Goal: Information Seeking & Learning: Learn about a topic

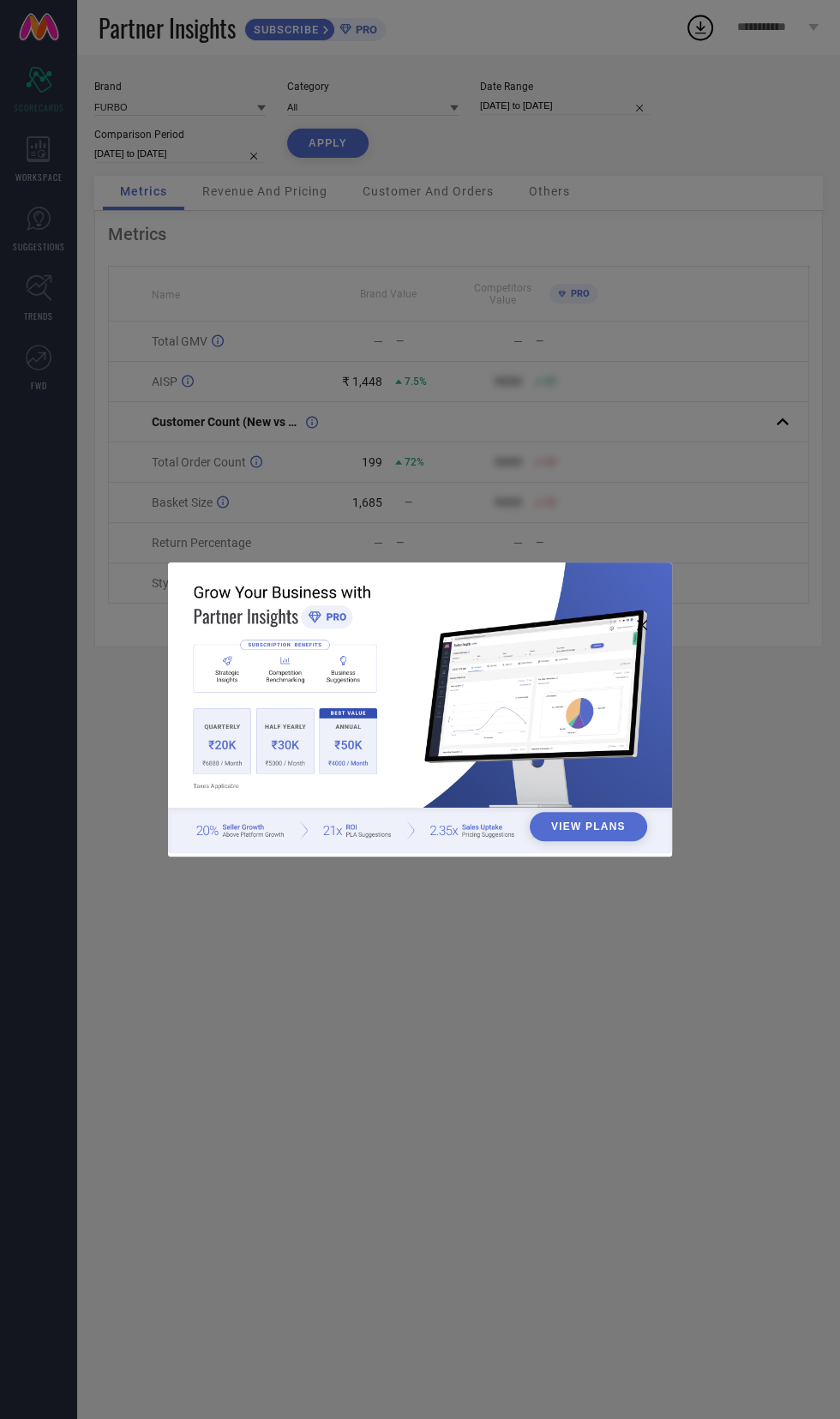
click at [586, 1086] on div "View Plans" at bounding box center [420, 709] width 840 height 1419
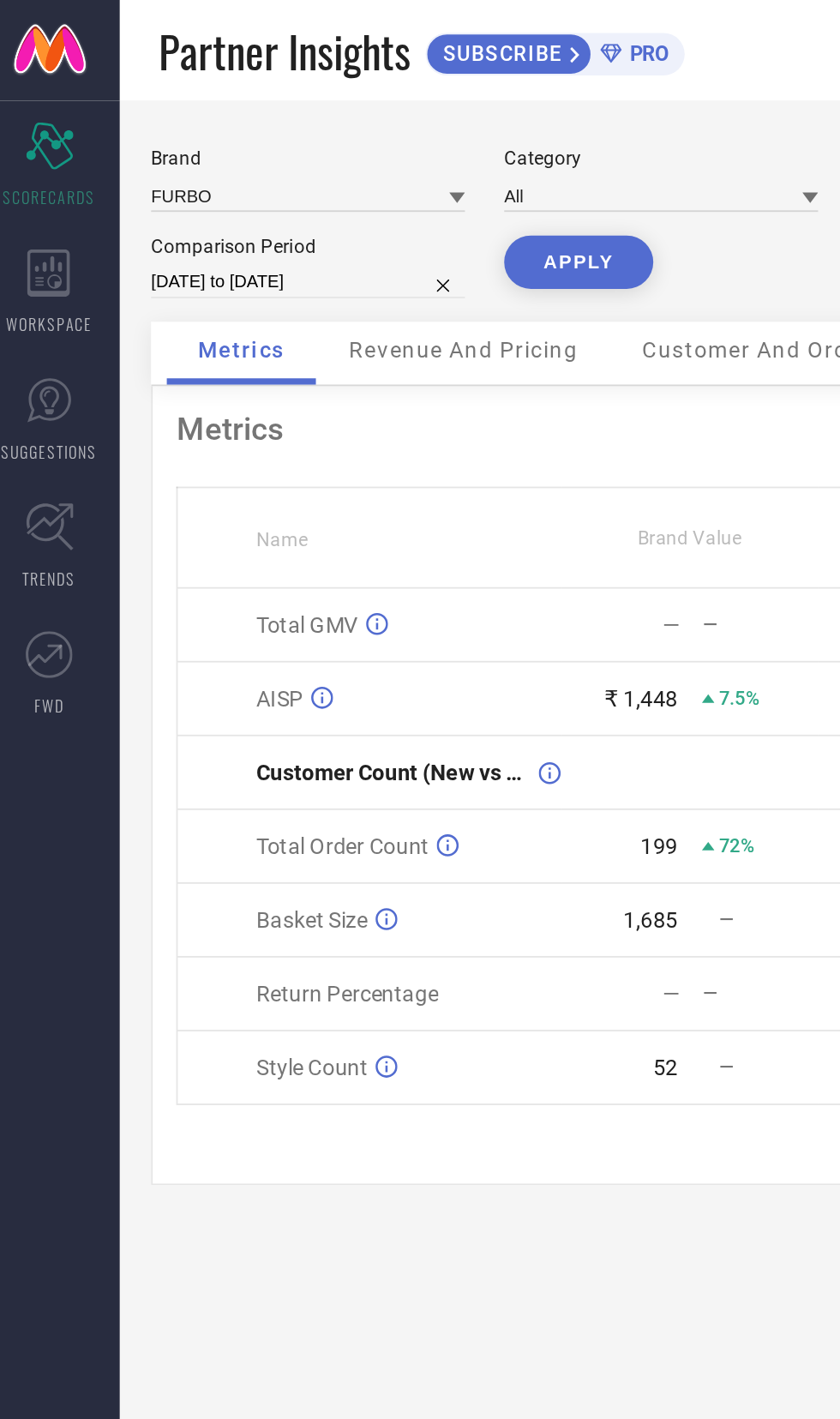
click at [296, 186] on span "Revenue And Pricing" at bounding box center [264, 192] width 125 height 14
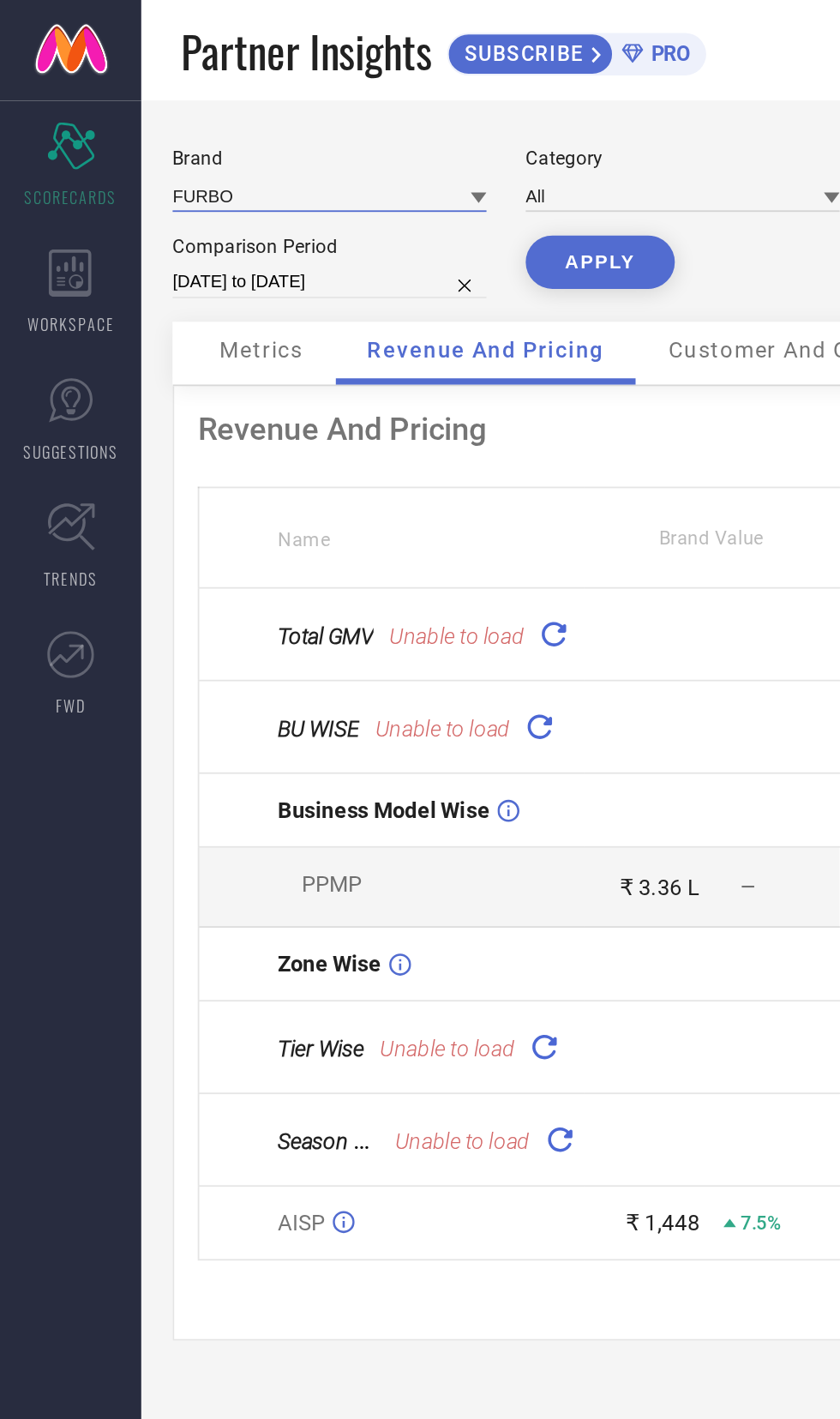
click at [243, 105] on input at bounding box center [179, 106] width 171 height 18
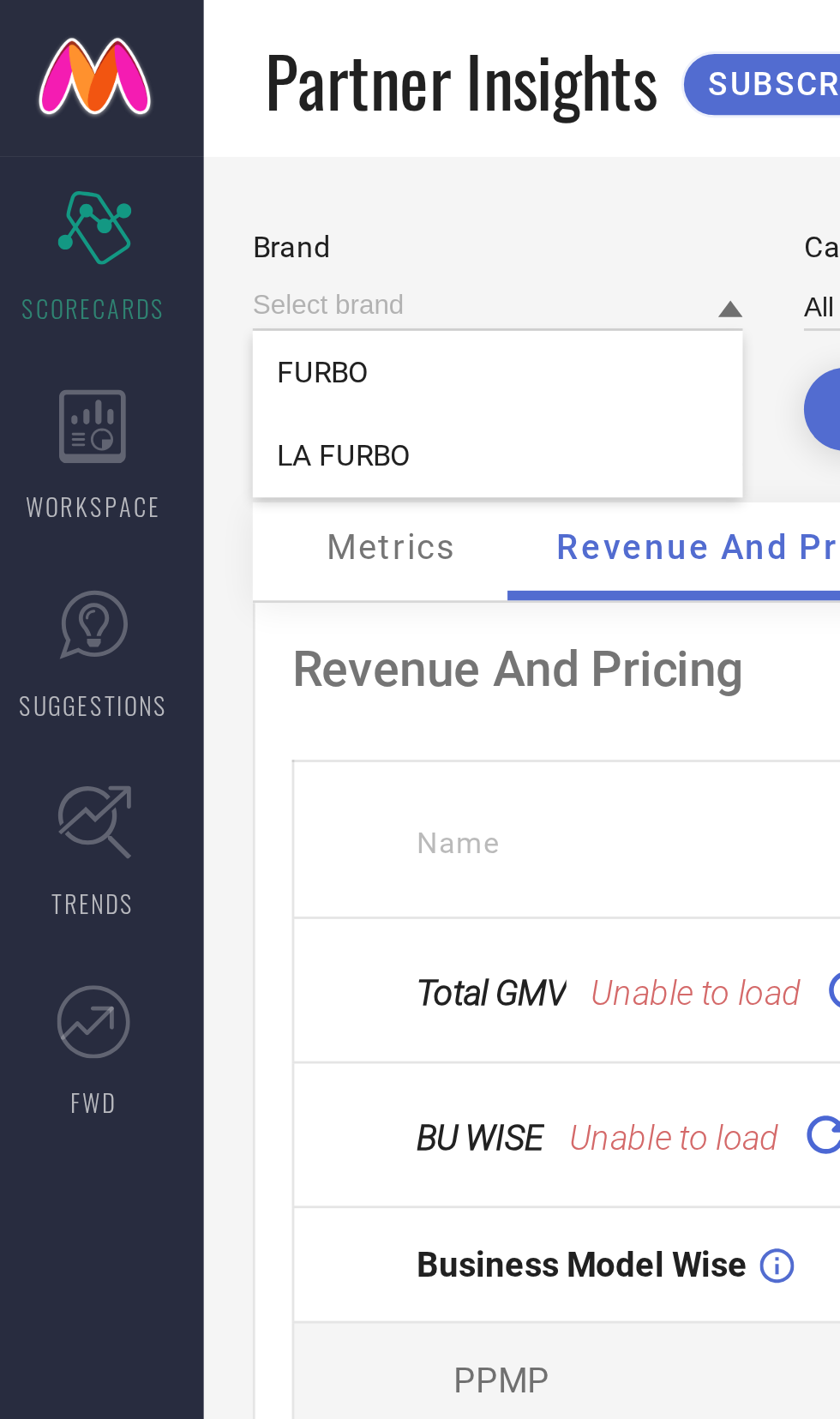
click at [161, 133] on div "Comparison Period" at bounding box center [179, 134] width 171 height 12
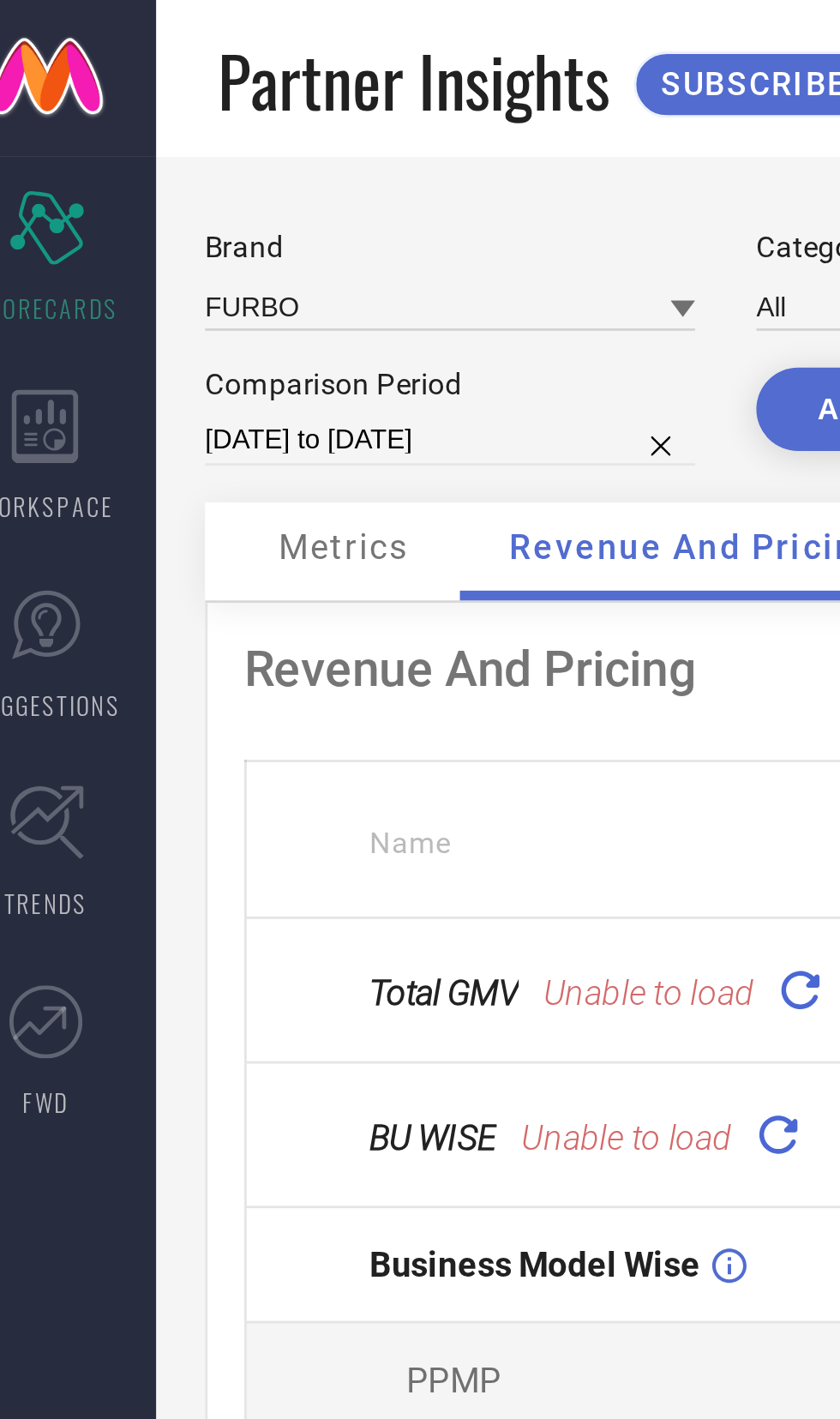
select select "7"
select select "2024"
select select "8"
select select "2024"
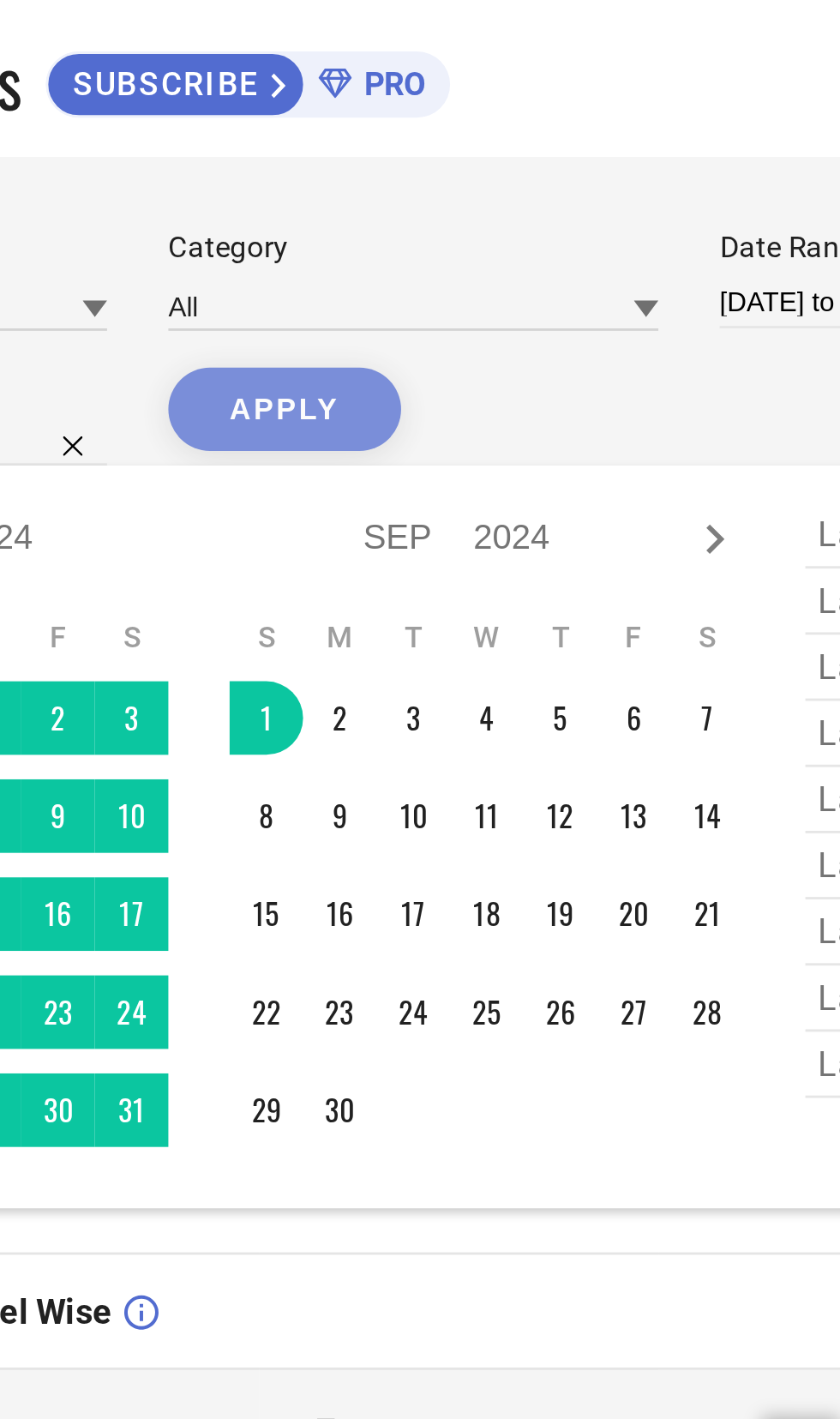
type input "[DATE] to [DATE]"
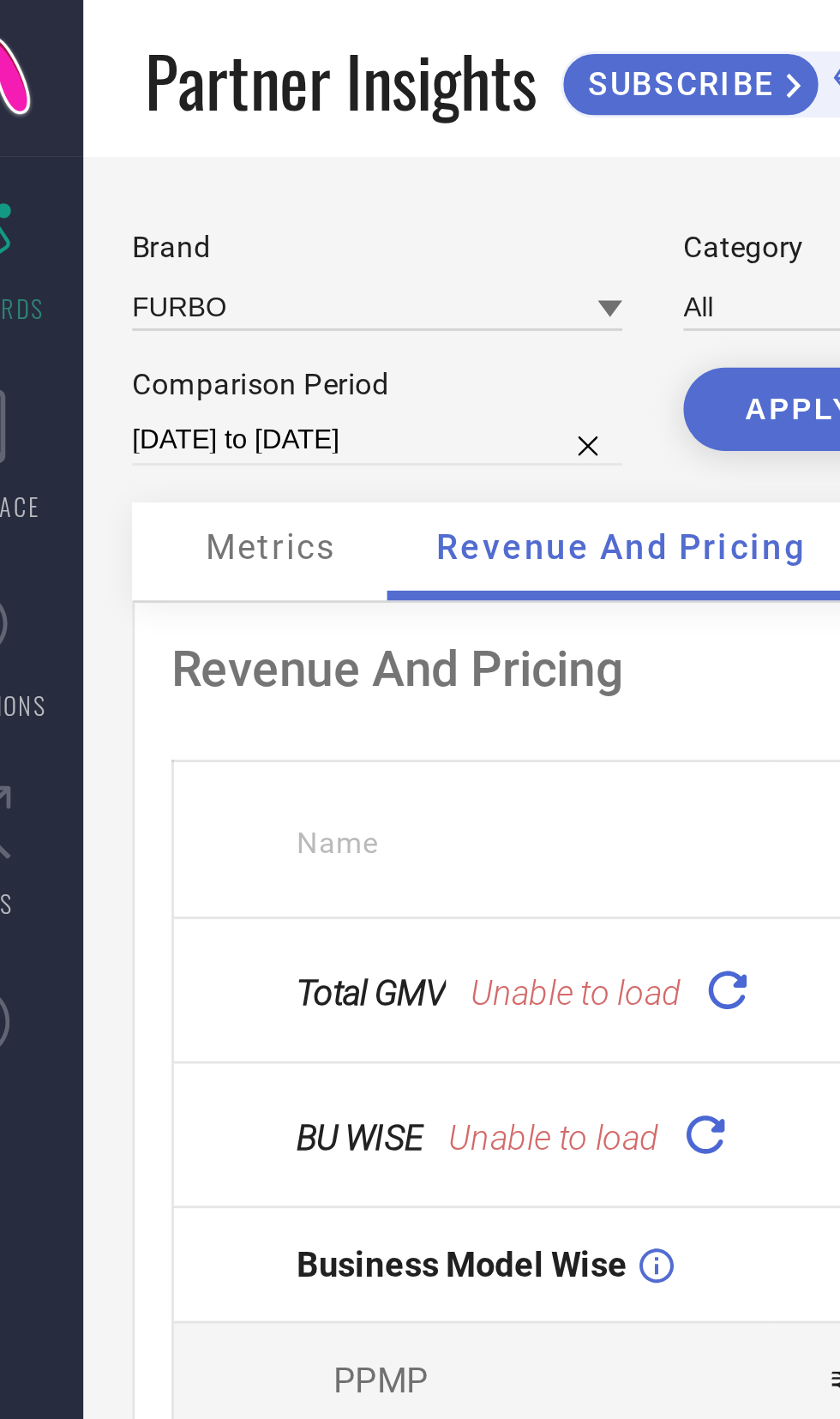
select select "8"
select select "2024"
select select "9"
select select "2024"
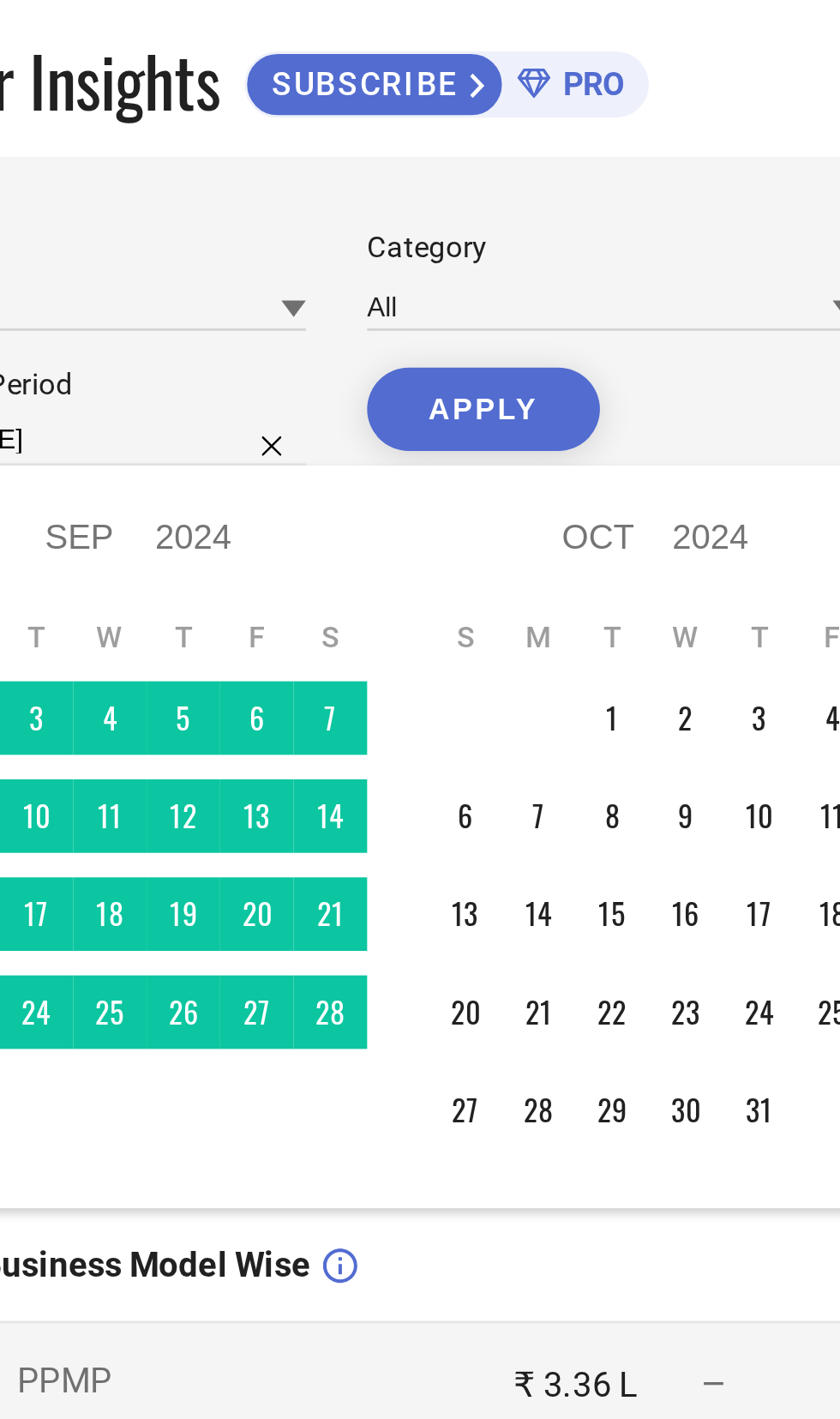
click at [418, 133] on div "Brand FURBO Category All Date Range 30-08-2025 to 29-09-2025 Comparison Period …" at bounding box center [458, 128] width 728 height 95
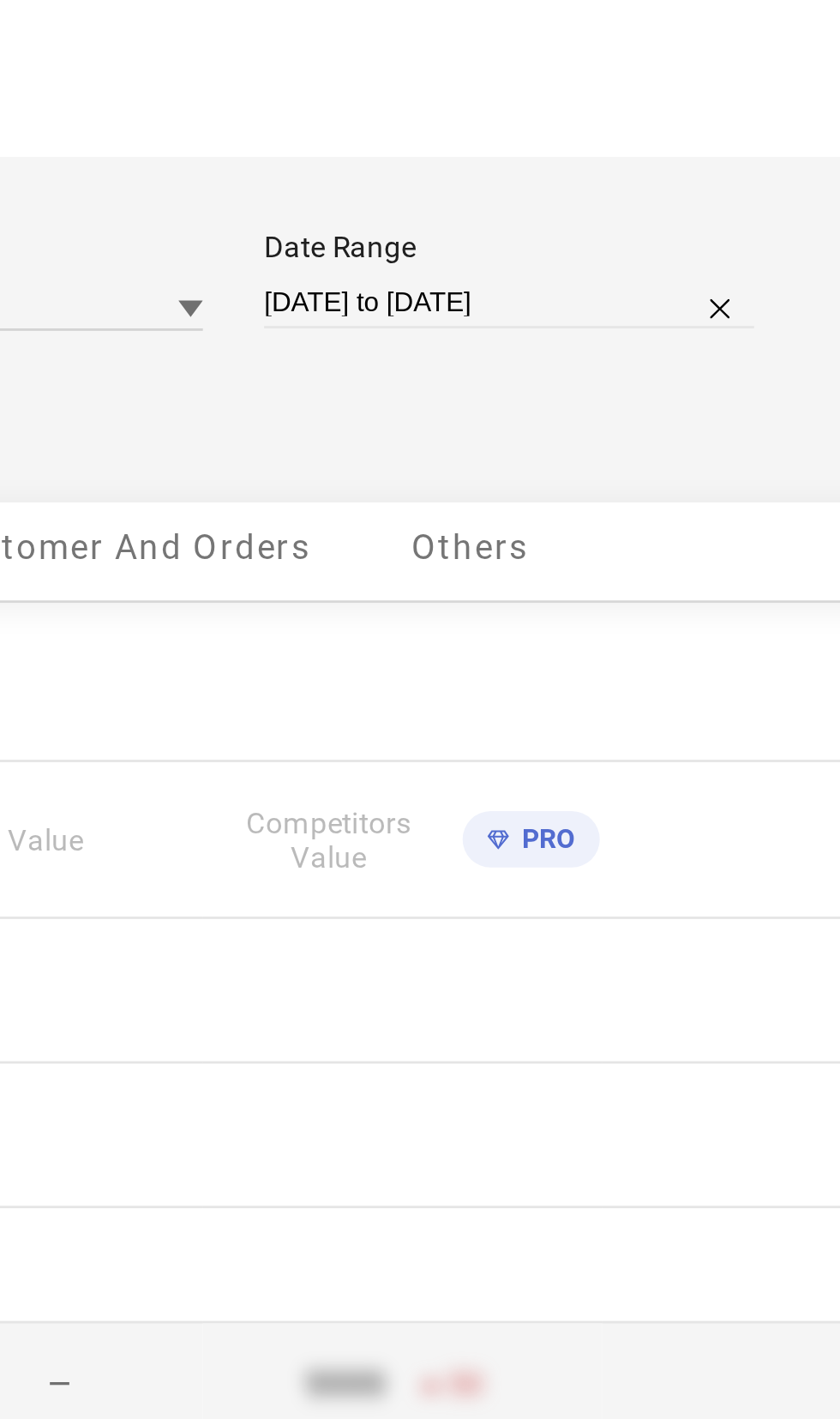
select select "7"
select select "2025"
select select "8"
select select "2025"
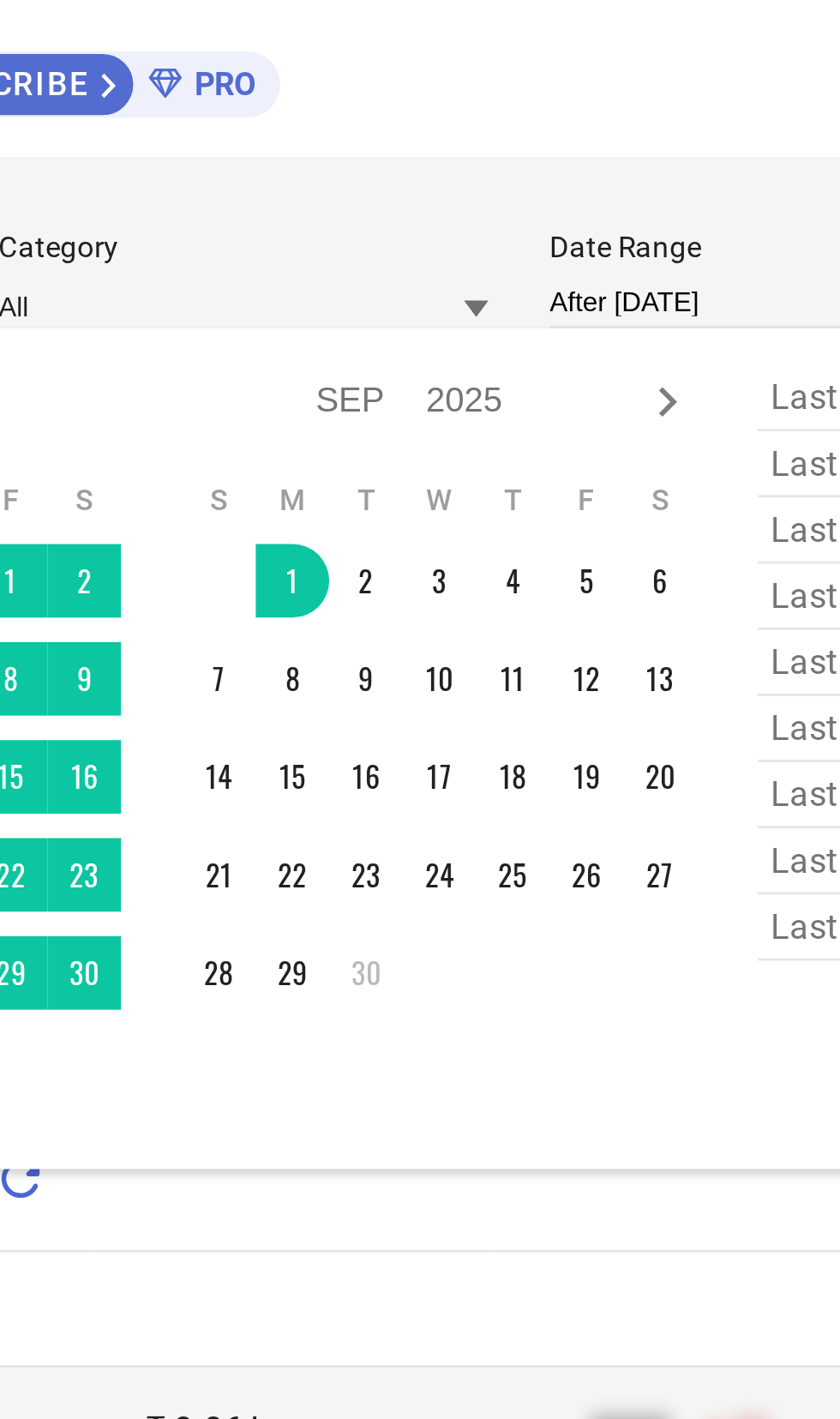
click at [424, 340] on td "30" at bounding box center [416, 340] width 25 height 25
click at [420, 336] on td "30" at bounding box center [416, 340] width 25 height 25
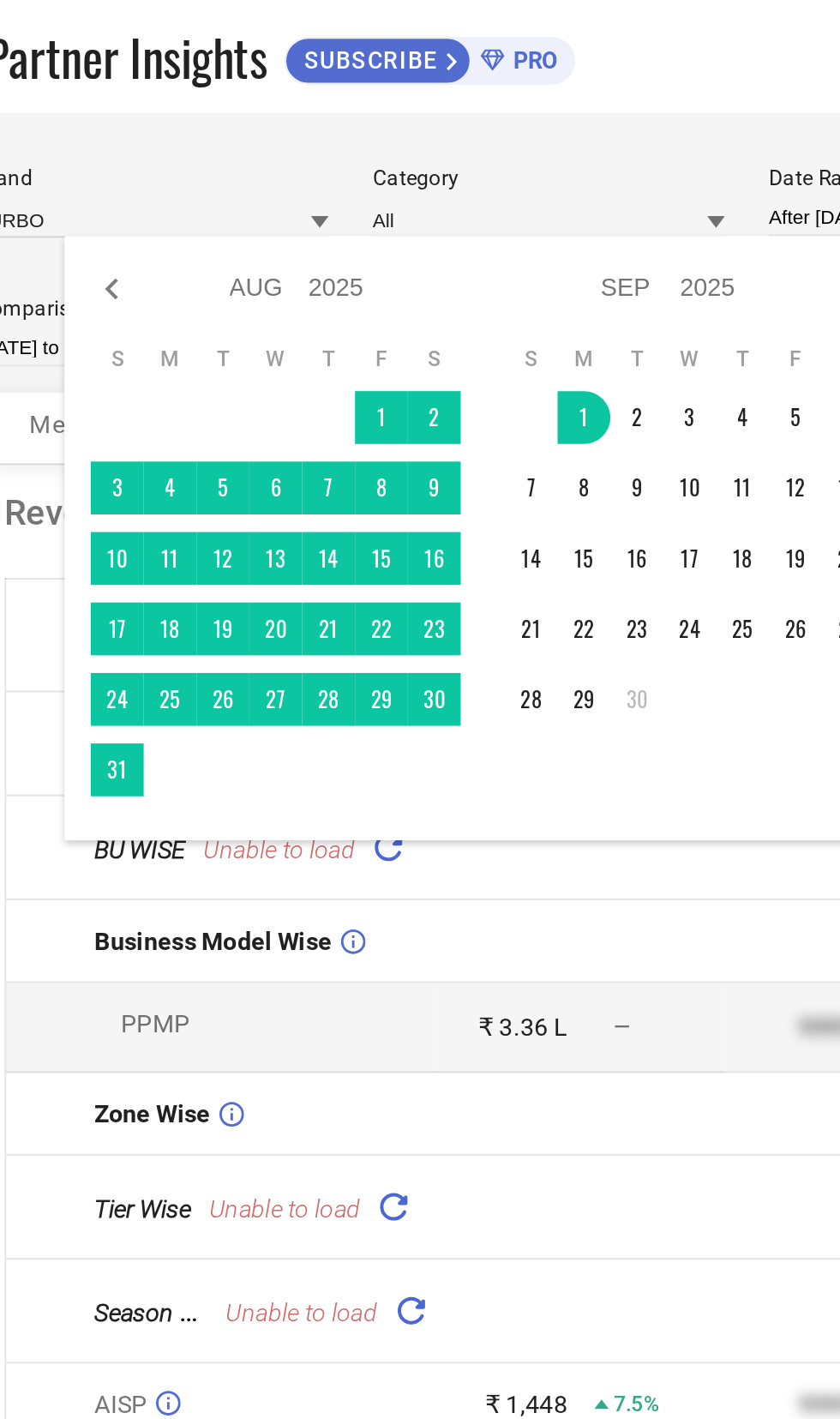
type input "01-09-2025 to 01-09-2025"
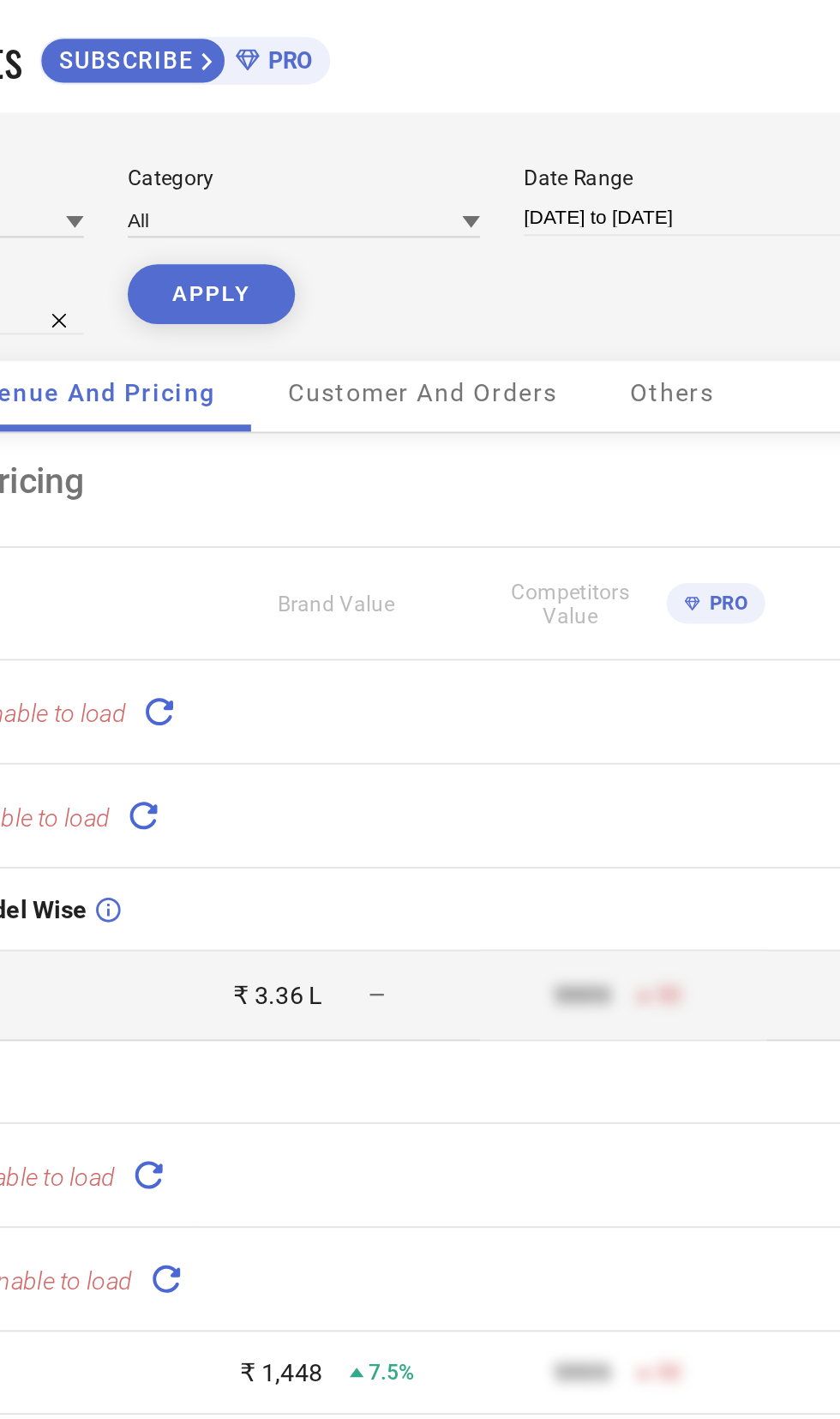
select select "8"
select select "2025"
select select "9"
select select "2025"
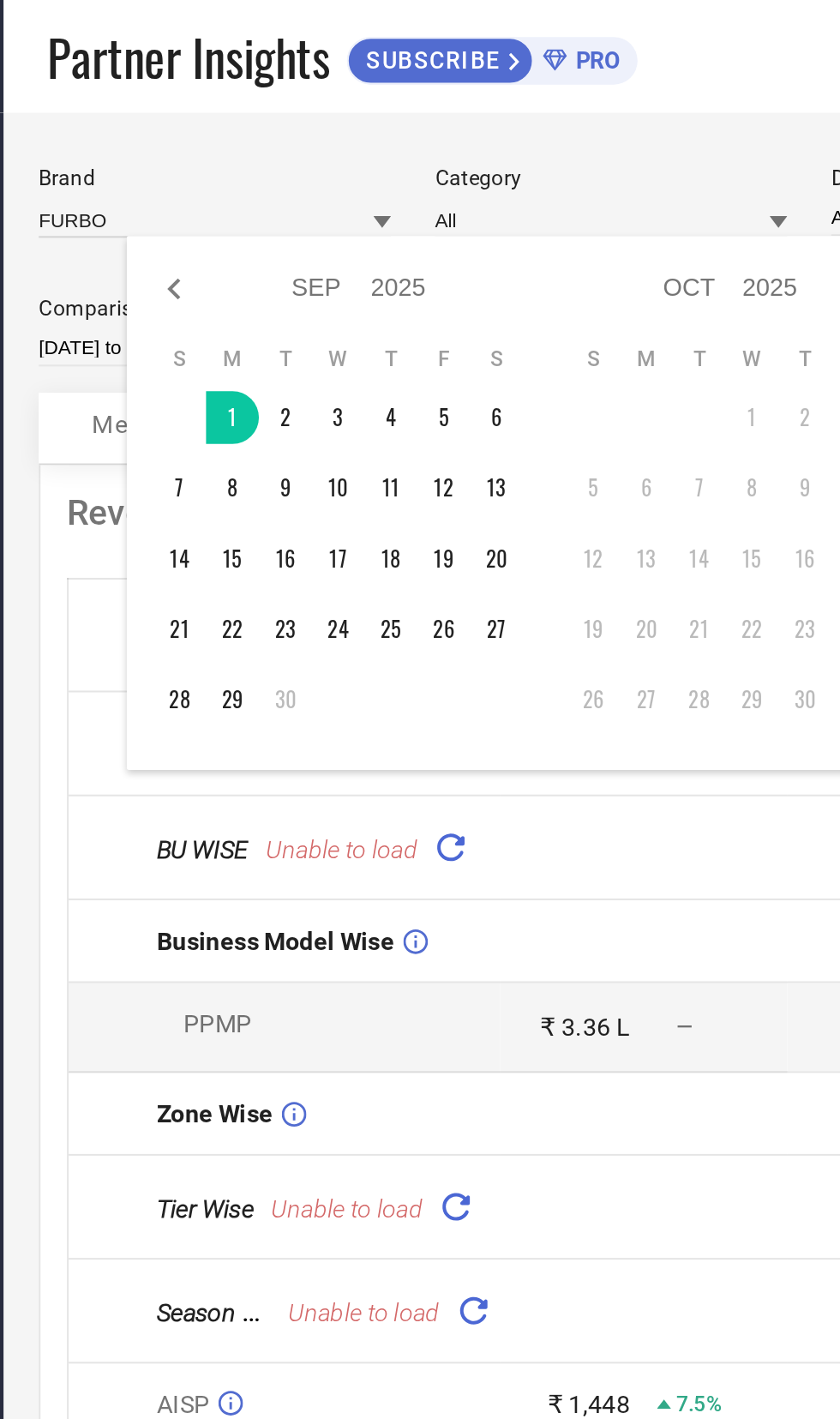
type input "[DATE] to [DATE]"
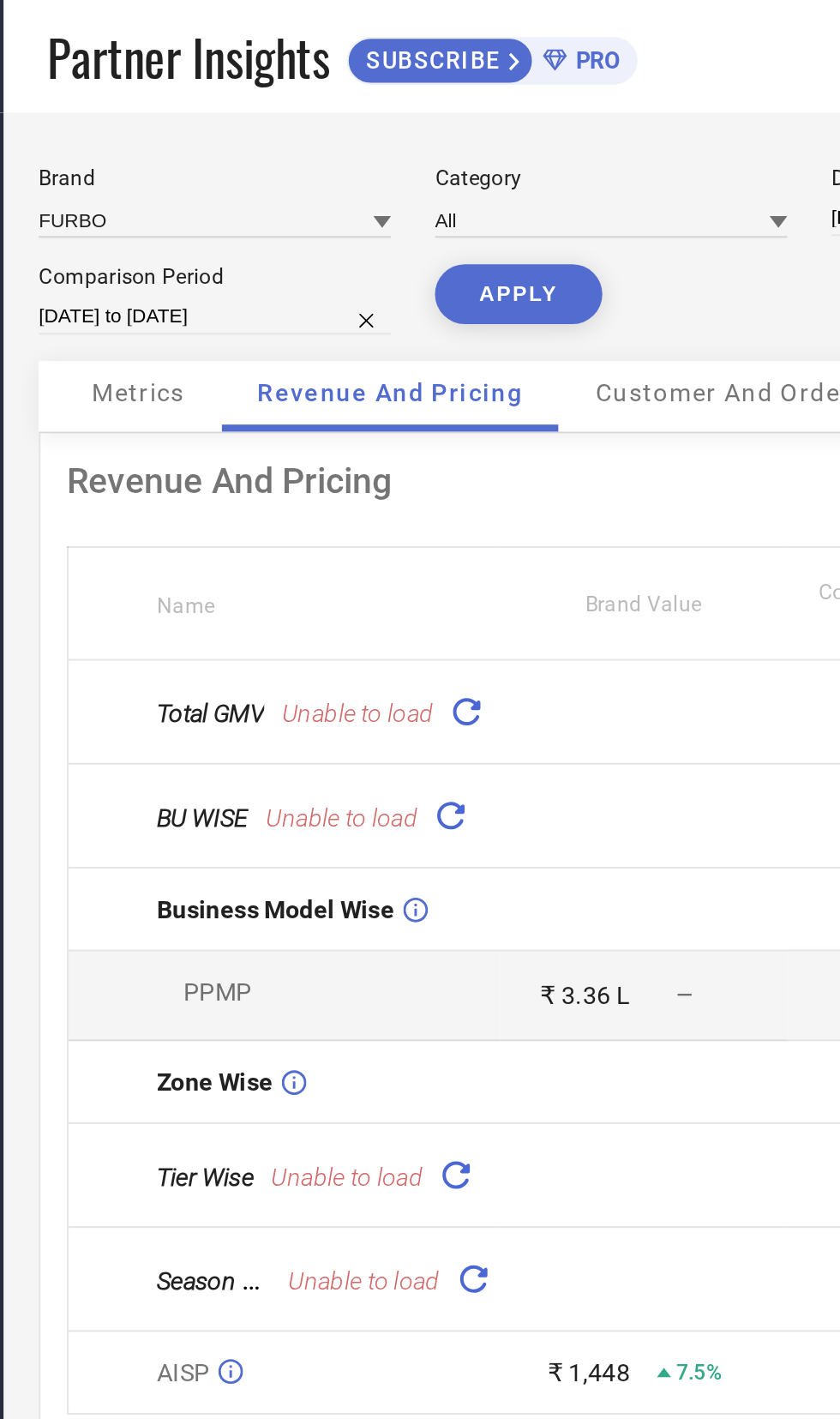
click at [345, 148] on button "APPLY" at bounding box center [328, 142] width 82 height 29
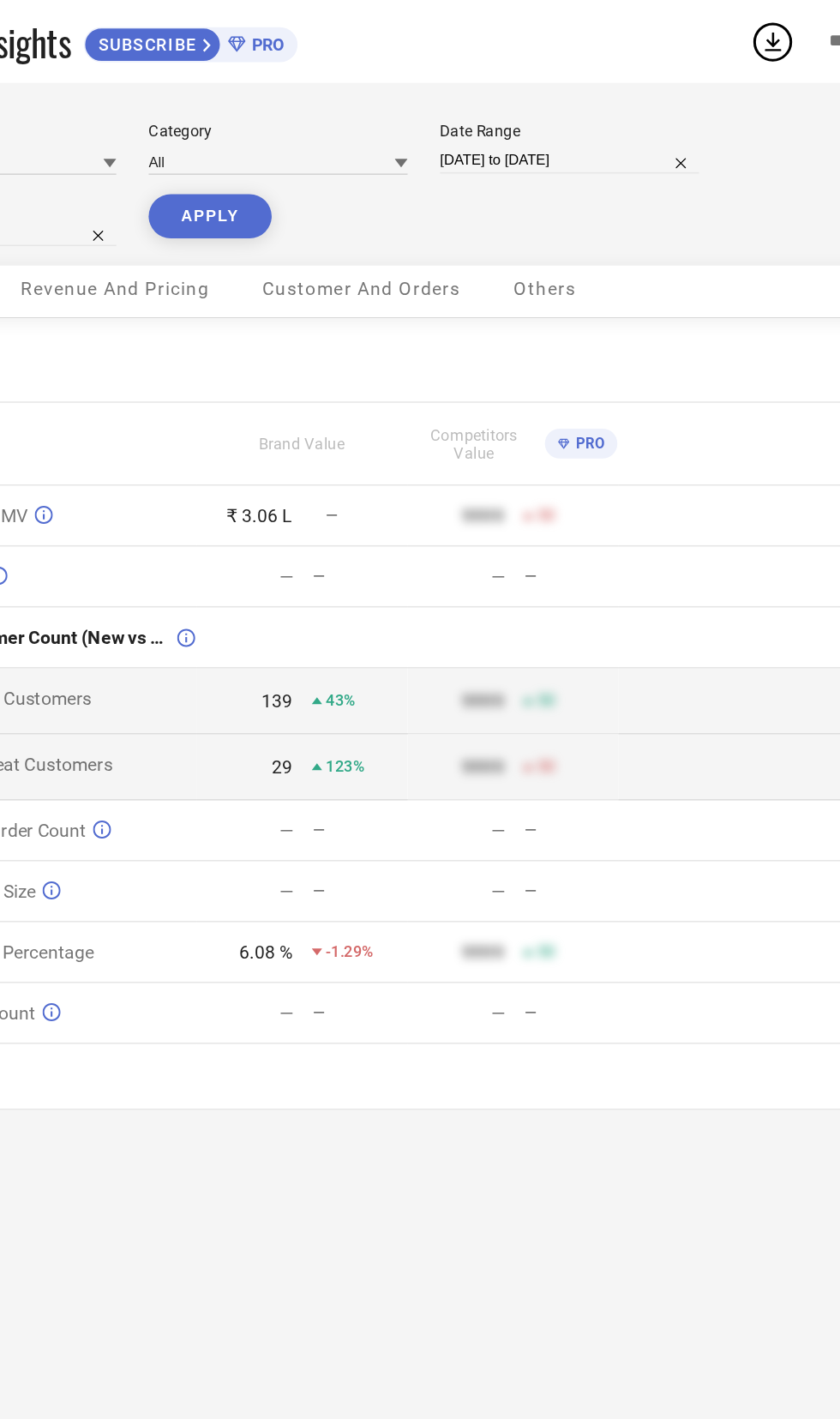
click at [479, 194] on span "Customer And Orders" at bounding box center [428, 192] width 131 height 14
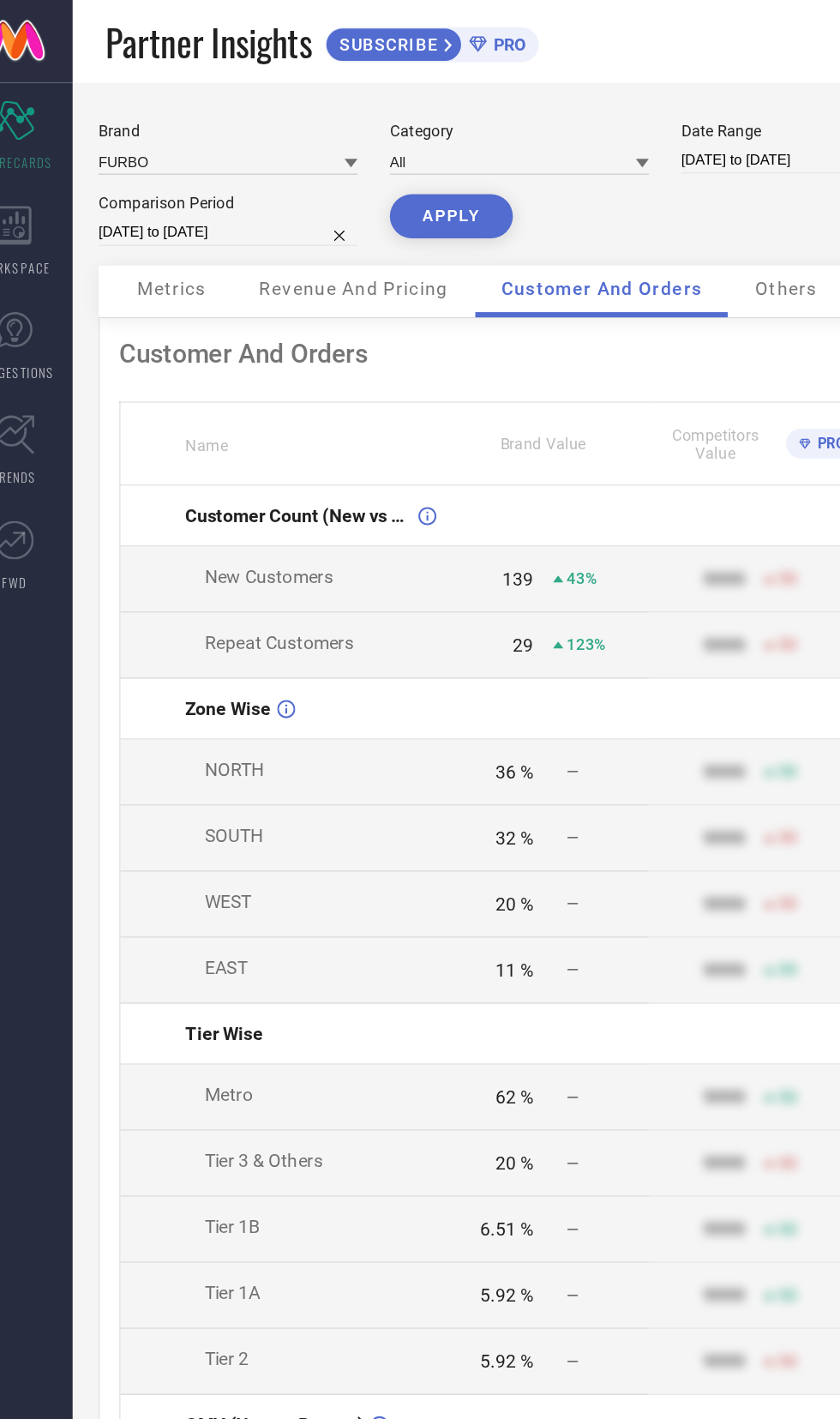
click at [299, 191] on span "Revenue And Pricing" at bounding box center [263, 192] width 125 height 14
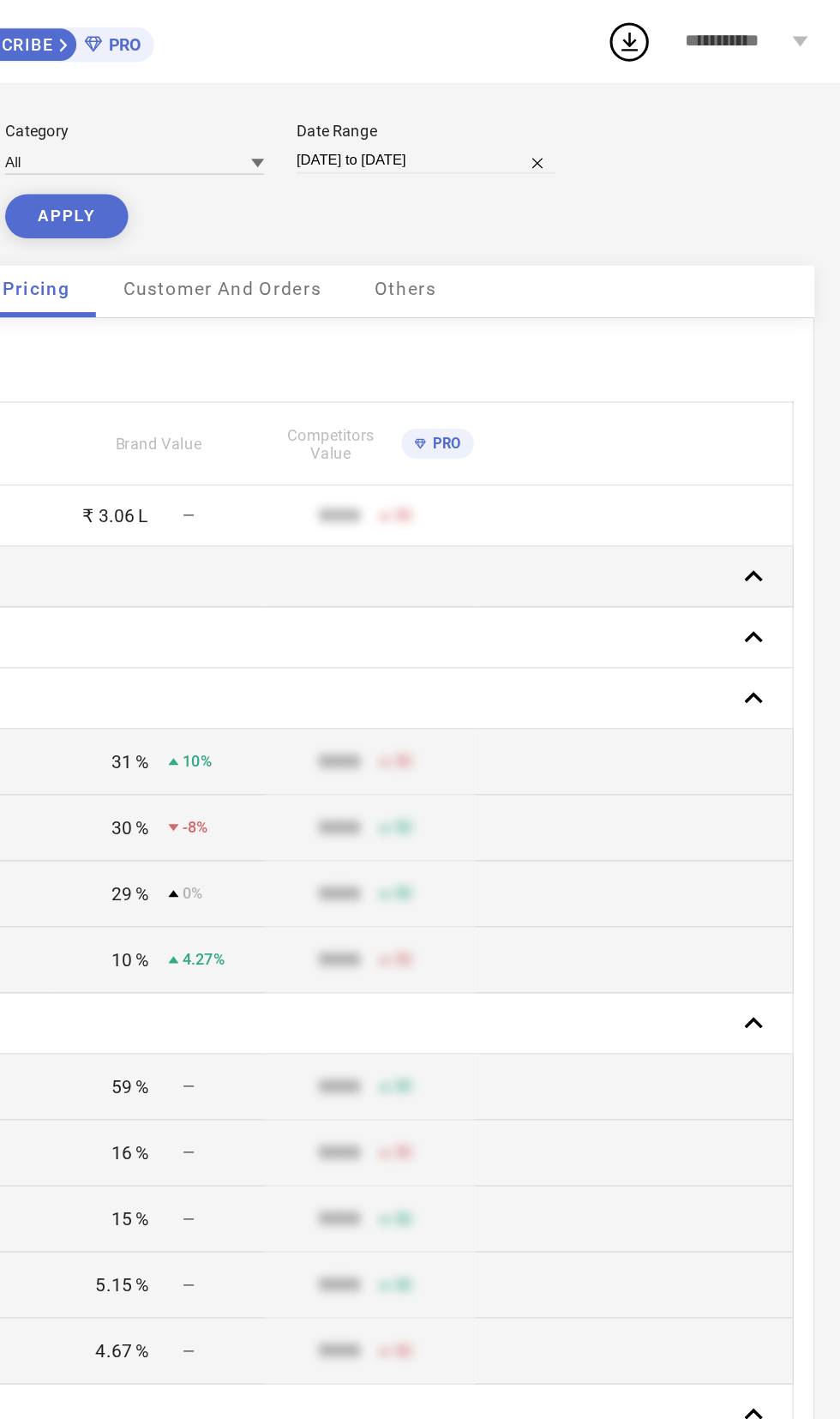
click at [787, 380] on rect at bounding box center [782, 381] width 24 height 24
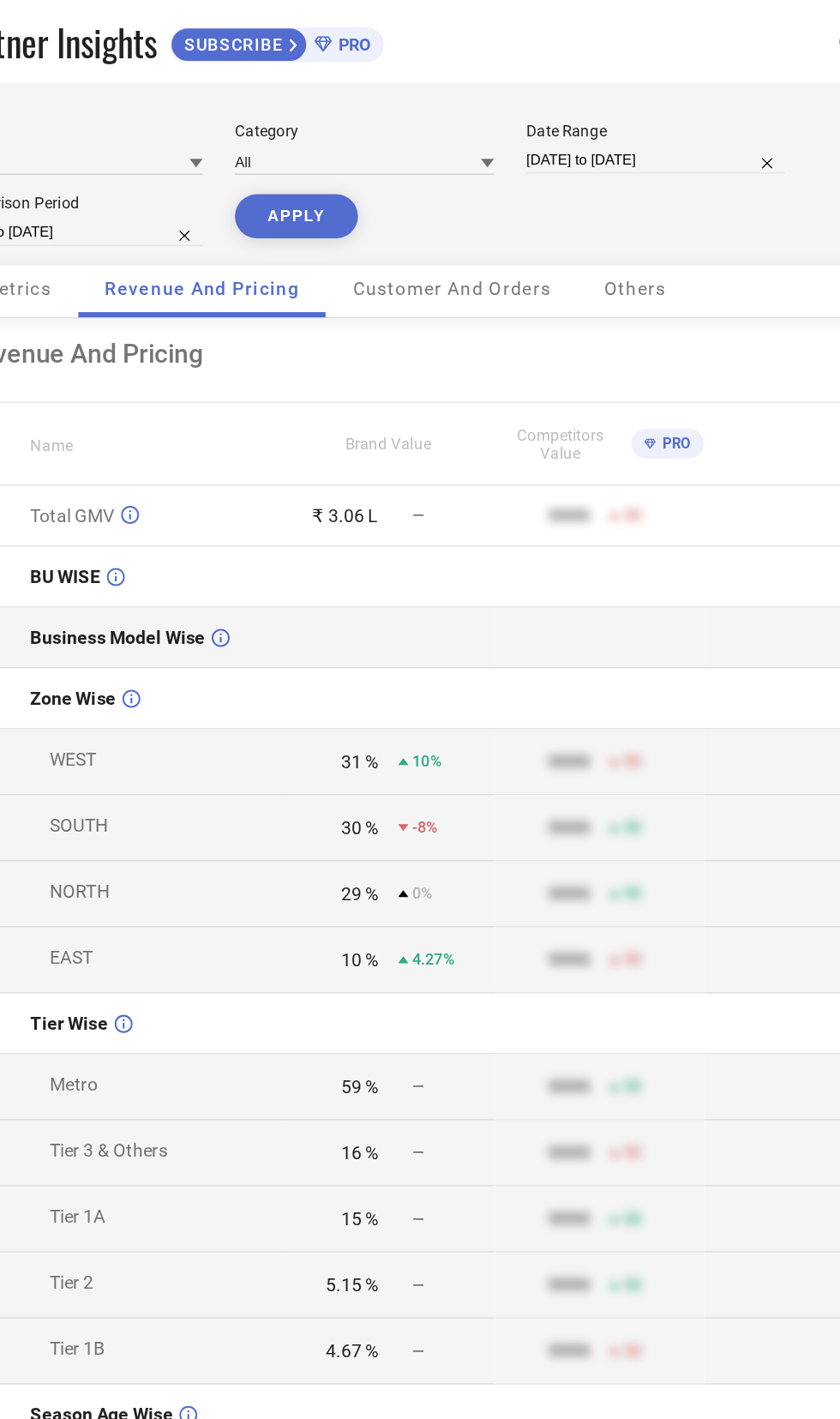
click at [206, 417] on span "Business Model Wise" at bounding box center [210, 422] width 116 height 14
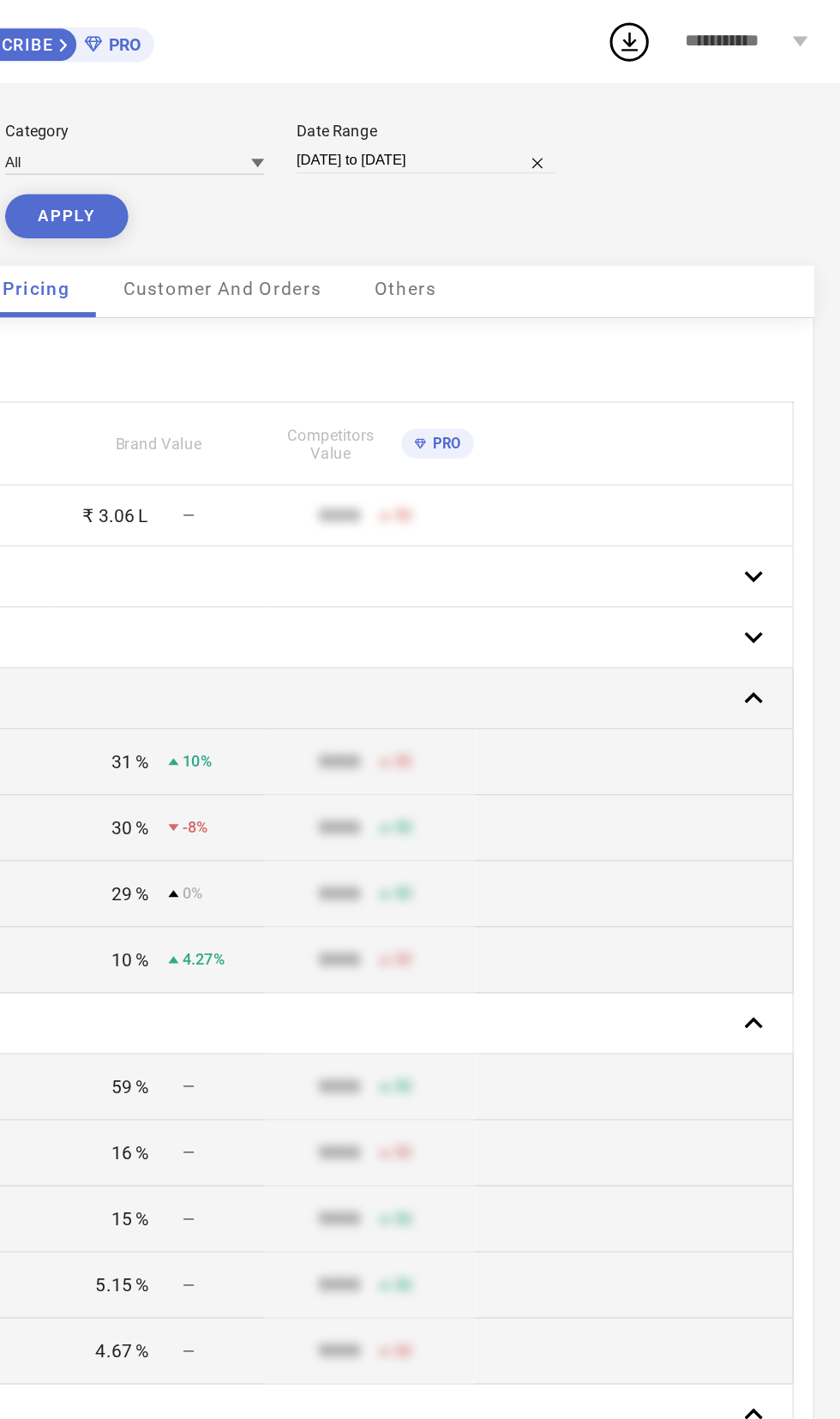
click at [795, 467] on td at bounding box center [703, 462] width 210 height 40
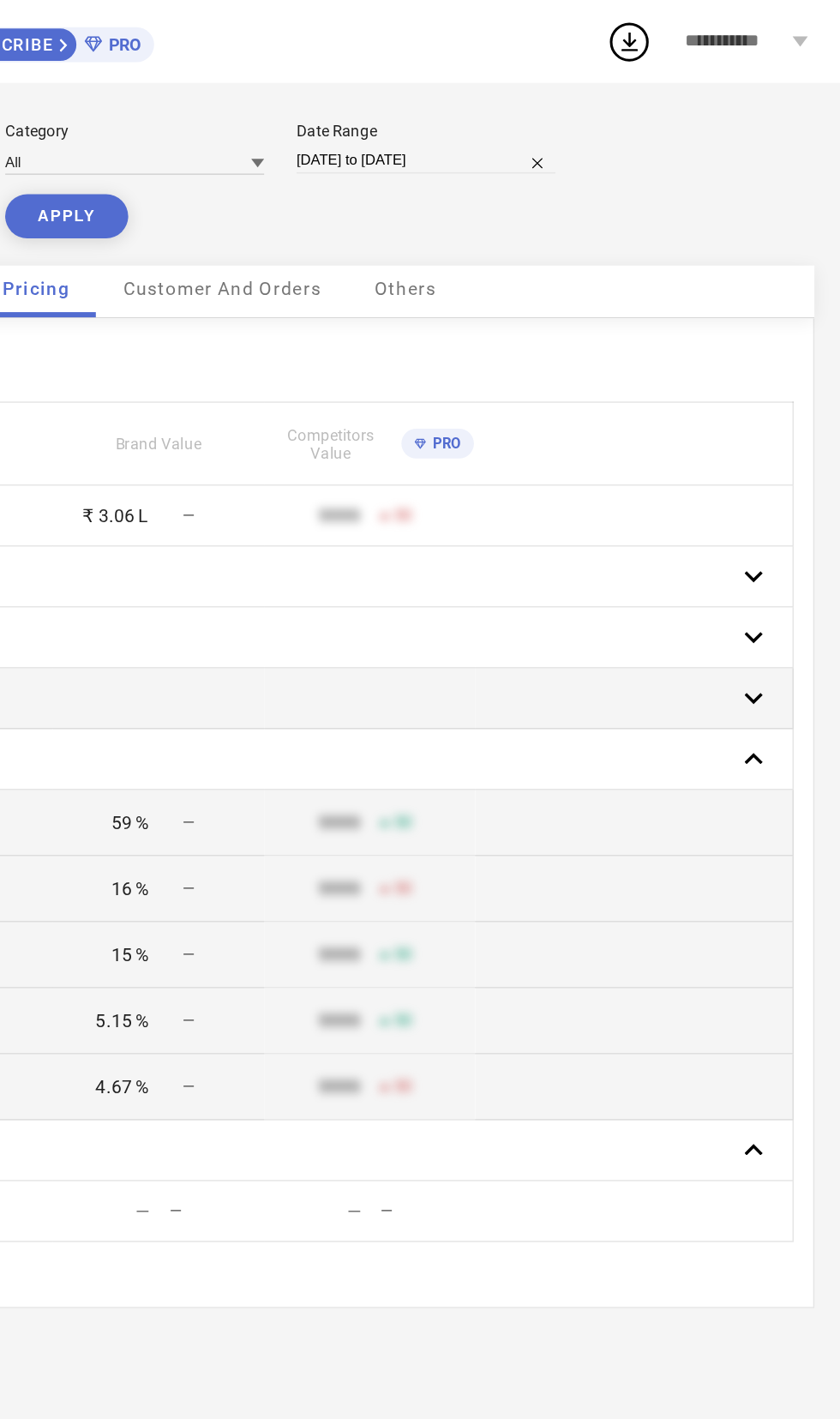
click at [789, 459] on rect at bounding box center [782, 461] width 24 height 24
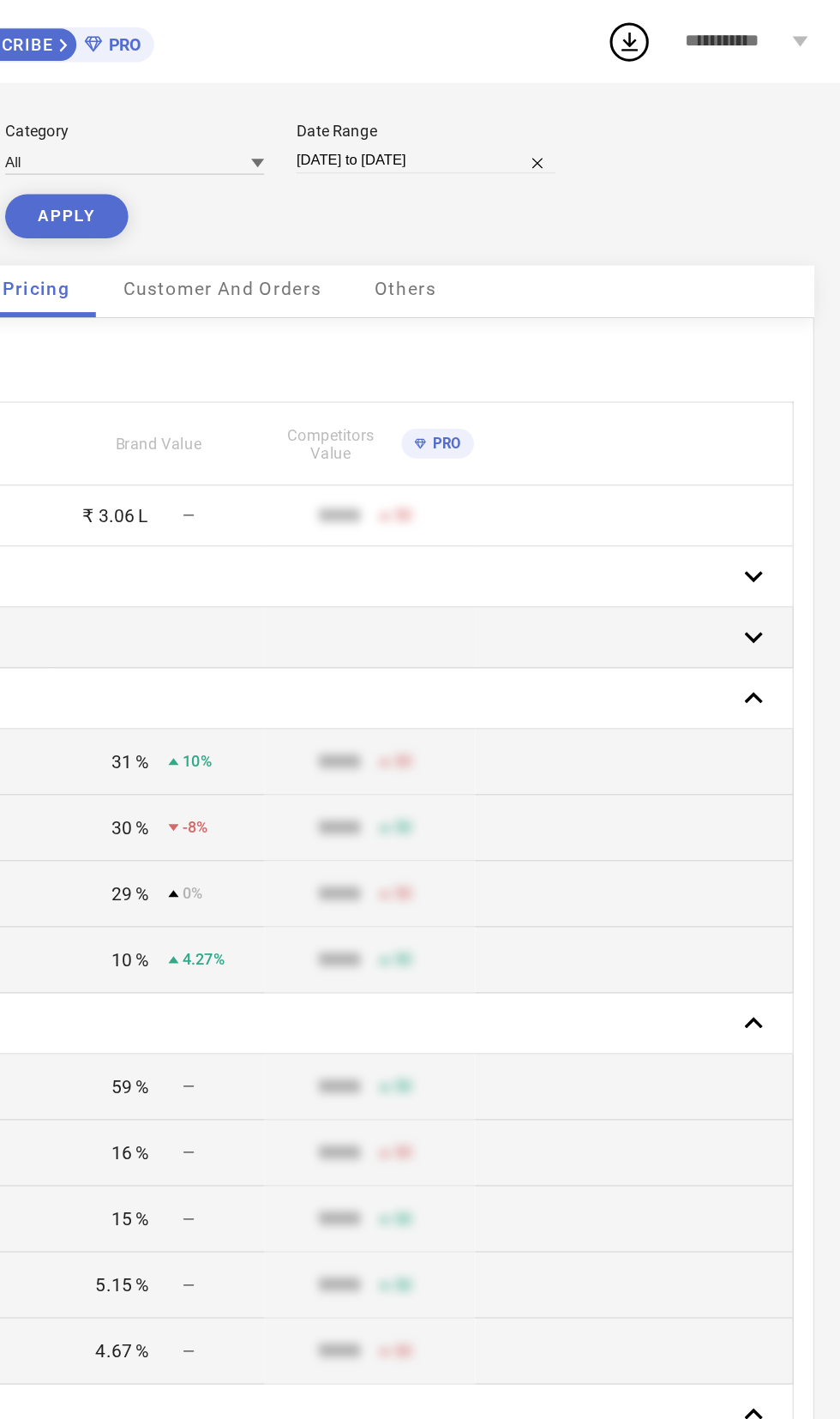
click at [799, 423] on td at bounding box center [703, 423] width 210 height 40
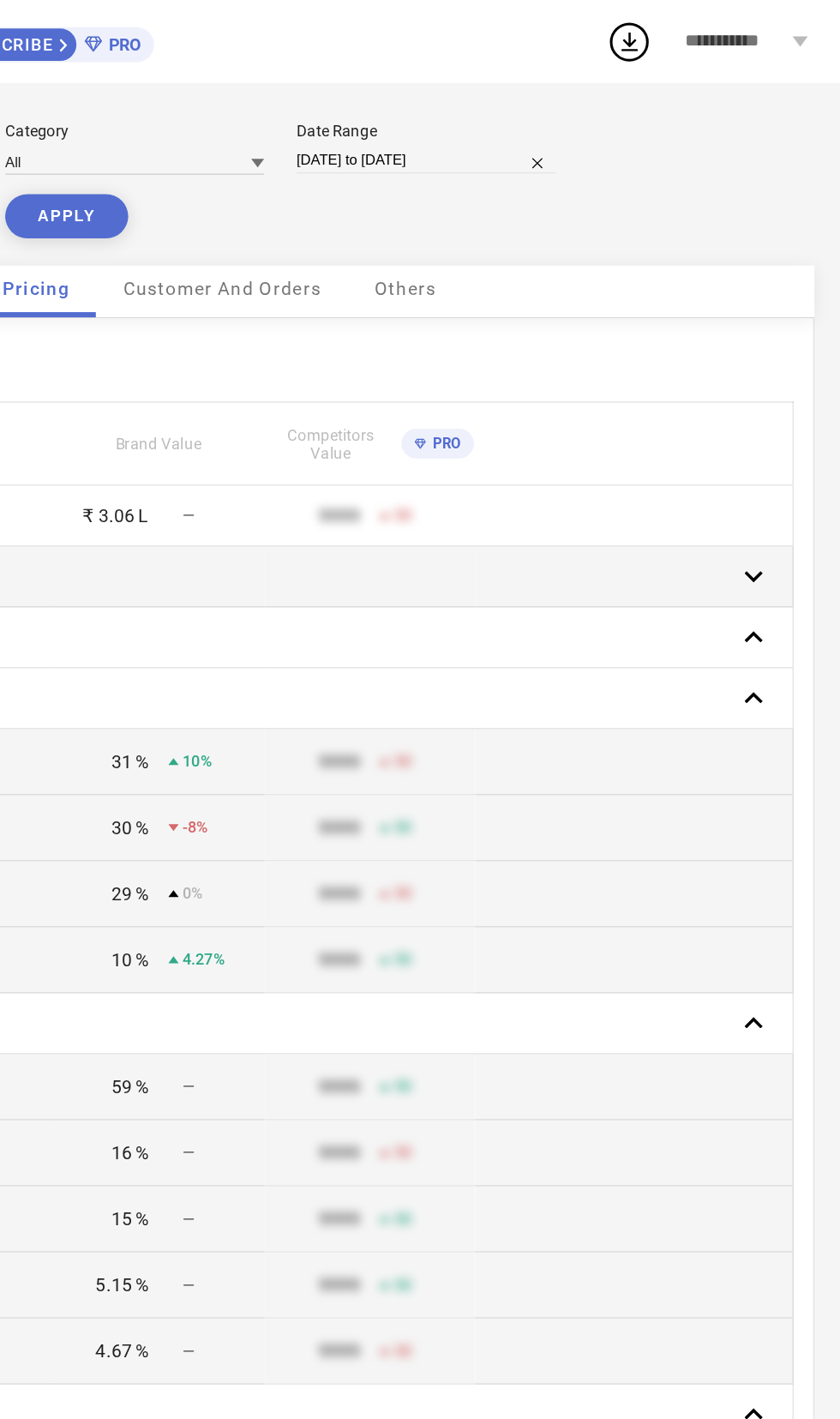
click at [778, 377] on rect at bounding box center [782, 381] width 24 height 24
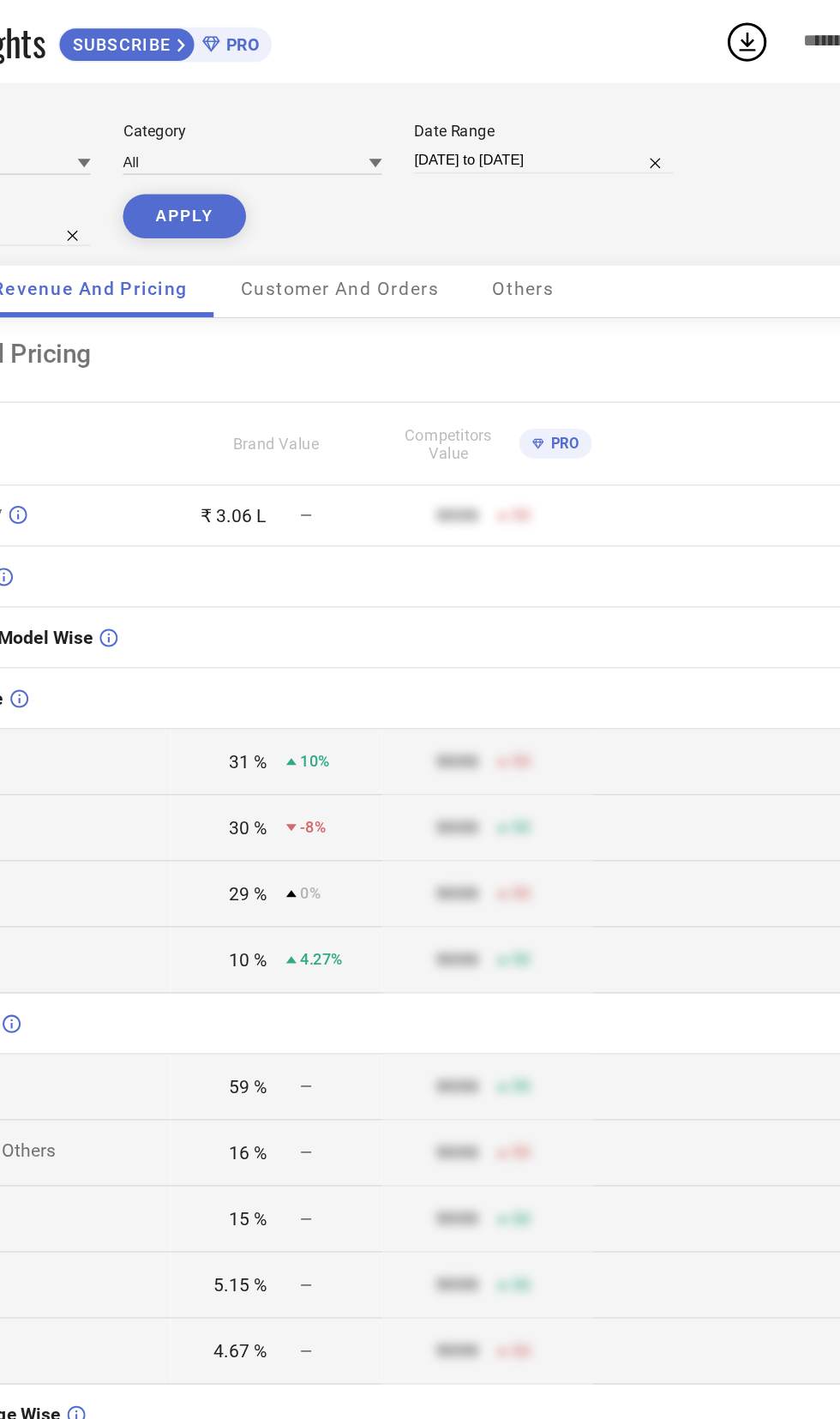
click at [552, 198] on span "Others" at bounding box center [552, 192] width 41 height 14
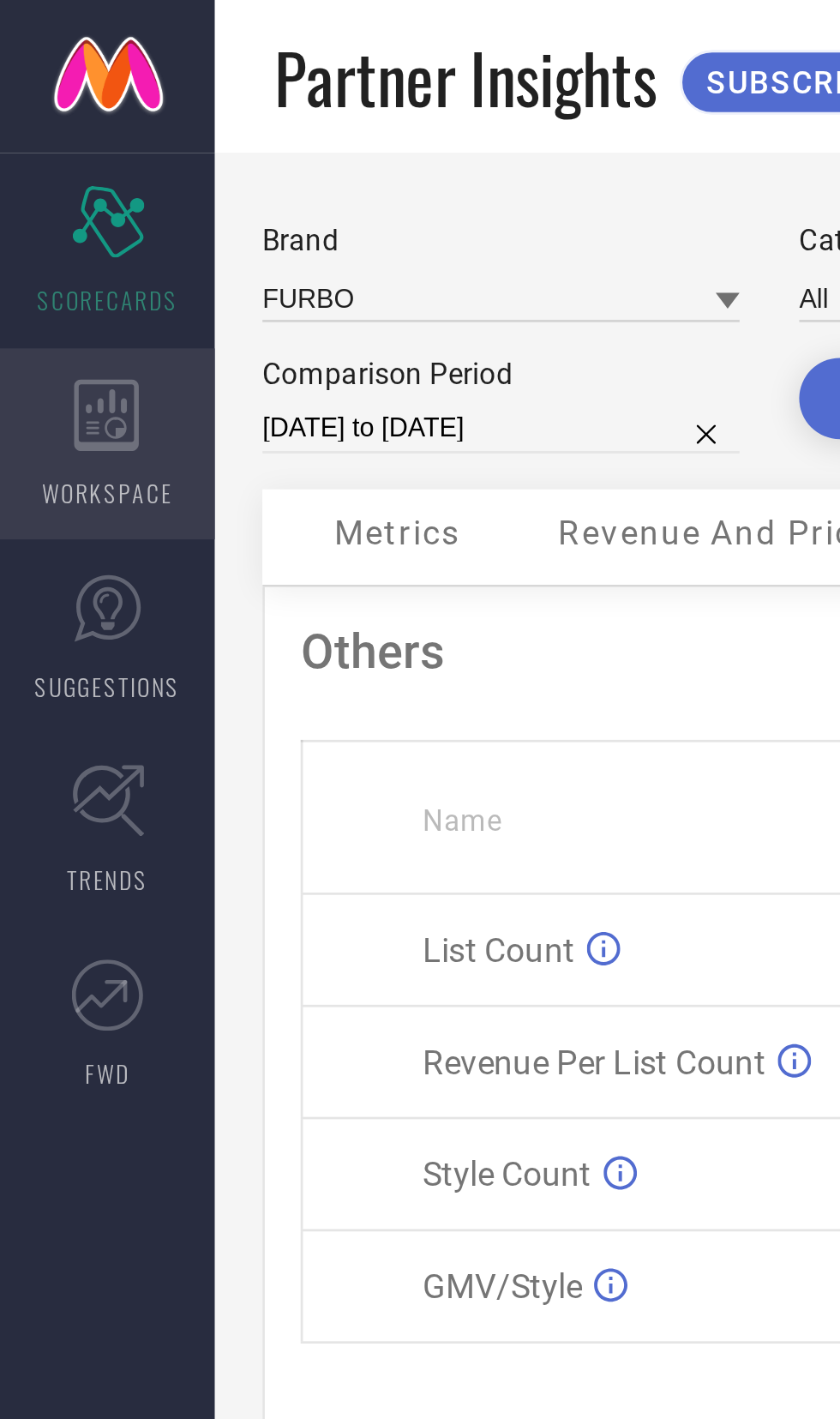
click at [38, 154] on icon at bounding box center [38, 148] width 23 height 25
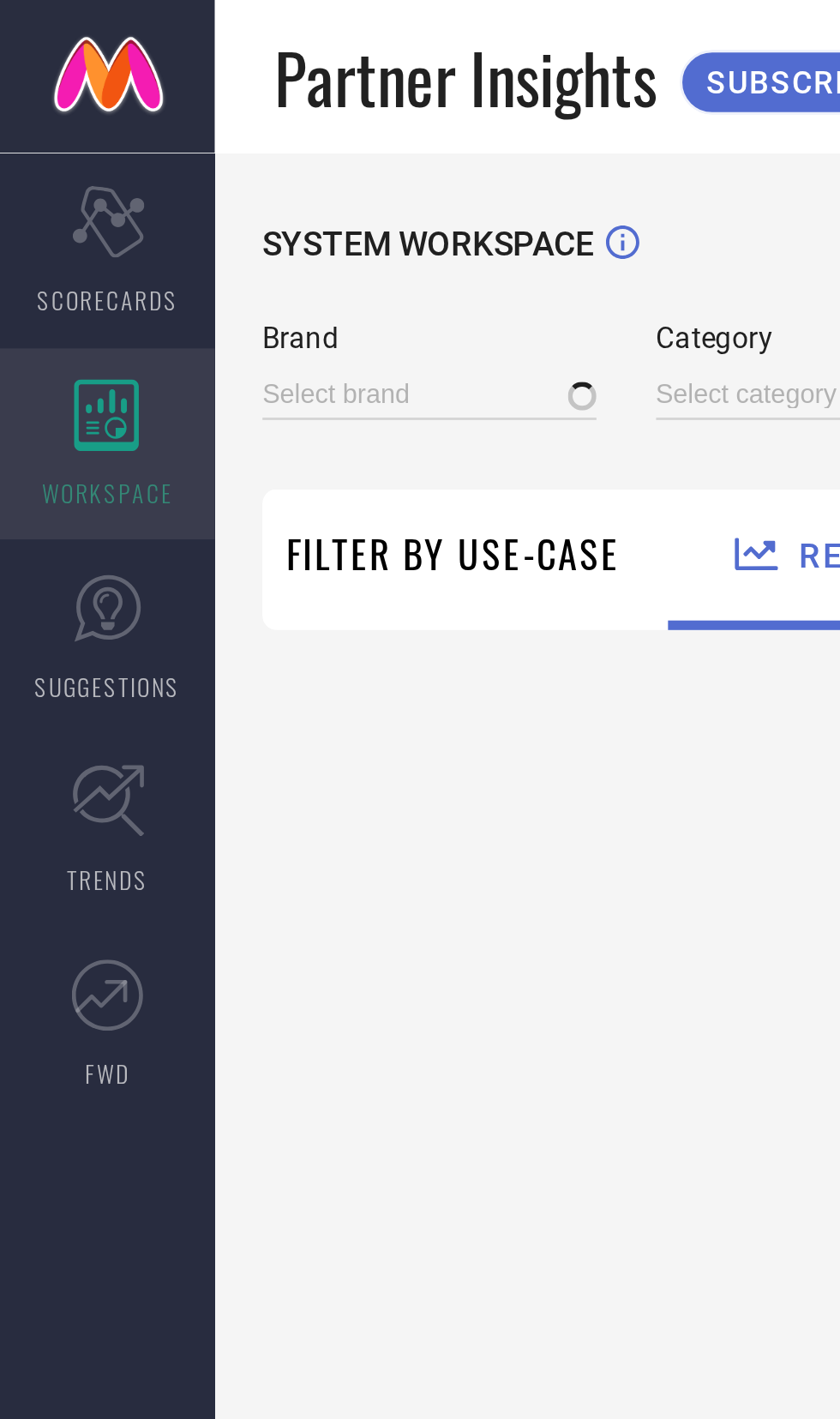
type input "FURBO"
type input "All"
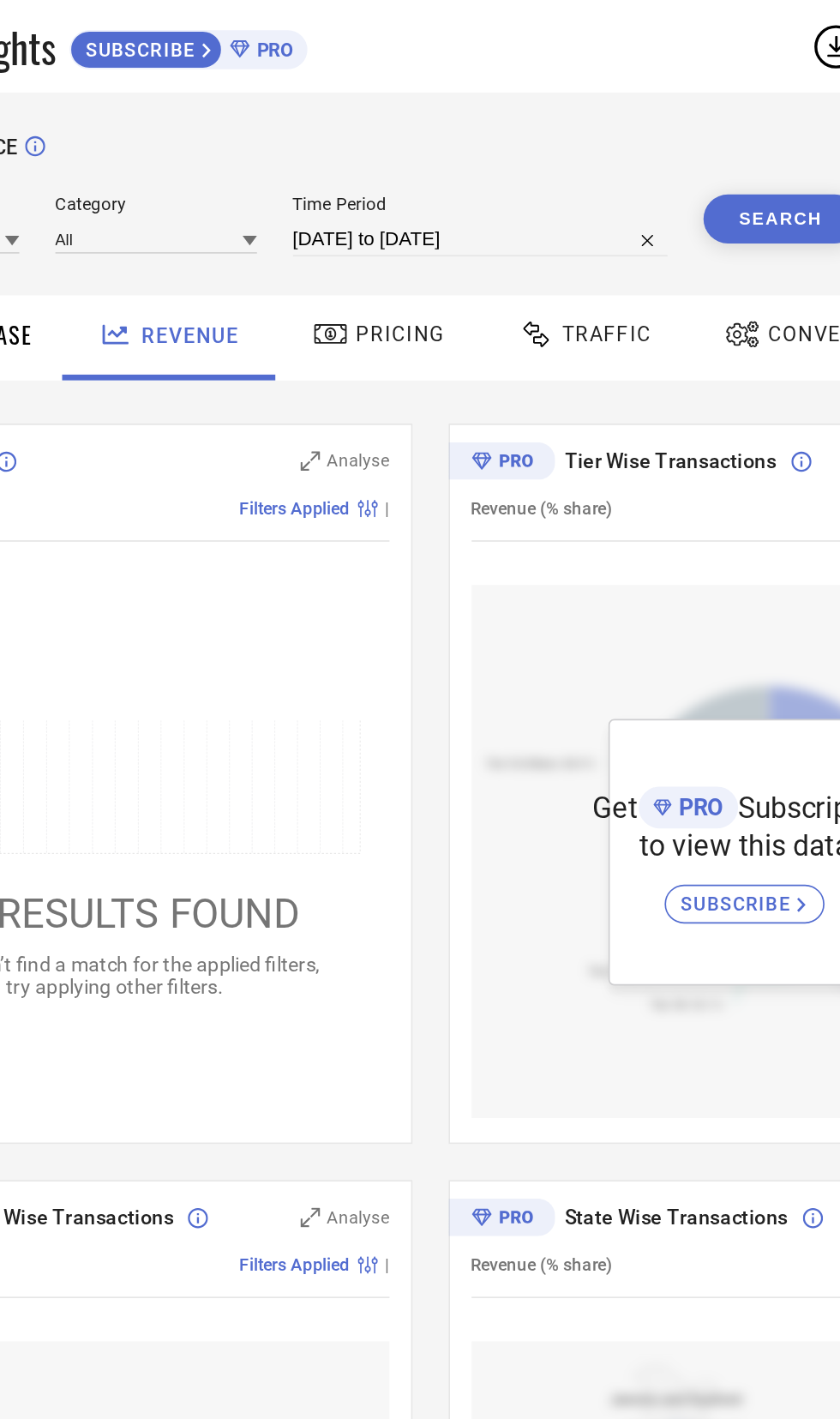
select select "7"
select select "2025"
select select "8"
select select "2025"
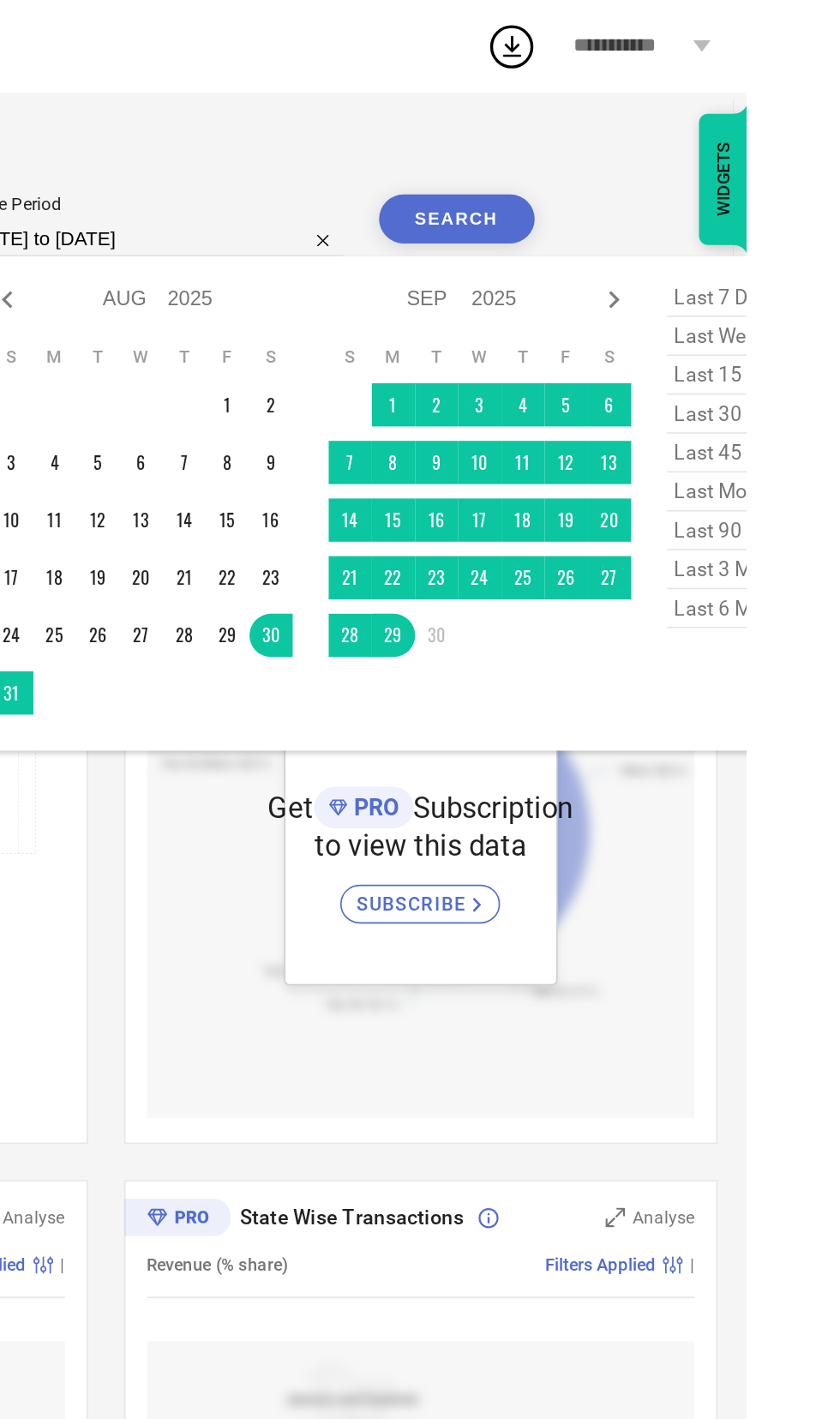
click at [839, 288] on span "last month" at bounding box center [836, 293] width 86 height 23
type input "[DATE] to [DATE]"
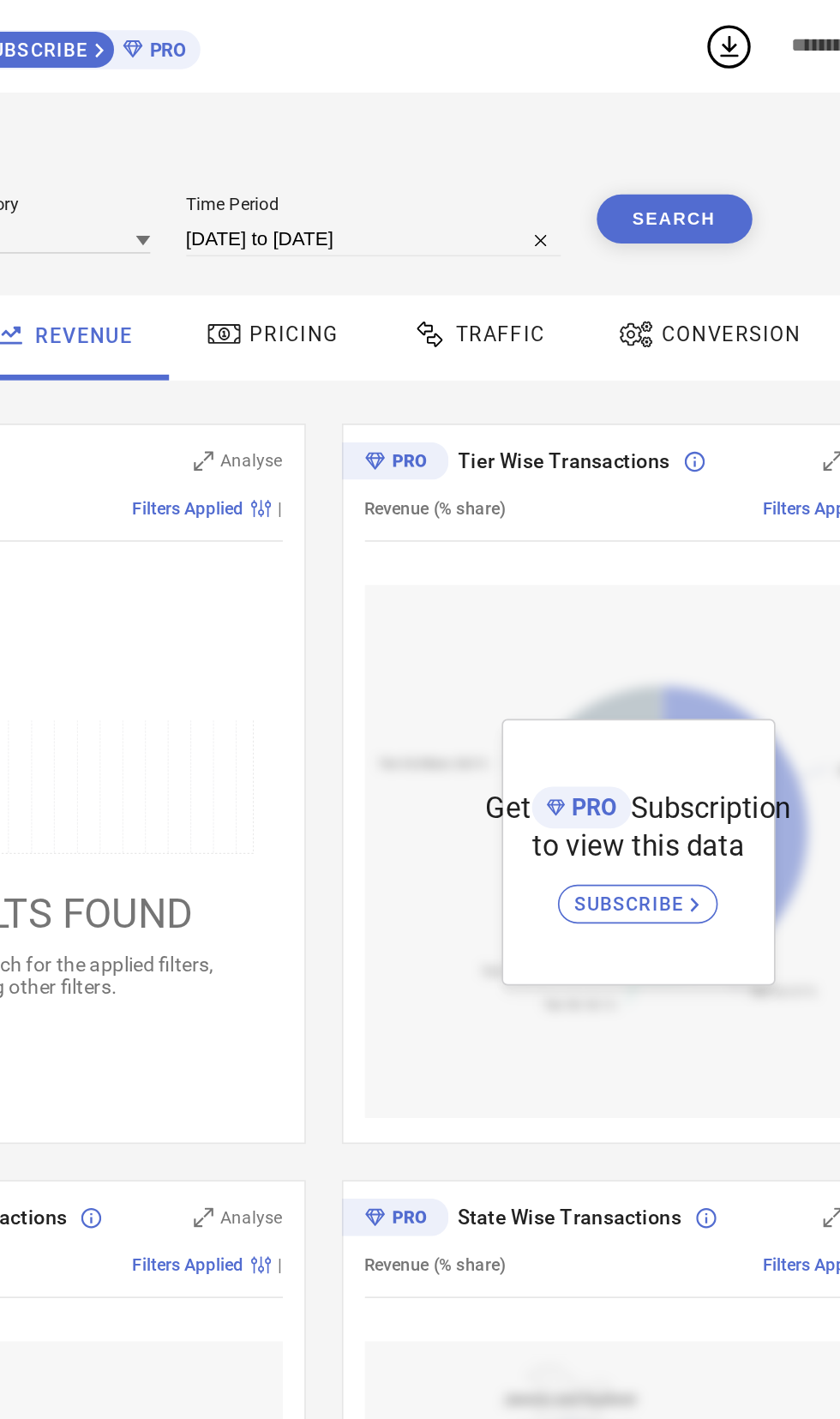
click at [688, 129] on button "Search" at bounding box center [667, 130] width 92 height 29
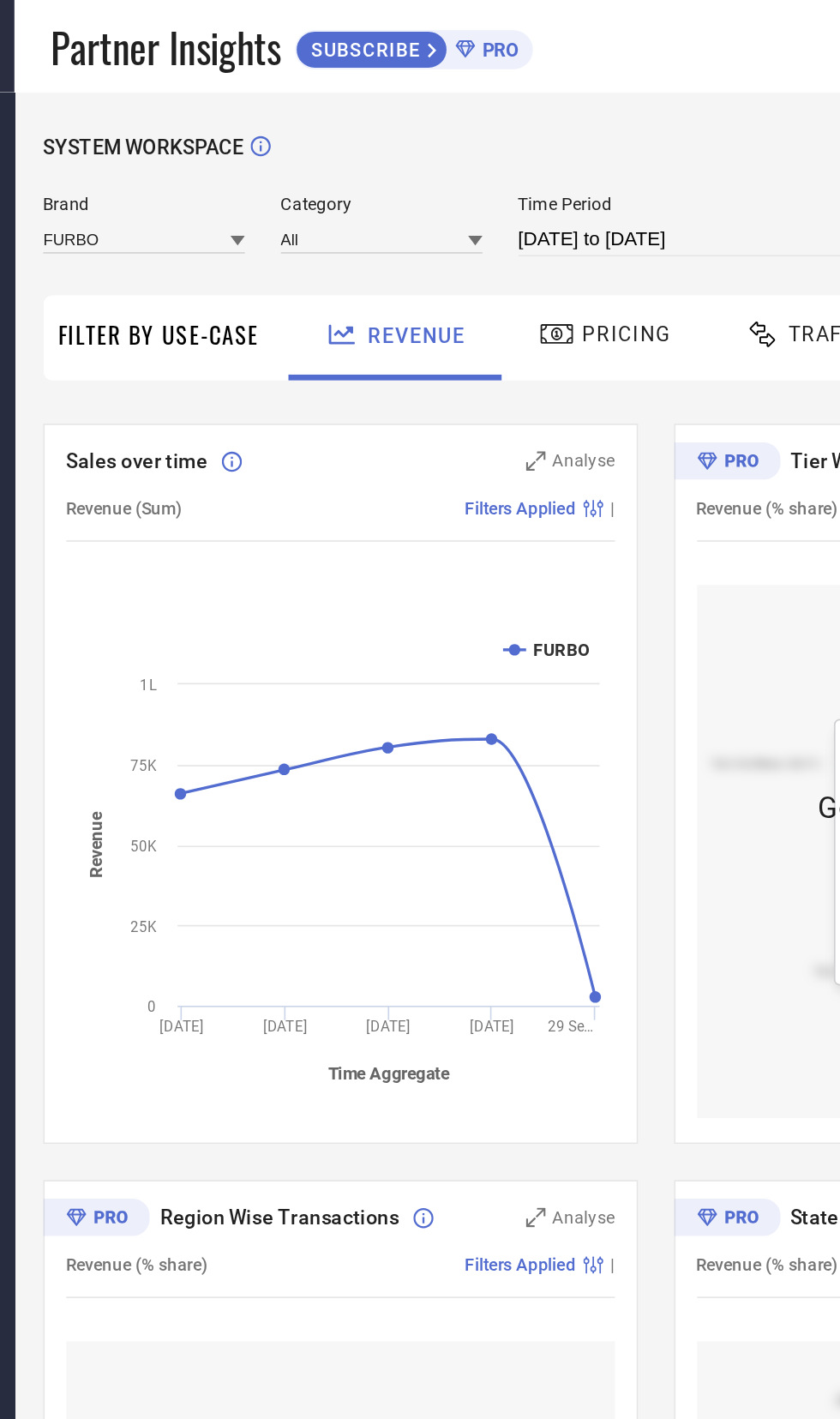
click at [464, 202] on div "Pricing" at bounding box center [429, 199] width 88 height 29
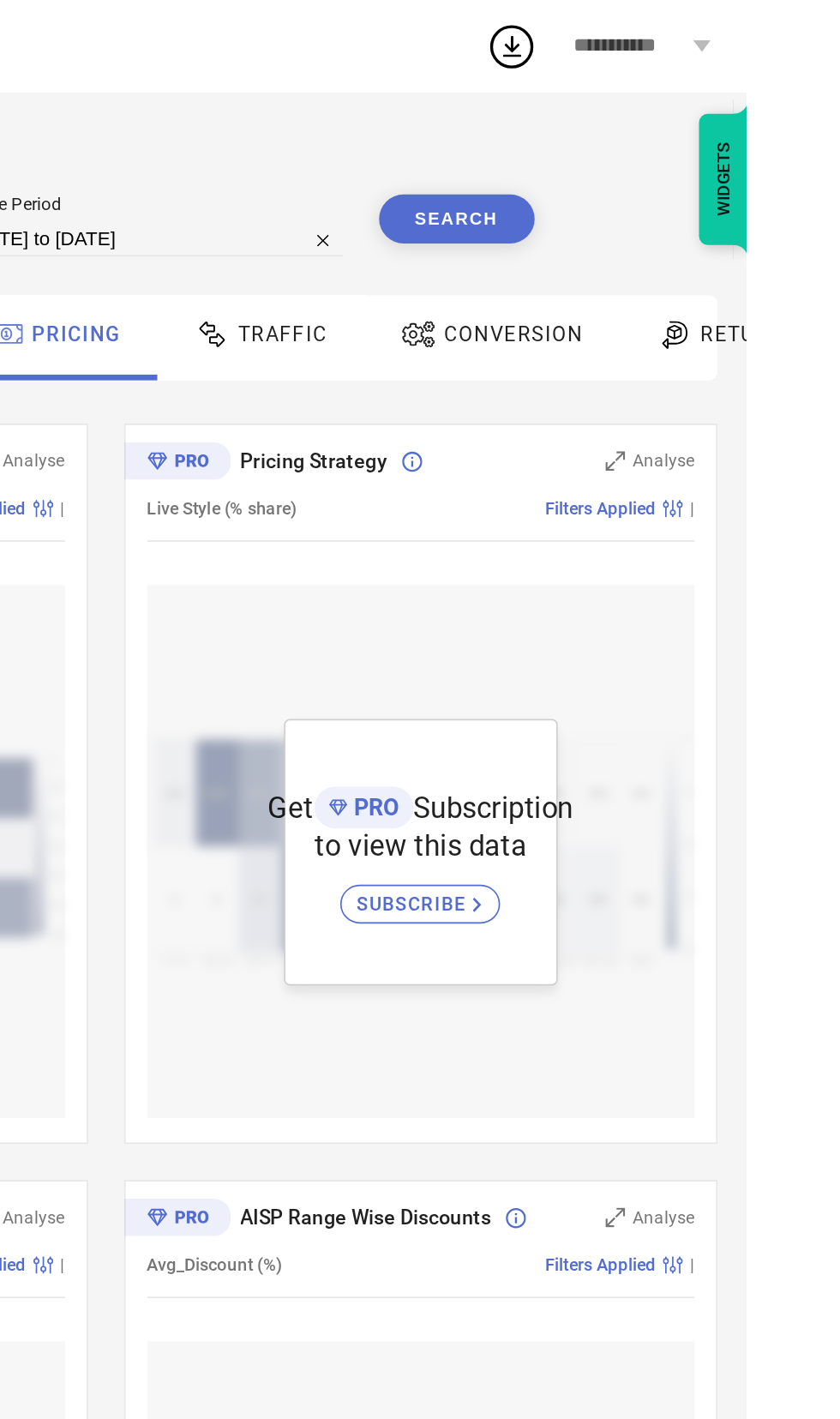
click at [601, 212] on div "Traffic" at bounding box center [551, 201] width 122 height 51
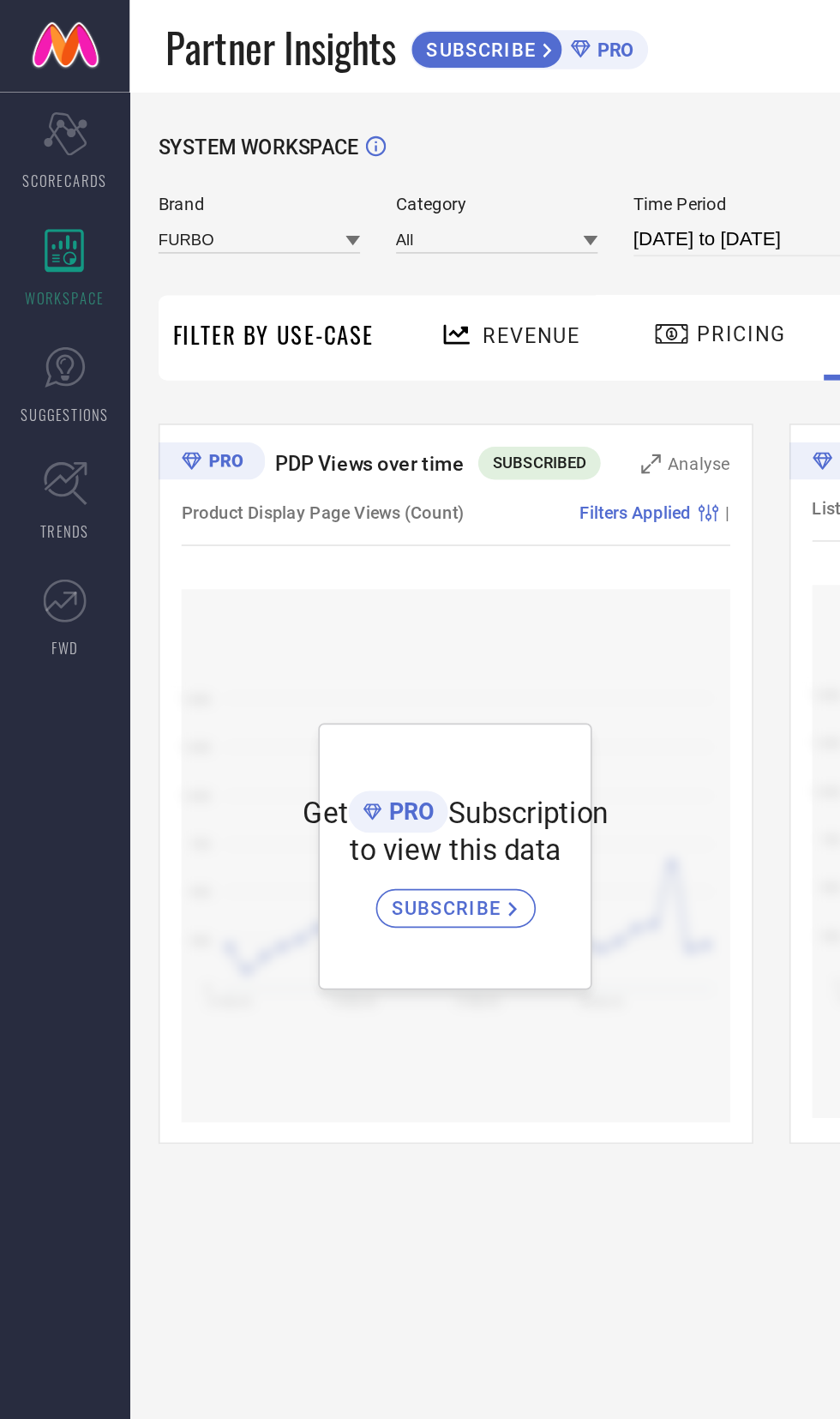
click at [36, 30] on link at bounding box center [39, 27] width 77 height 54
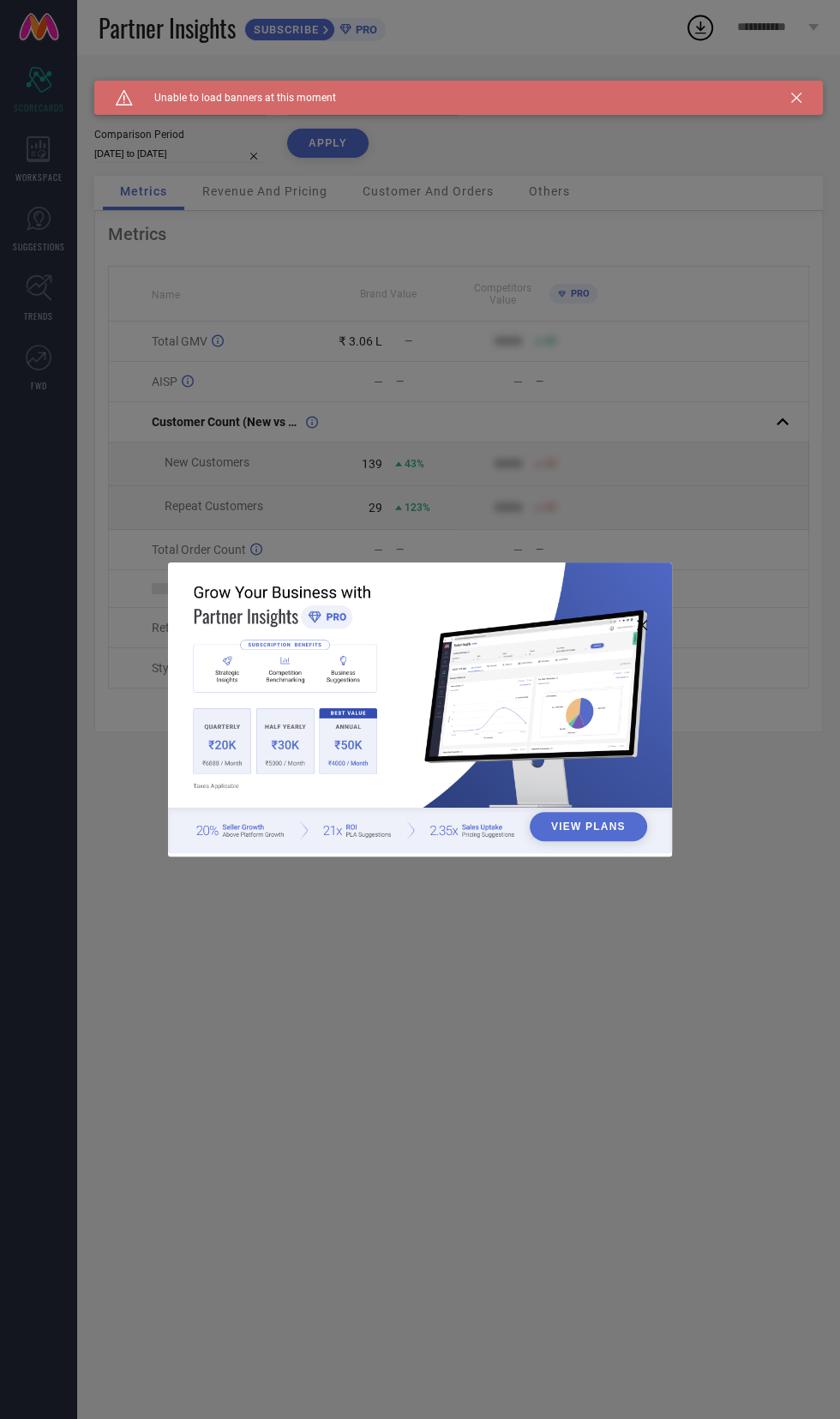
click at [613, 1039] on div "View Plans" at bounding box center [420, 709] width 840 height 1419
click at [544, 1211] on div "View Plans" at bounding box center [420, 709] width 840 height 1419
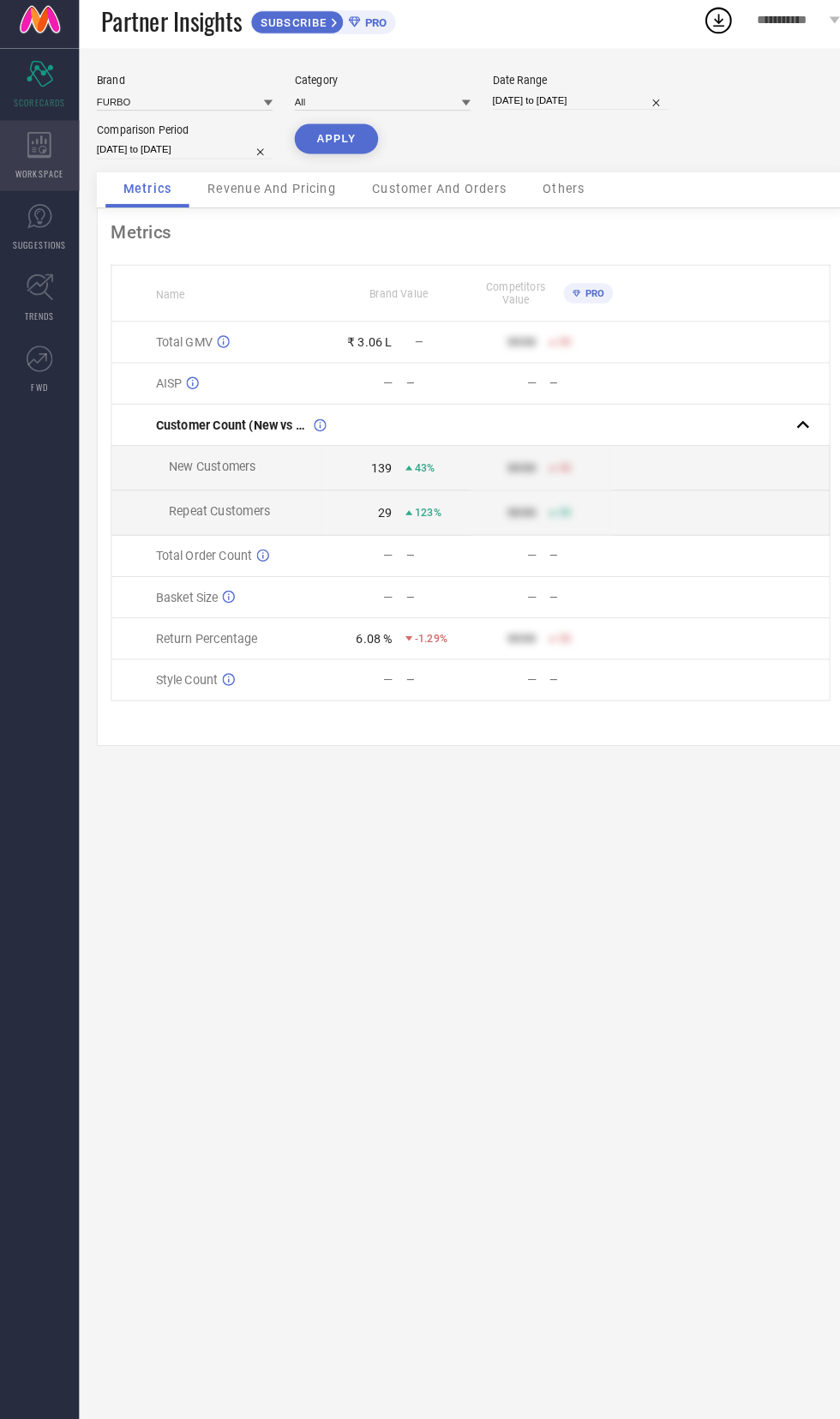
click at [54, 162] on div "WORKSPACE" at bounding box center [39, 159] width 77 height 69
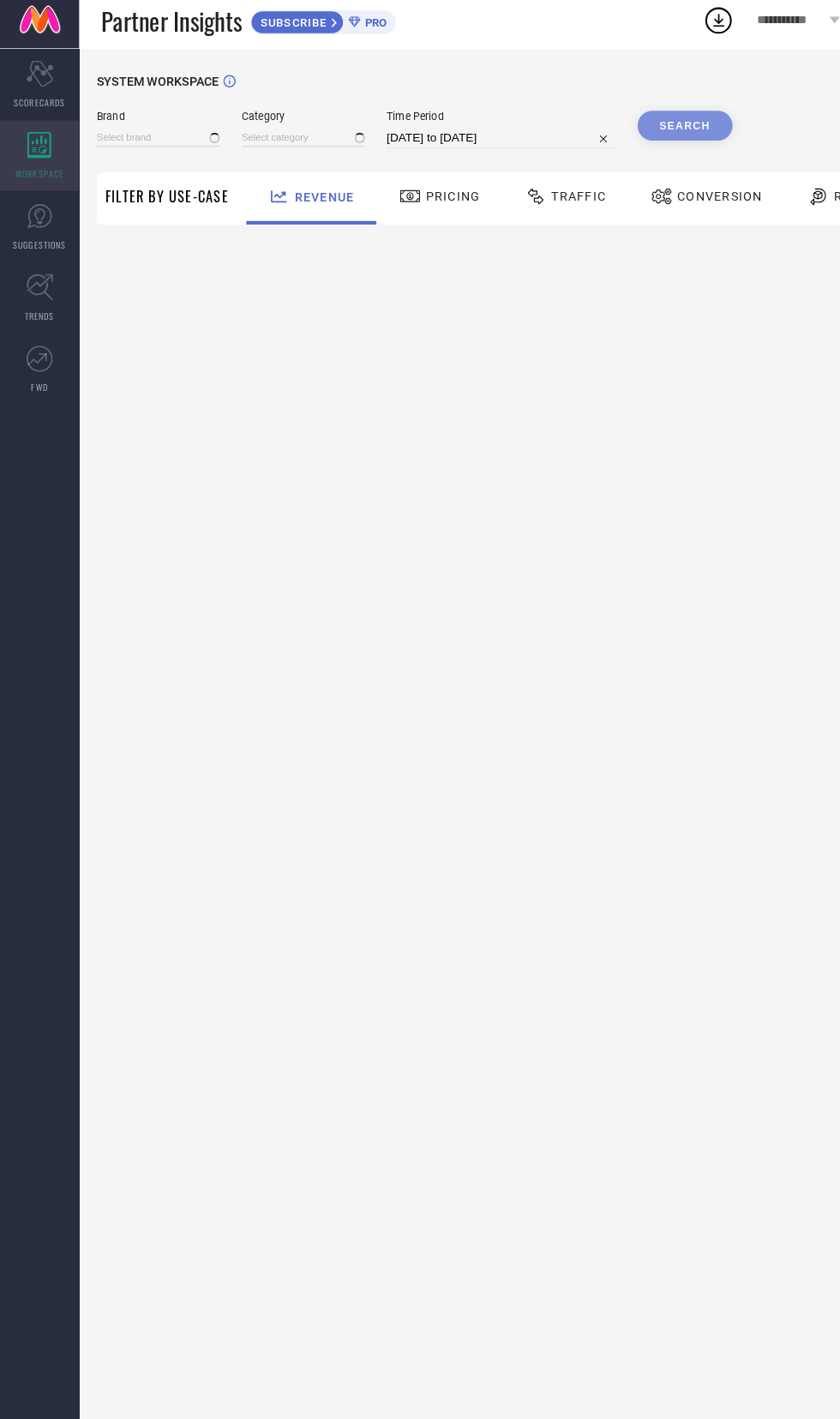
type input "FURBO"
type input "All"
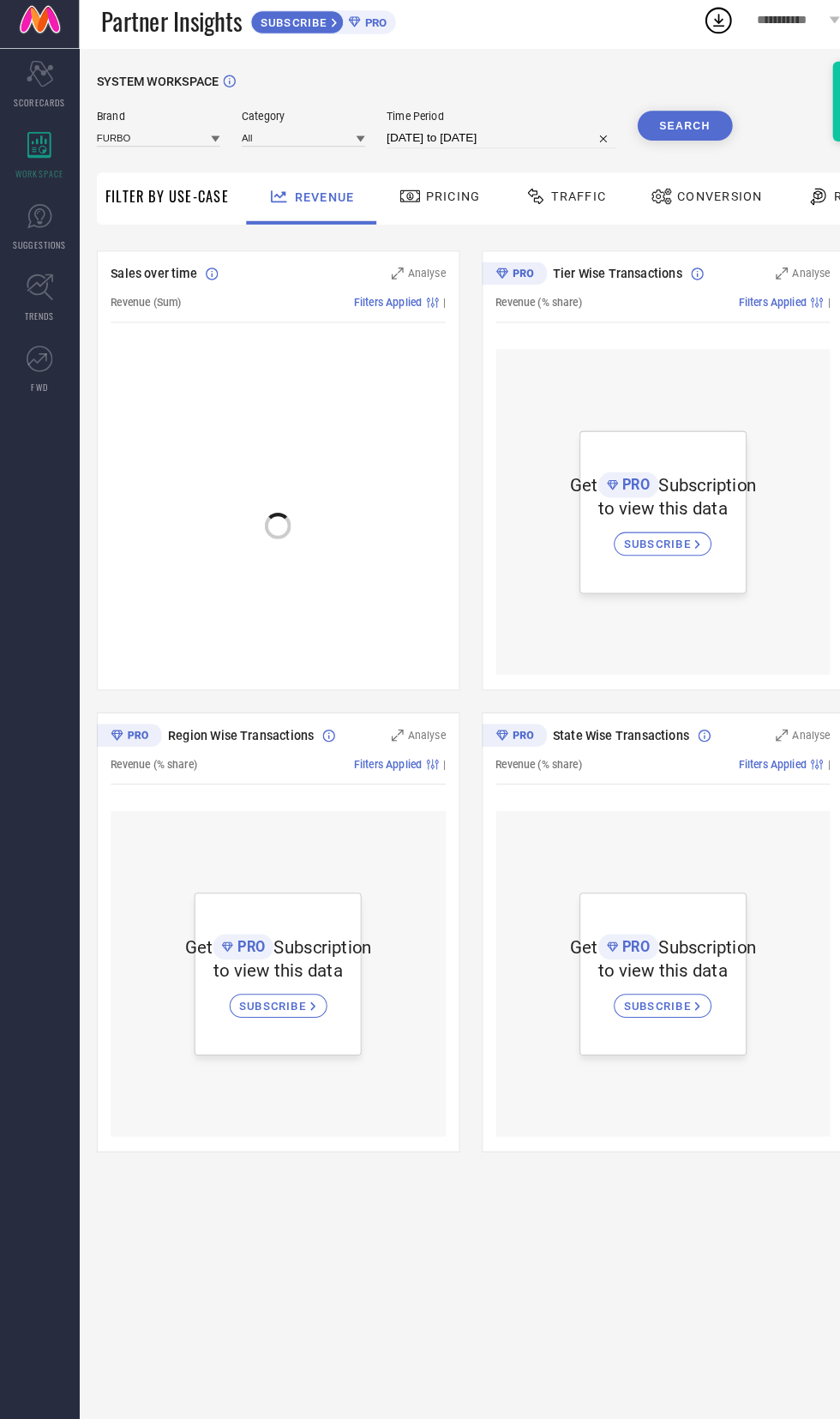
click at [424, 204] on span "Pricing" at bounding box center [441, 199] width 53 height 14
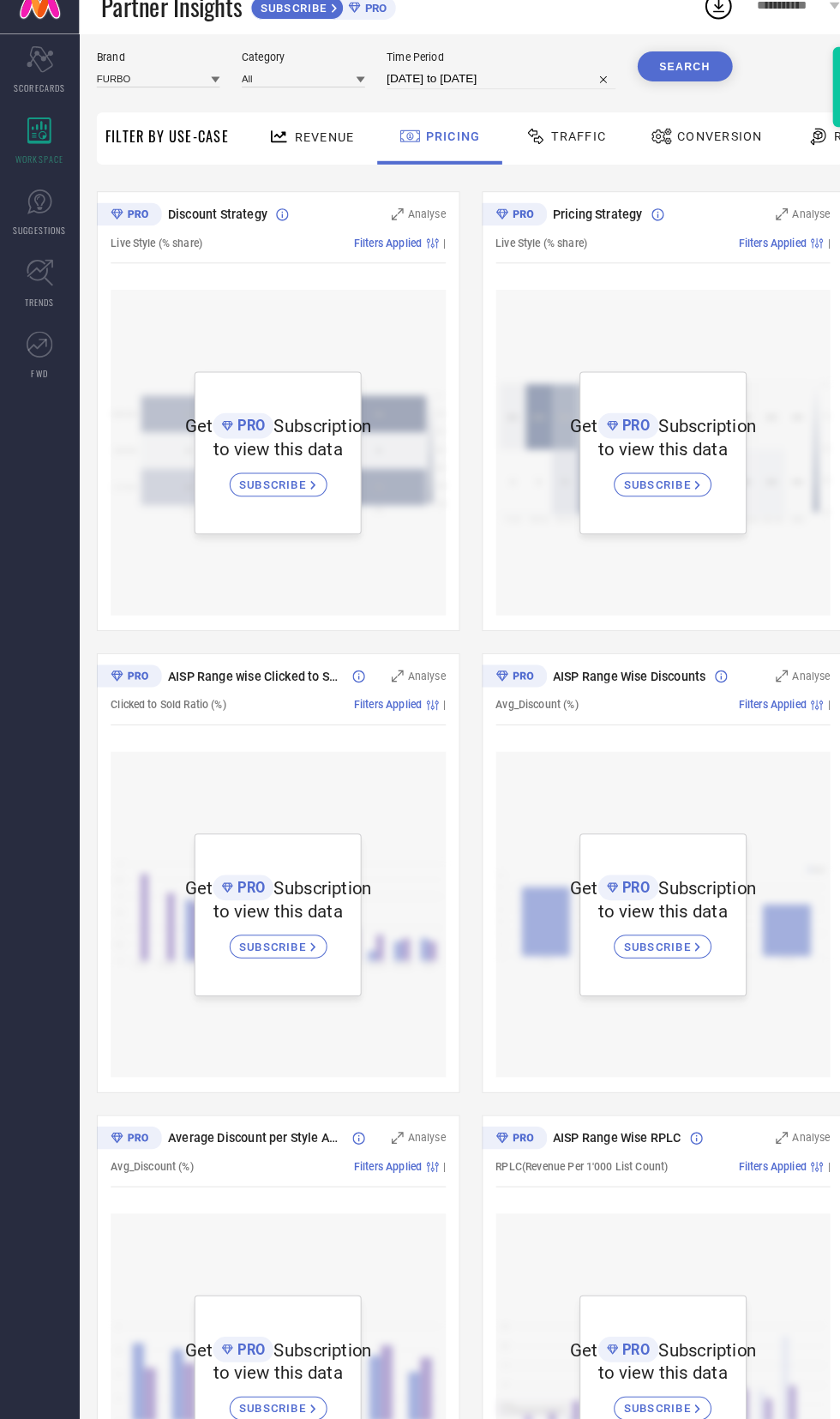
scroll to position [44, 0]
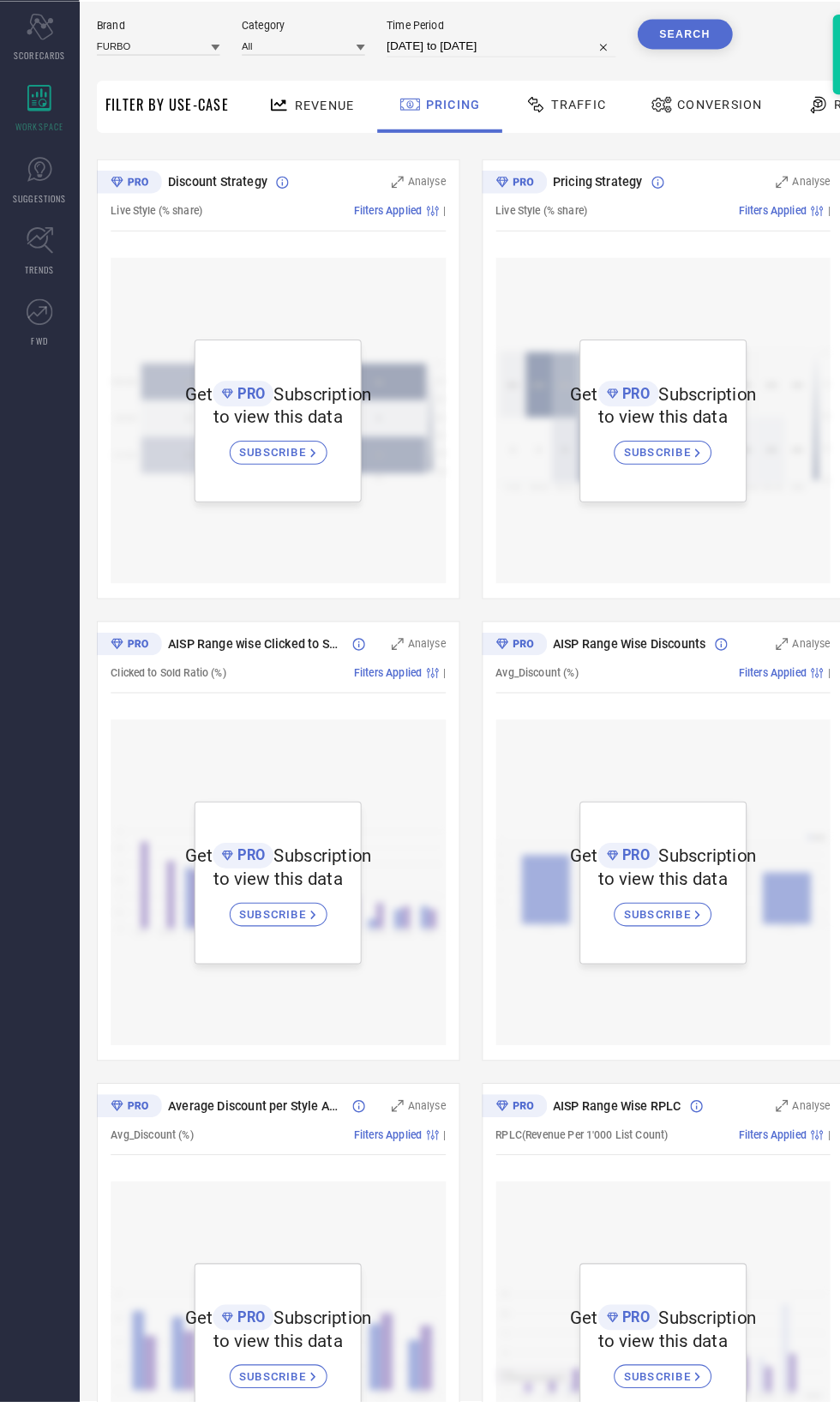
click at [260, 498] on span "SUBSCRIBE" at bounding box center [267, 494] width 69 height 13
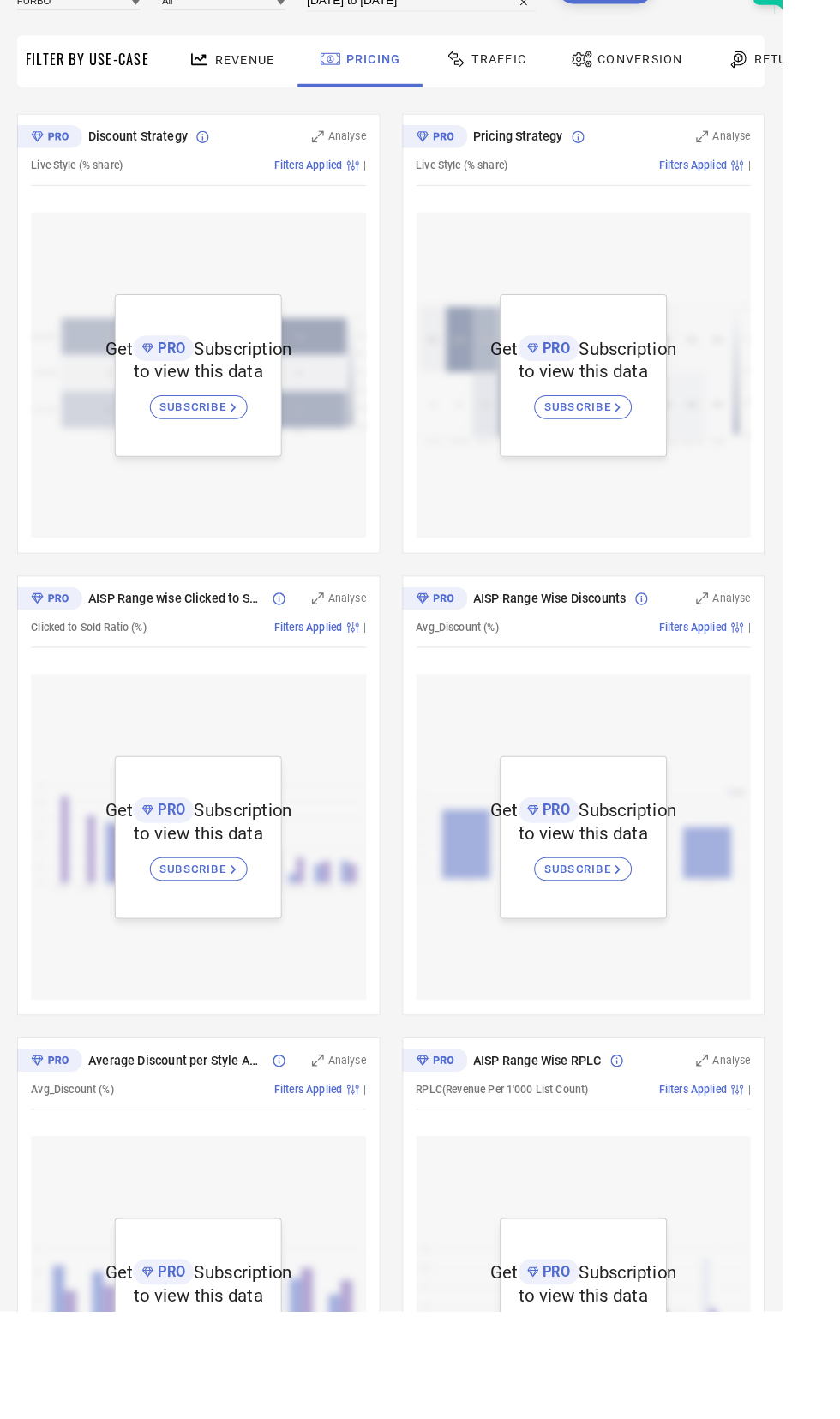
scroll to position [0, 0]
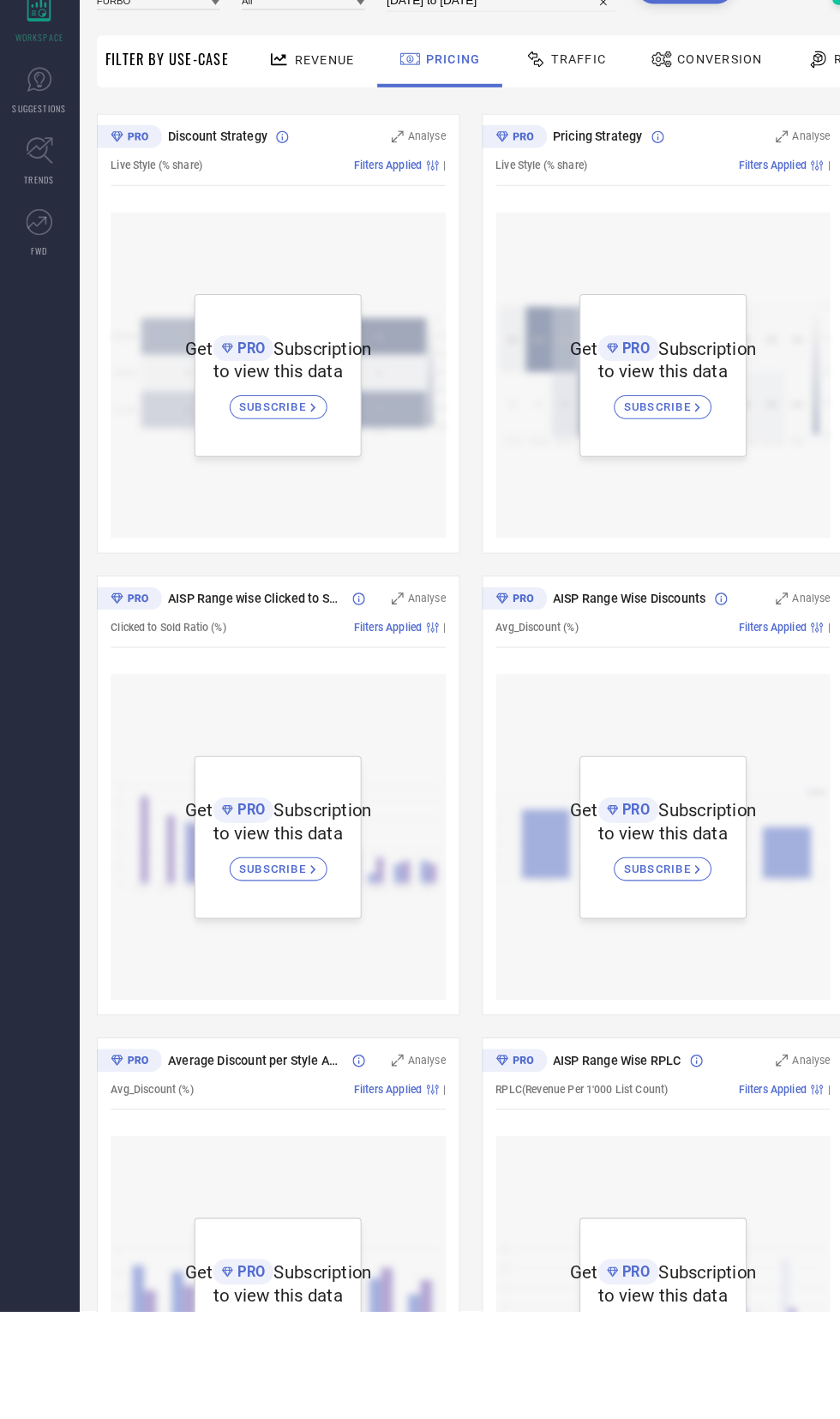
click at [256, 1418] on span "SUBSCRIBE" at bounding box center [267, 1437] width 69 height 13
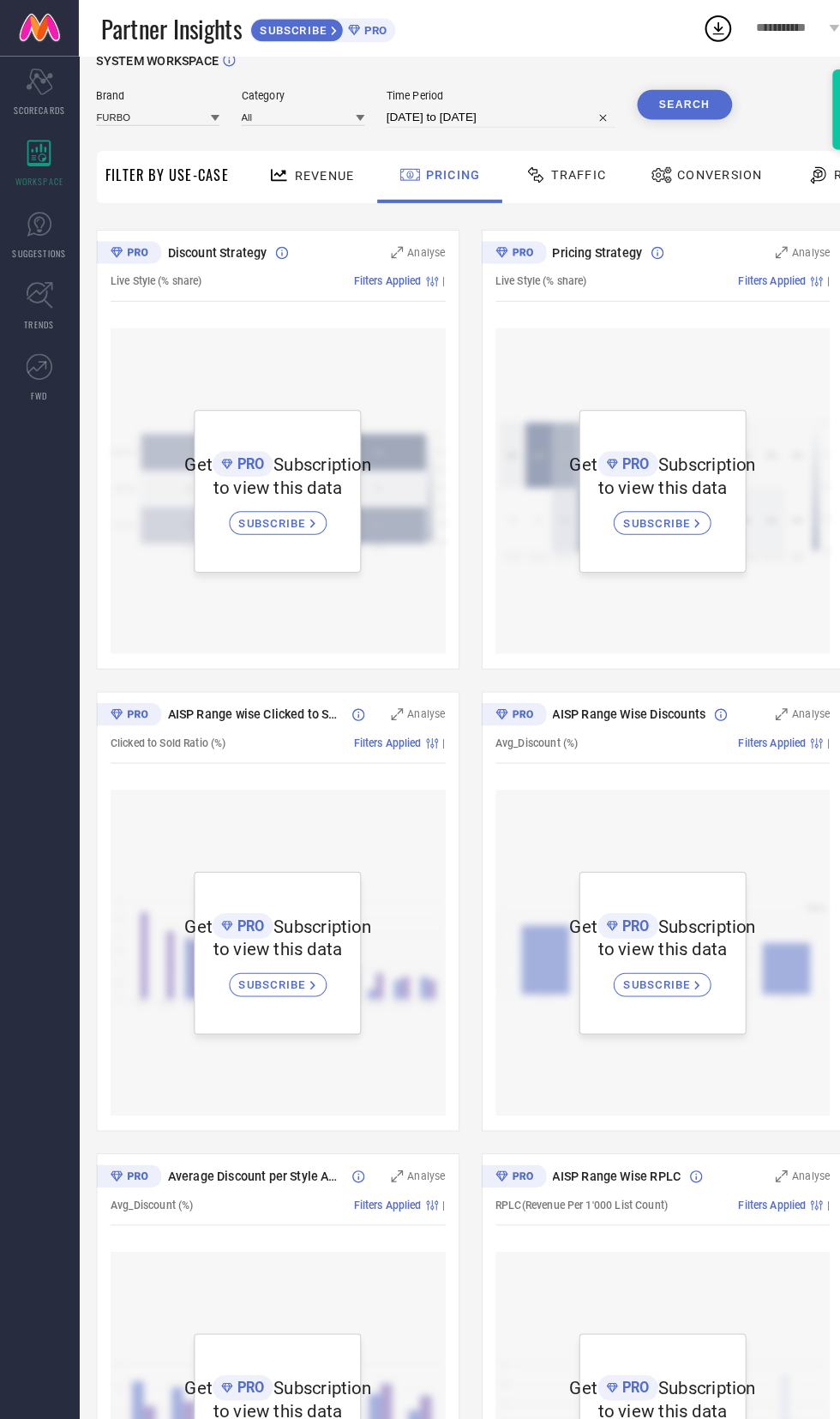
click at [570, 967] on div "Get PRO Subscription to view this data SUBSCRIBE" at bounding box center [646, 929] width 163 height 159
click at [650, 960] on span "SUBSCRIBE" at bounding box center [642, 959] width 69 height 13
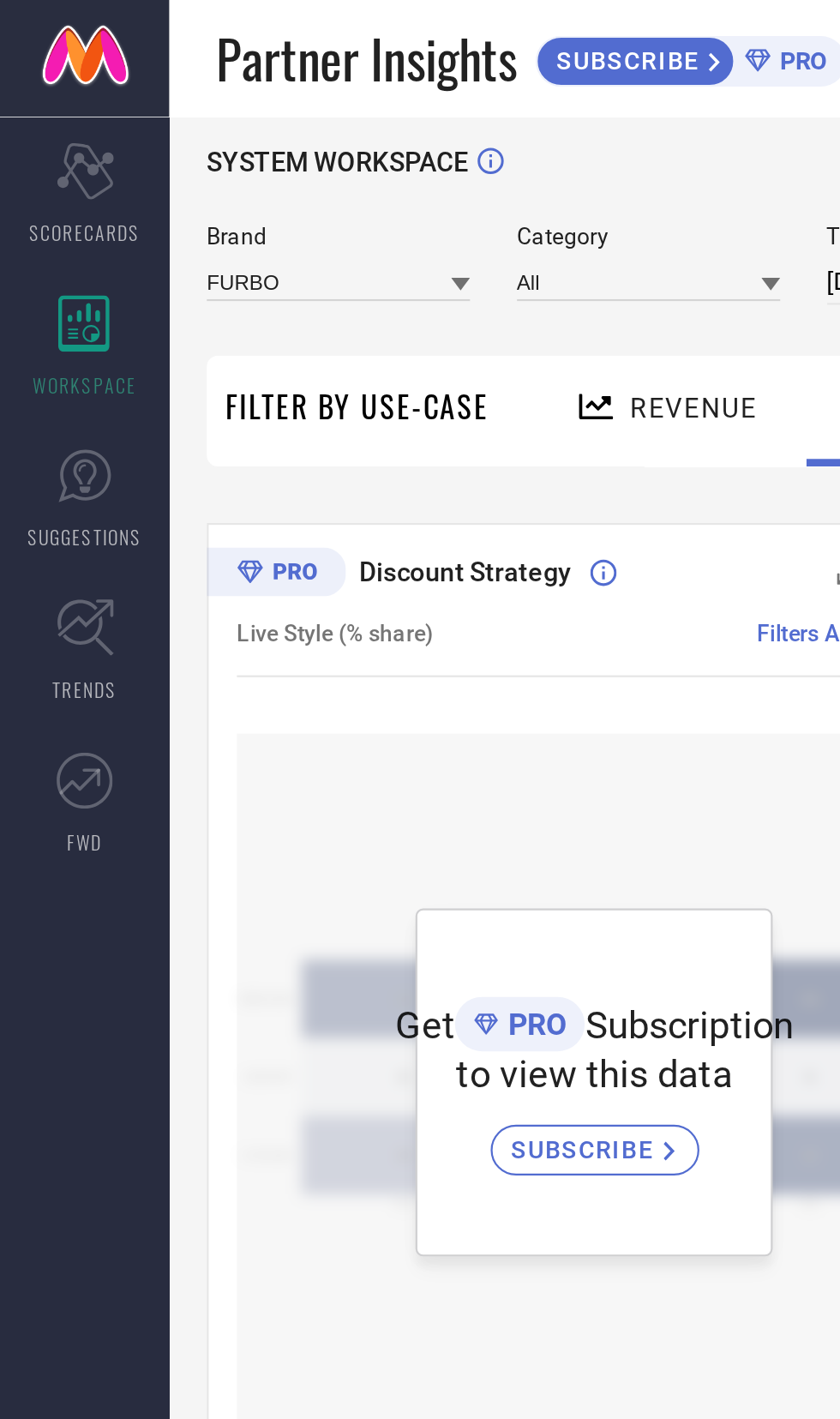
scroll to position [0, 0]
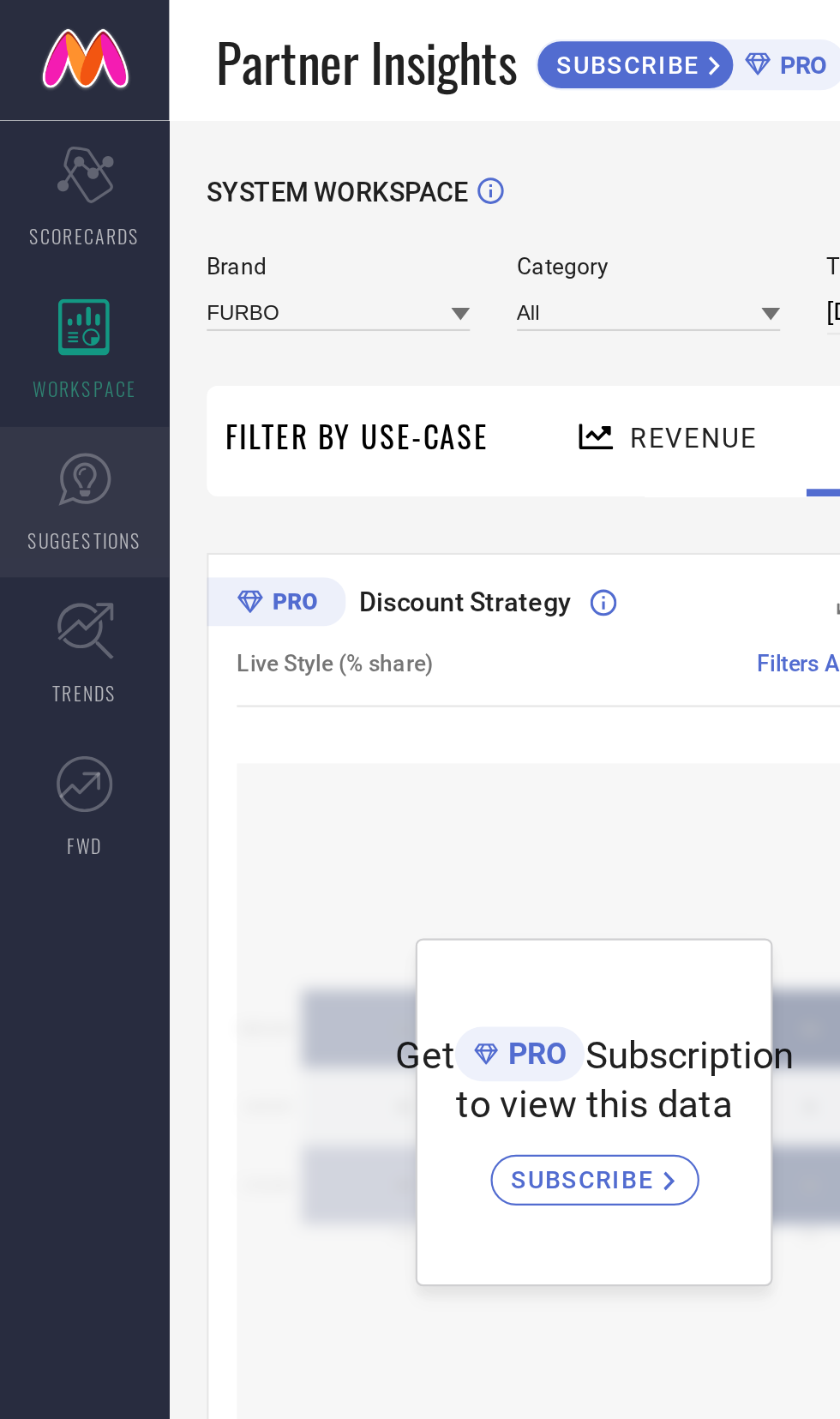
click at [39, 218] on icon at bounding box center [38, 218] width 25 height 25
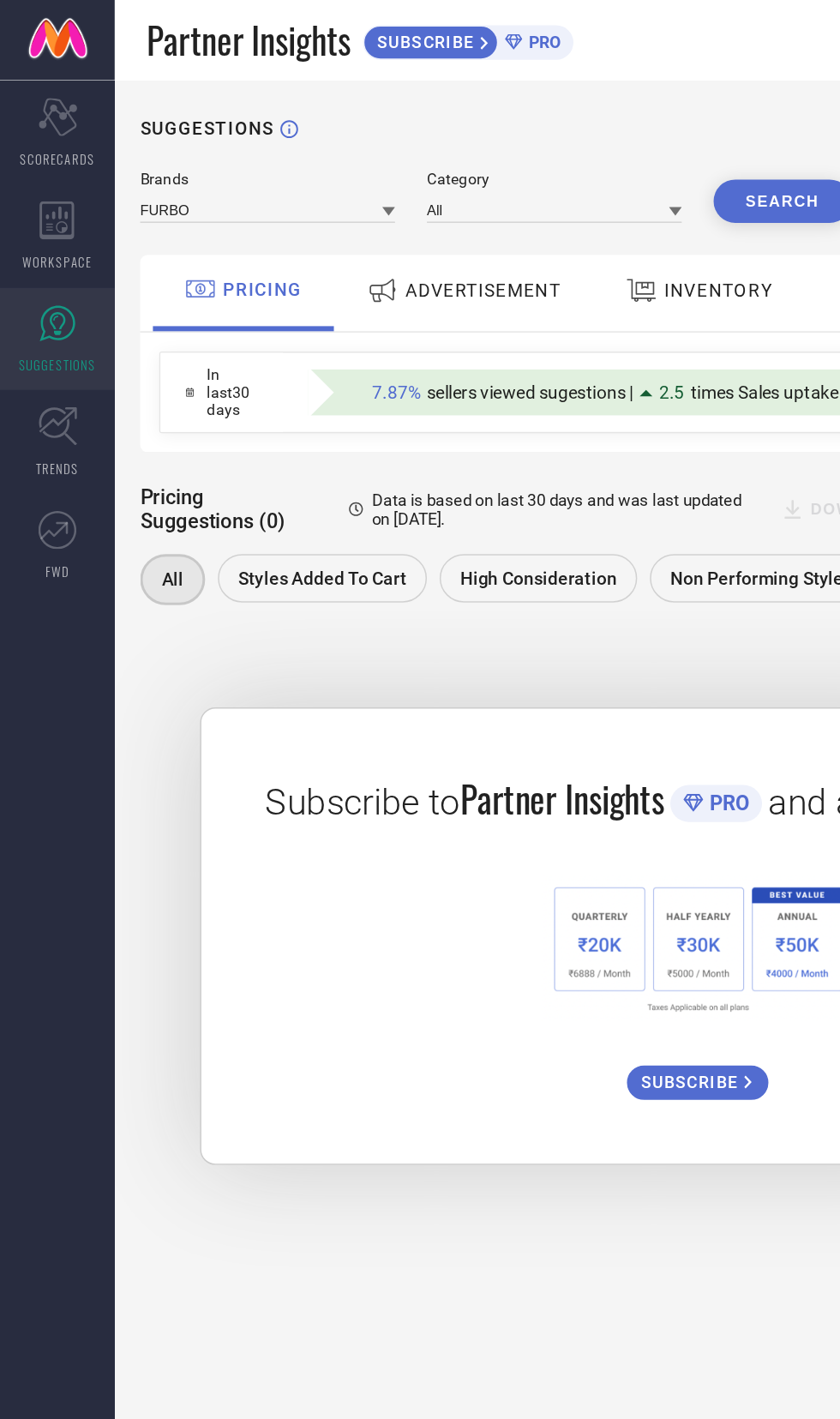
click at [276, 184] on div "ADVERTISEMENT" at bounding box center [312, 196] width 139 height 31
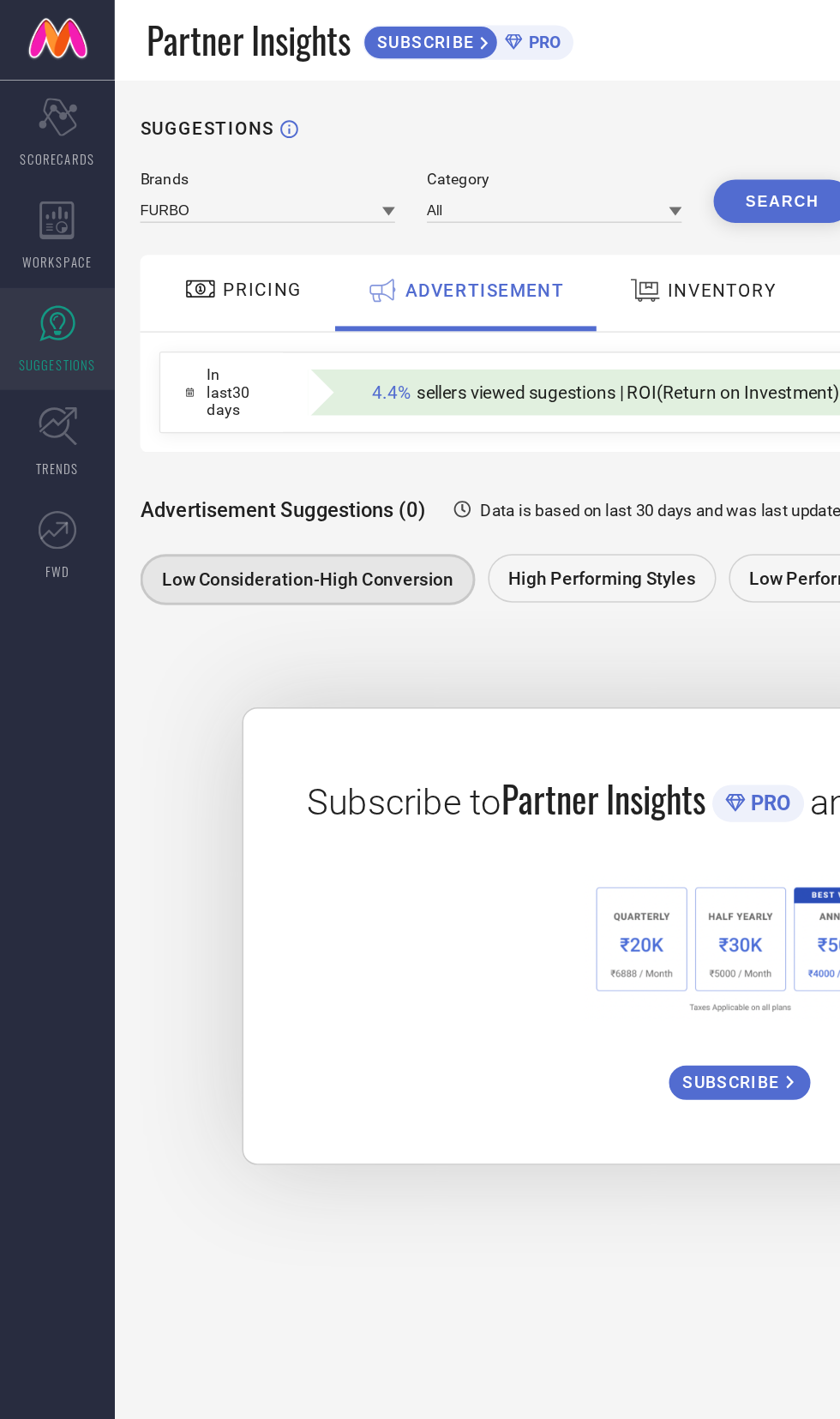
click at [163, 189] on div "PRICING" at bounding box center [164, 195] width 88 height 29
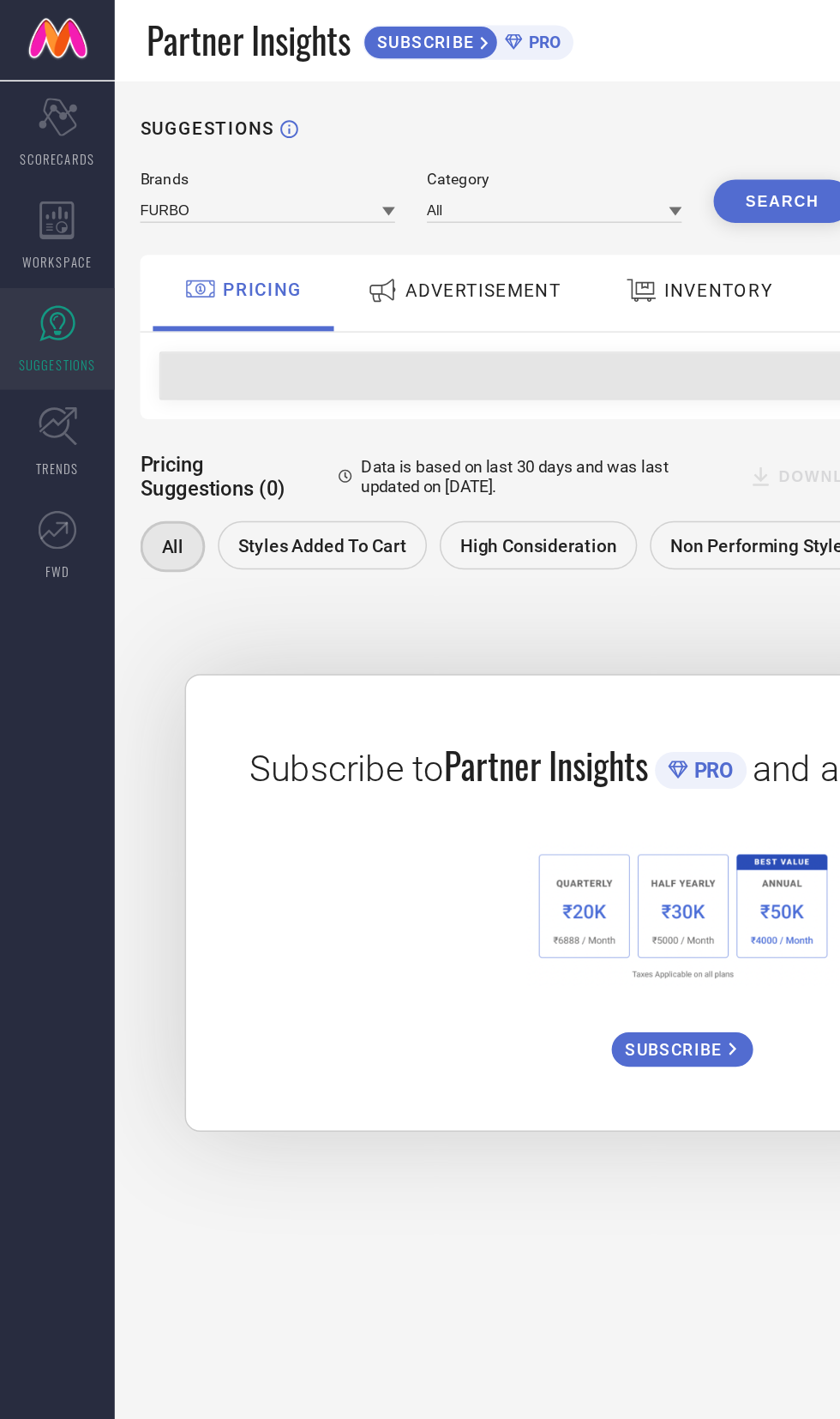
click at [176, 194] on span "PRICING" at bounding box center [177, 196] width 53 height 14
click at [307, 216] on div "ADVERTISEMENT" at bounding box center [312, 198] width 173 height 52
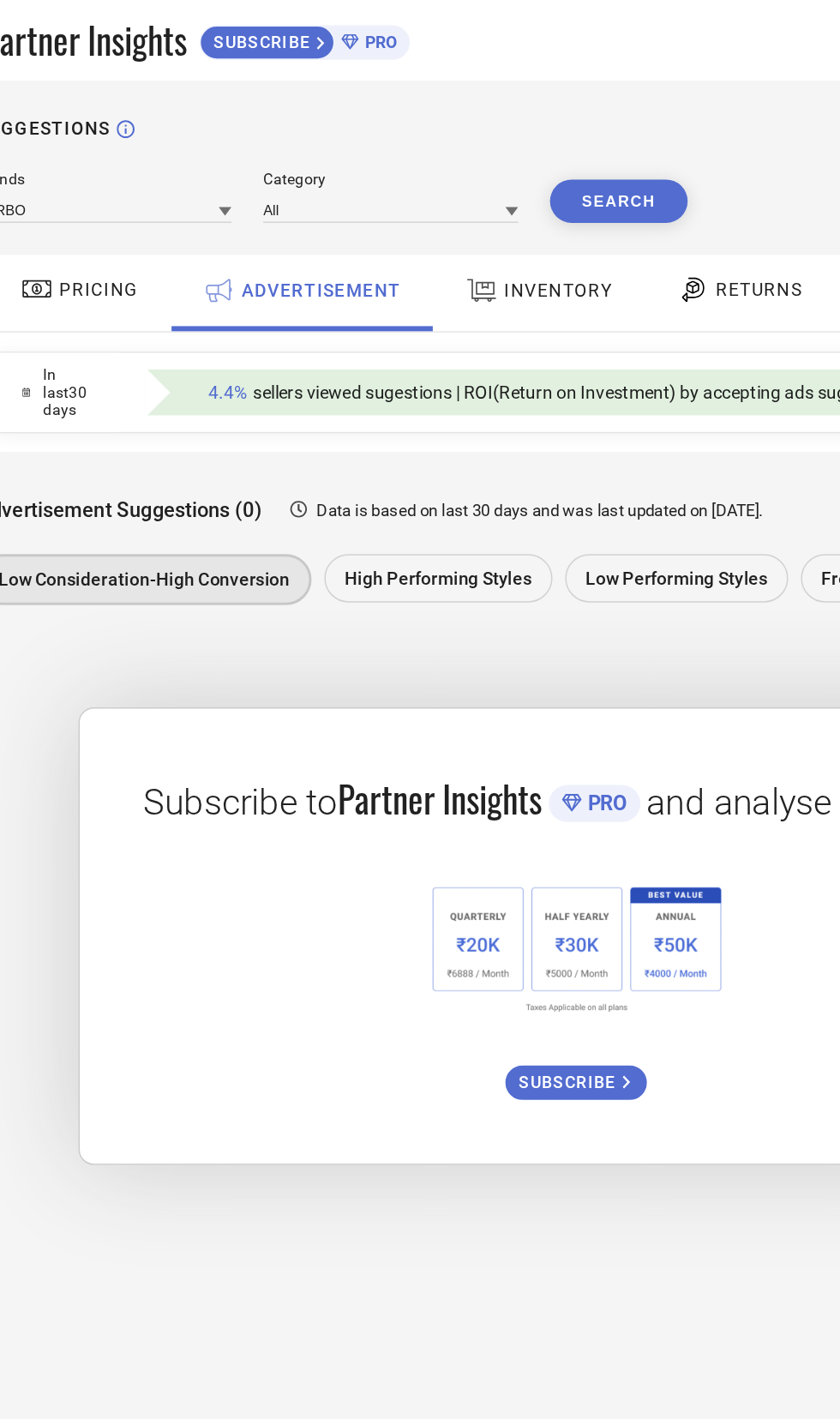
click at [443, 201] on div at bounding box center [436, 196] width 25 height 22
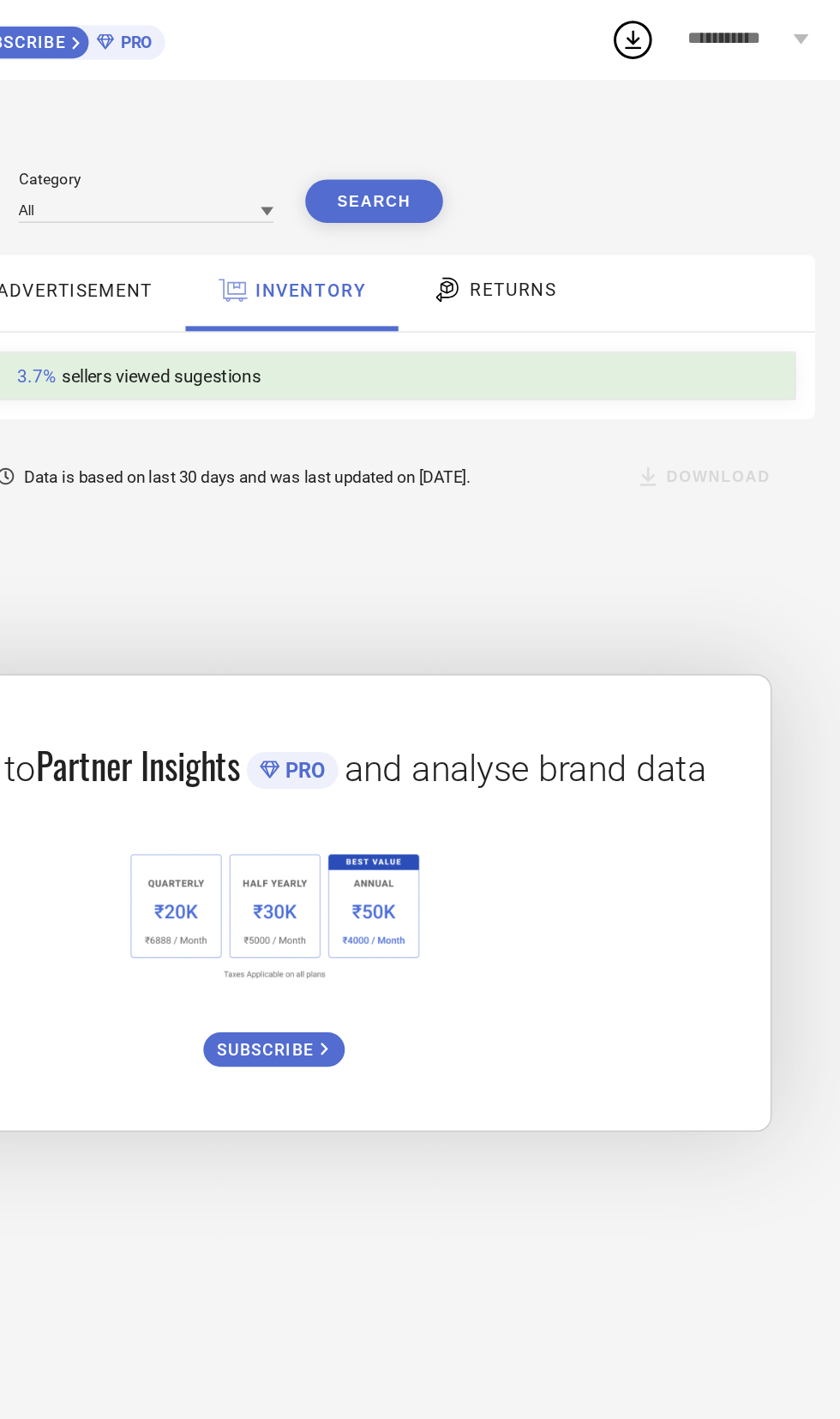
click at [602, 196] on span "RETURNS" at bounding box center [619, 196] width 58 height 14
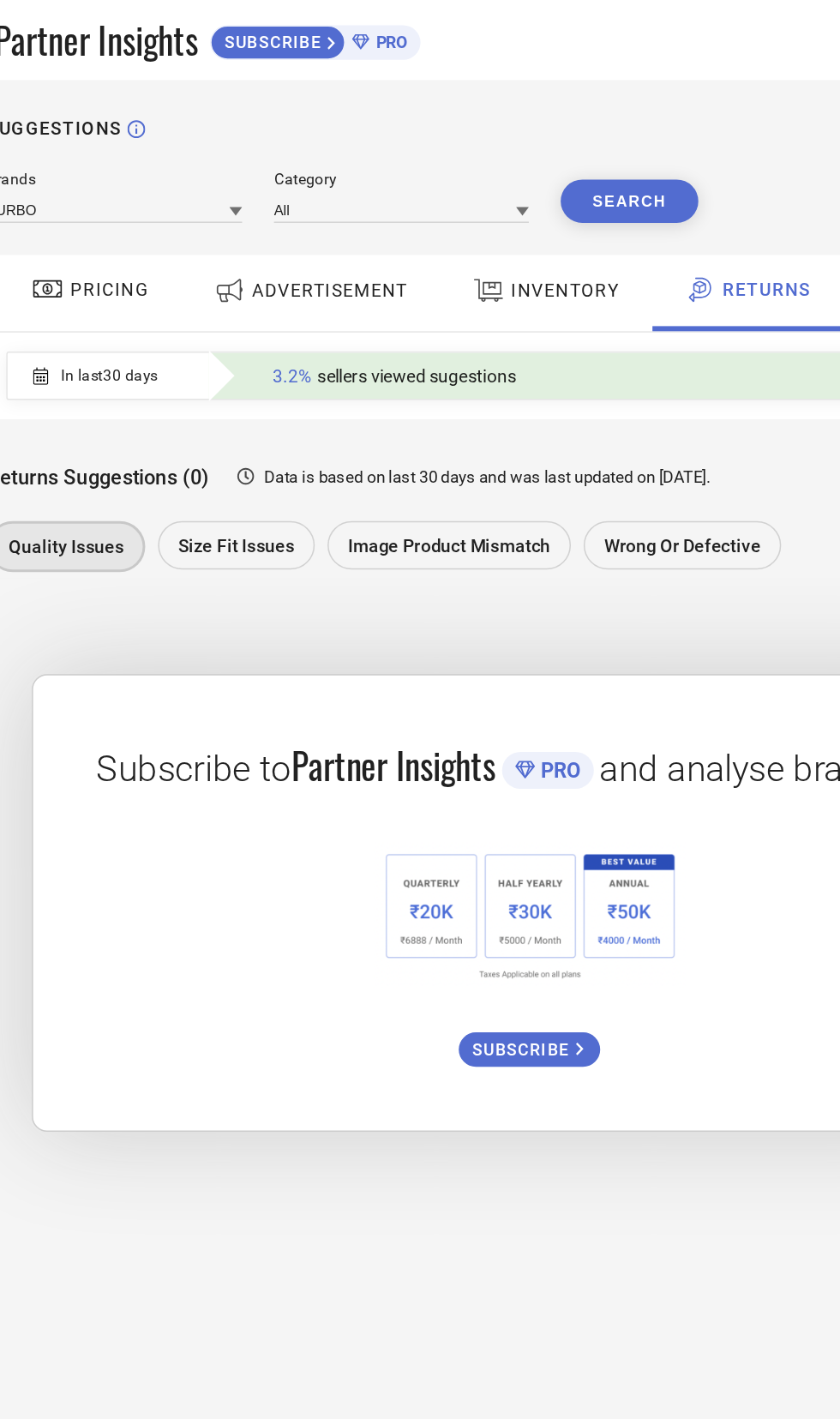
click at [246, 364] on span "Size fit issues" at bounding box center [262, 368] width 78 height 14
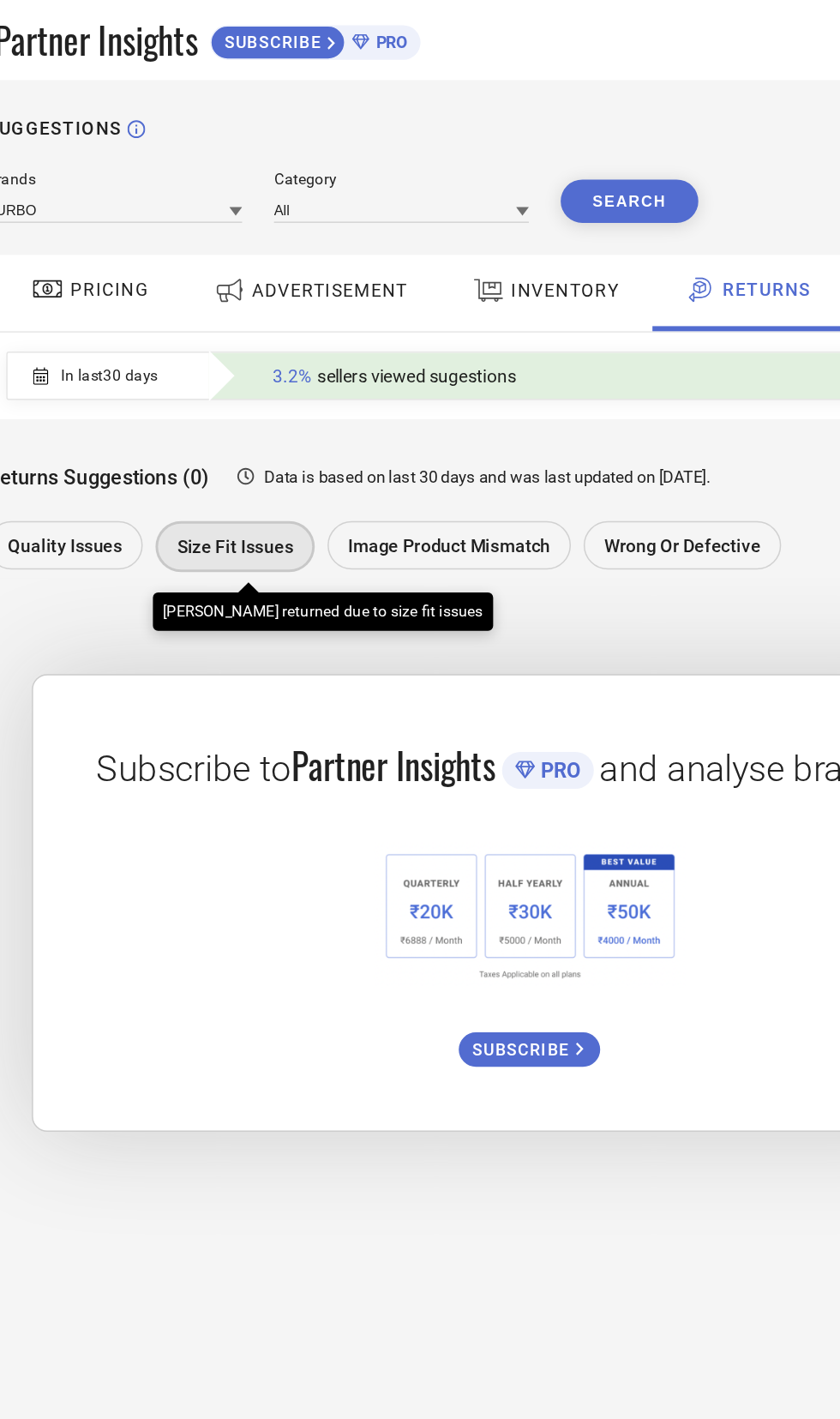
click at [393, 373] on span "Image product mismatch" at bounding box center [404, 368] width 136 height 14
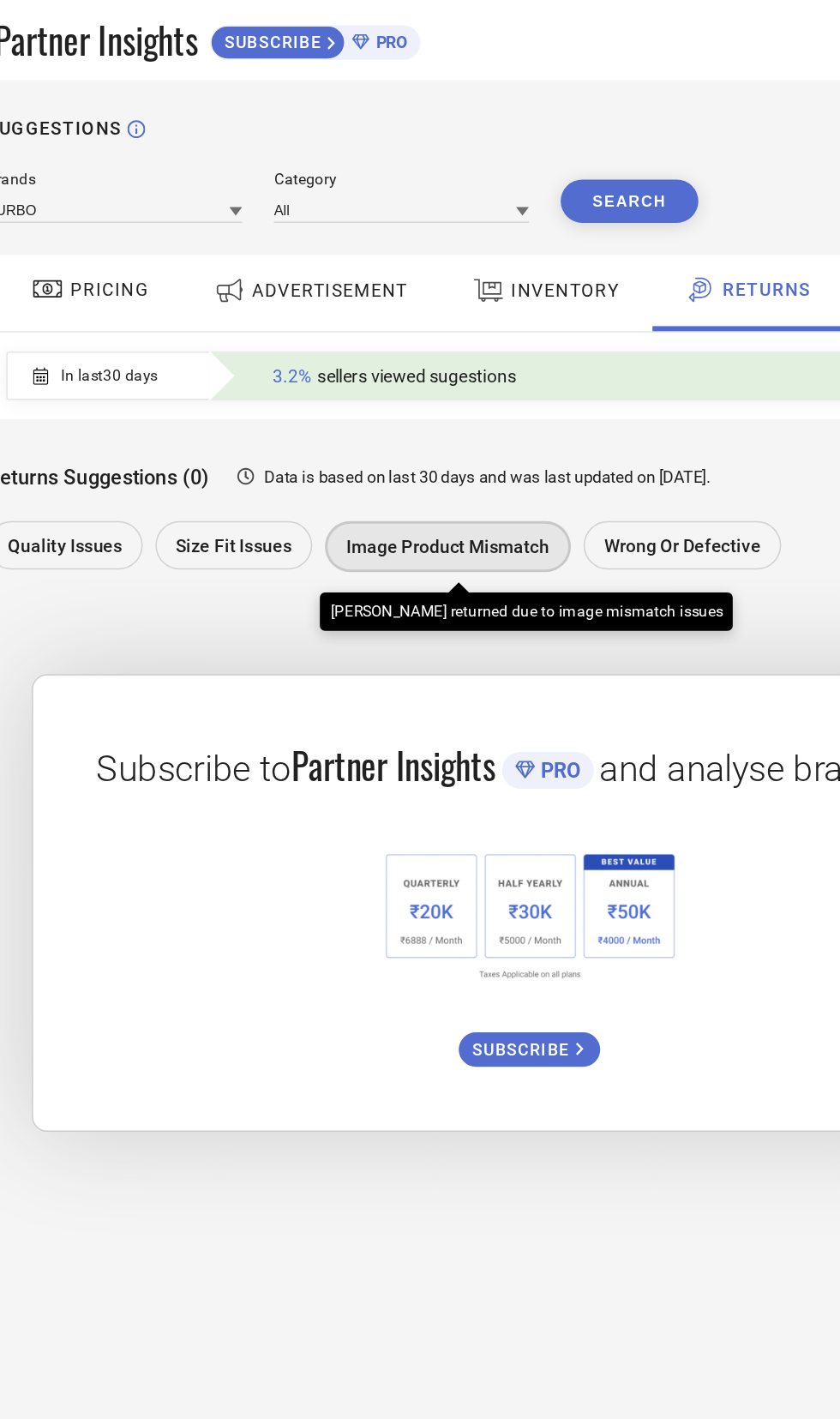
click at [559, 363] on span "Wrong or Defective" at bounding box center [562, 368] width 105 height 14
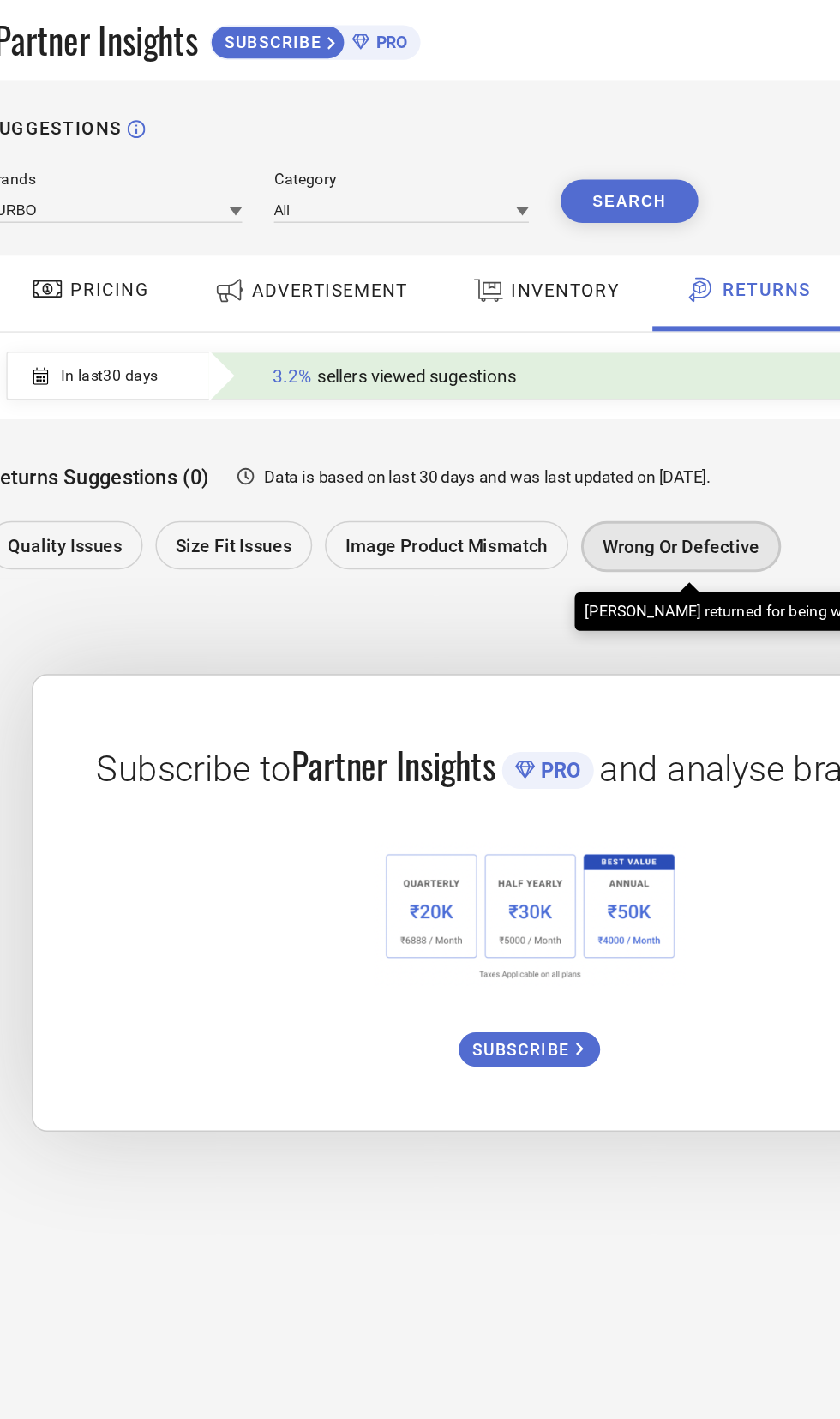
click at [559, 358] on div "Wrong or Defective" at bounding box center [561, 368] width 134 height 34
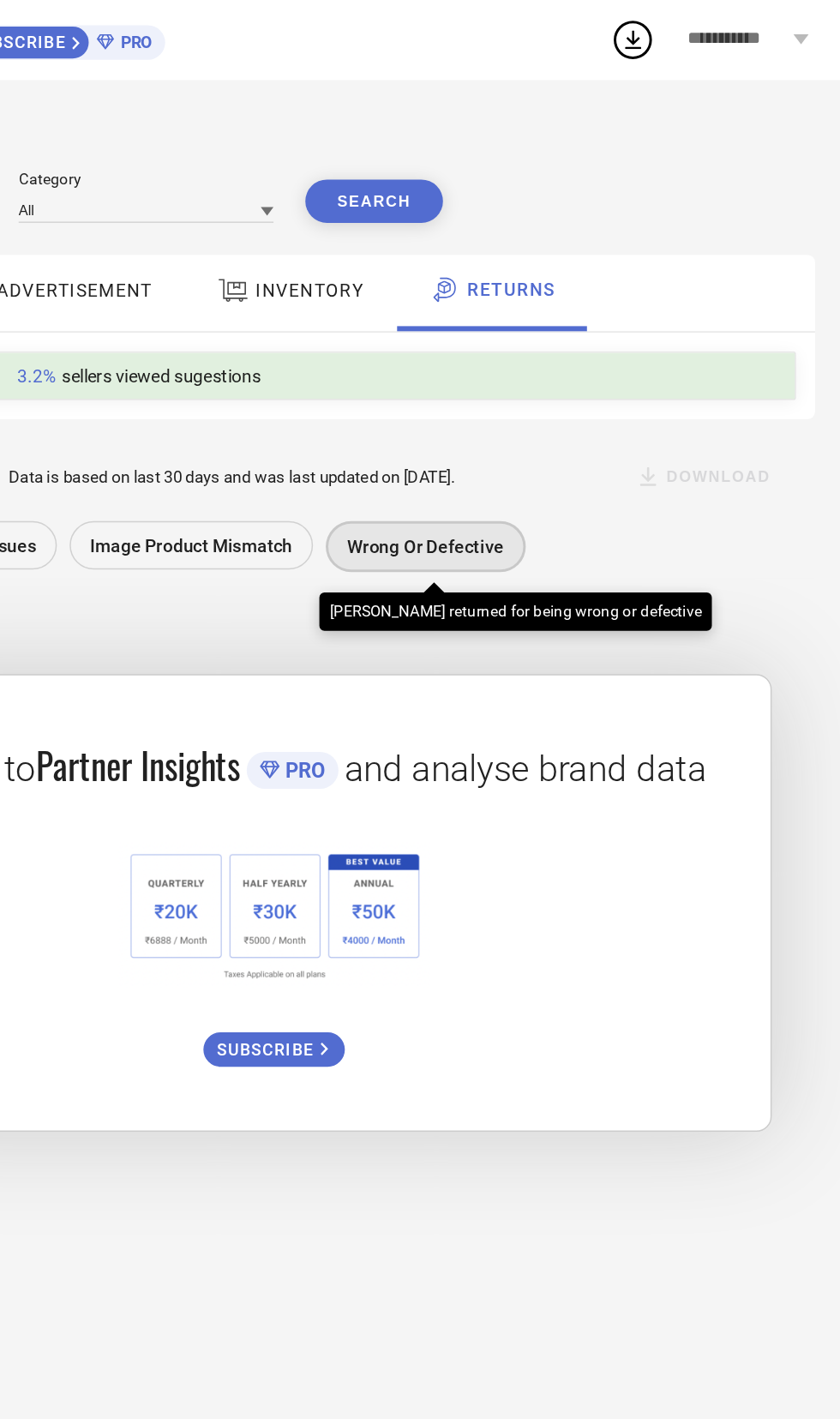
click at [466, 708] on span "SUBSCRIBE" at bounding box center [455, 706] width 69 height 13
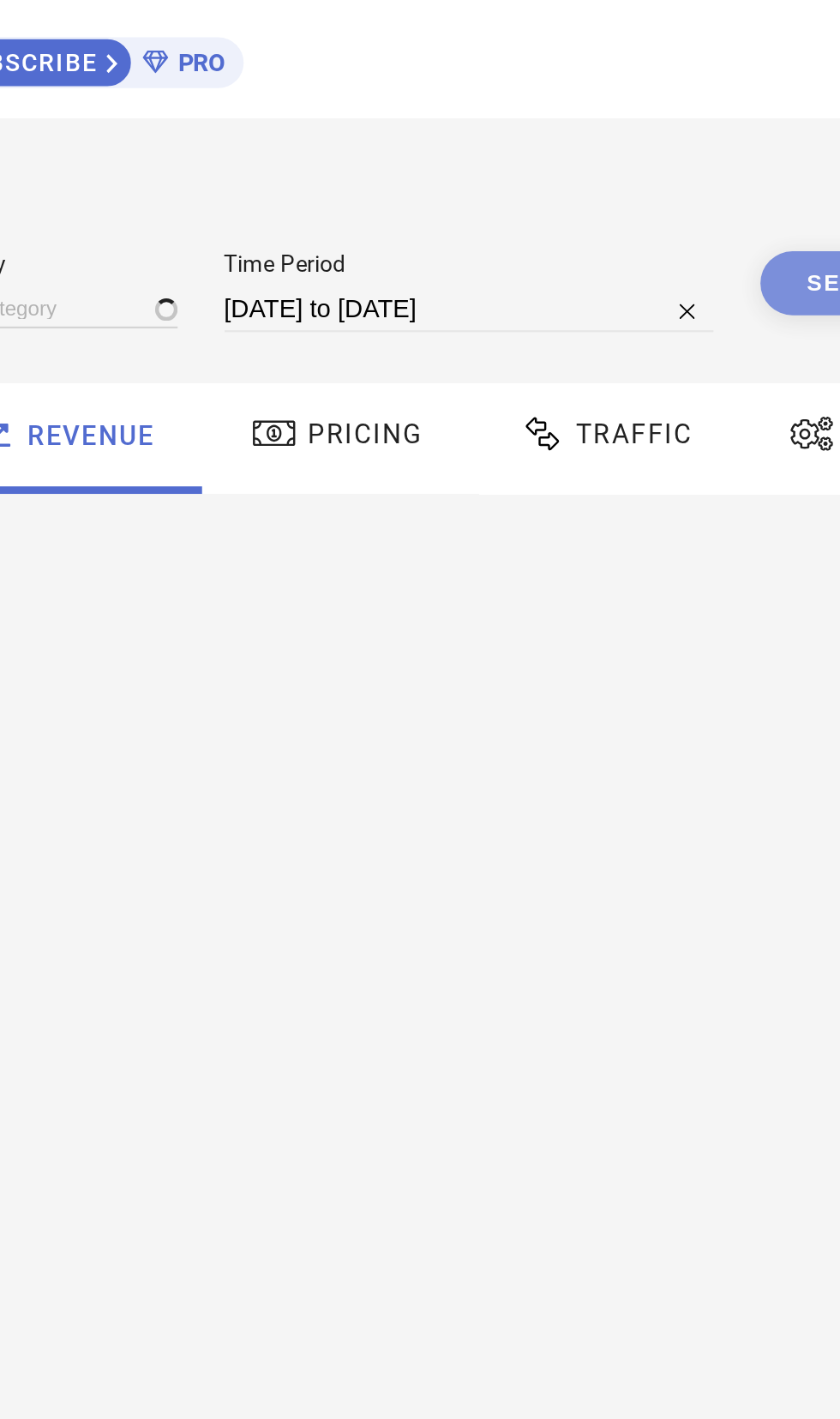
type input "FURBO"
type input "All"
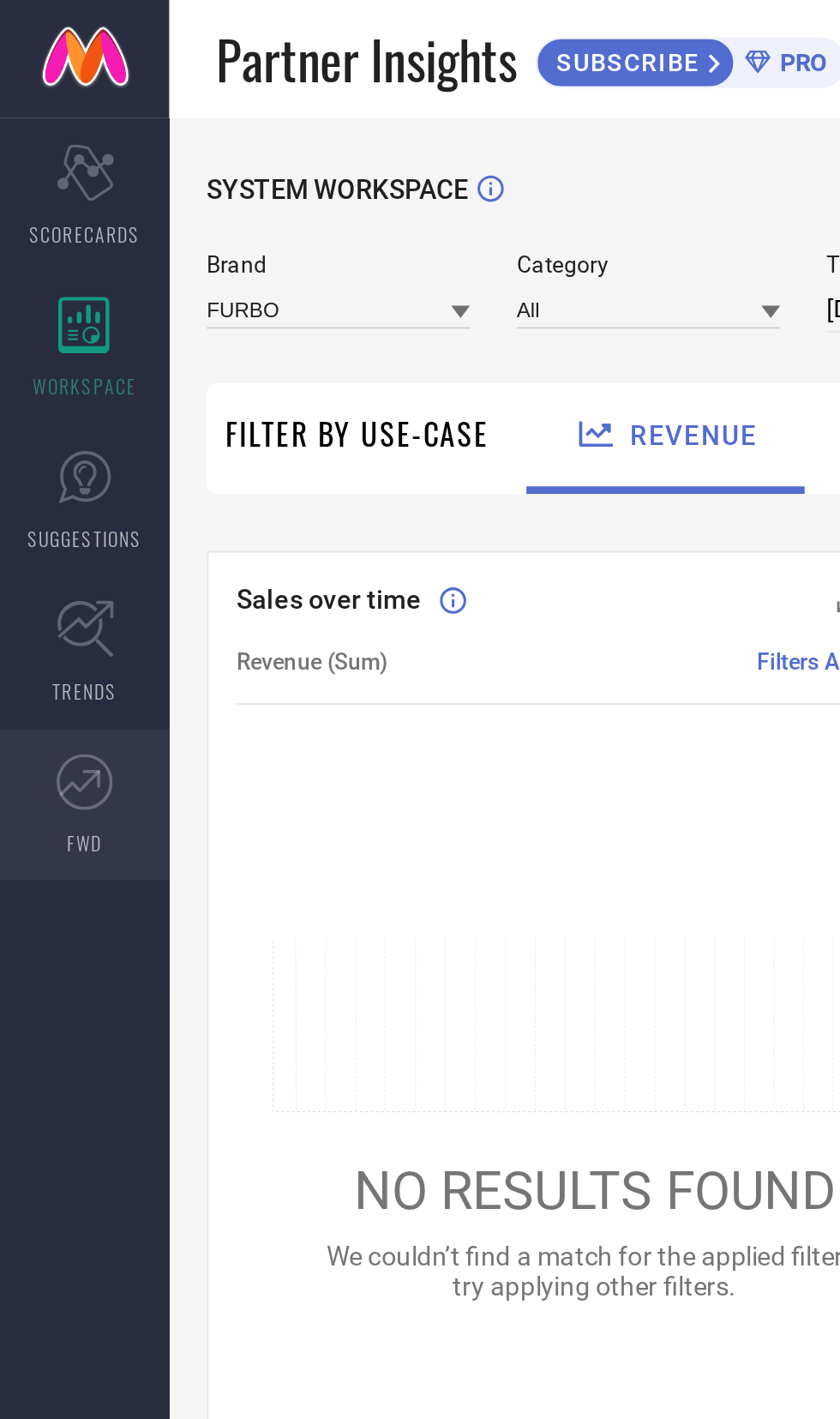
click at [45, 369] on icon at bounding box center [38, 357] width 25 height 25
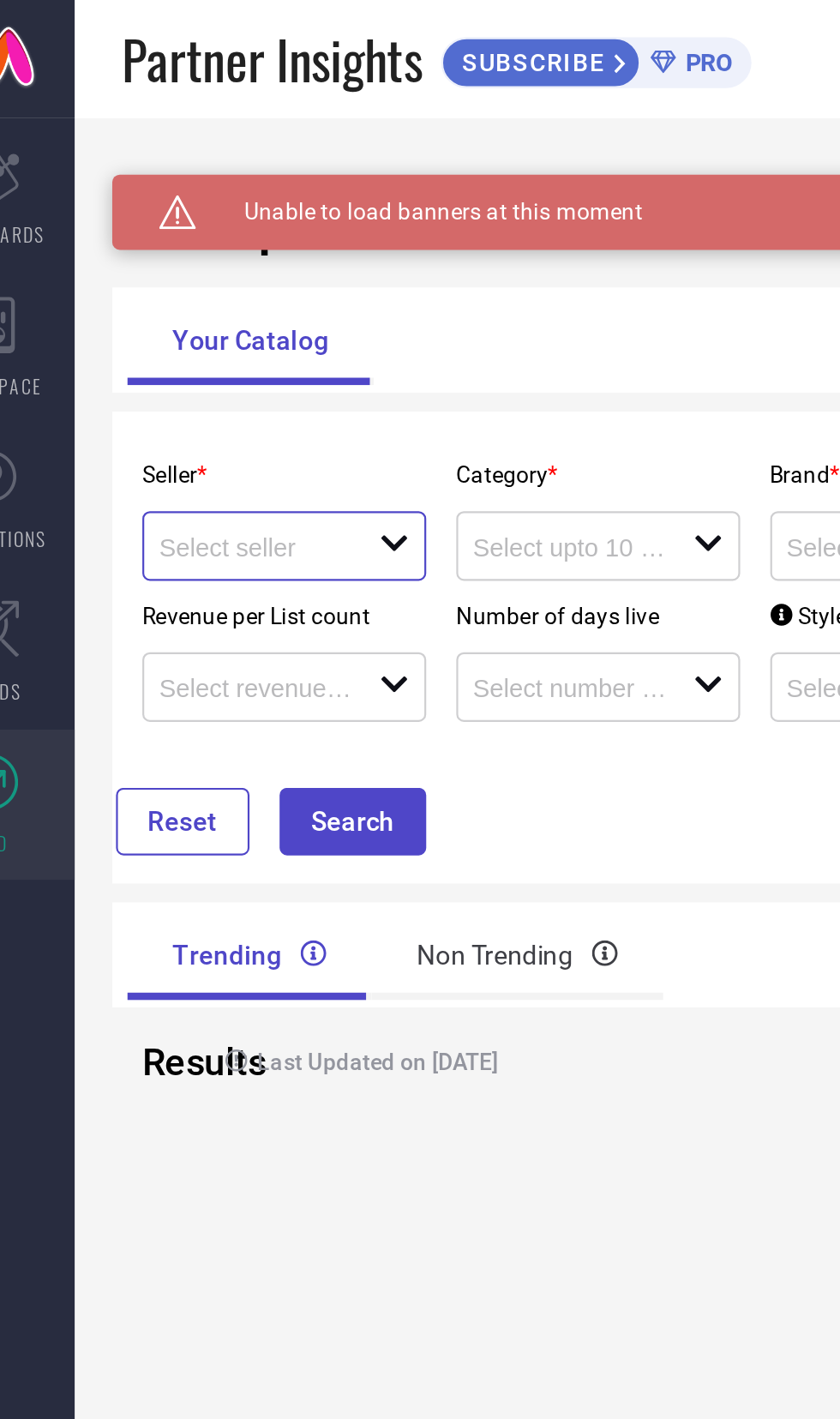
click at [158, 247] on input at bounding box center [161, 250] width 90 height 13
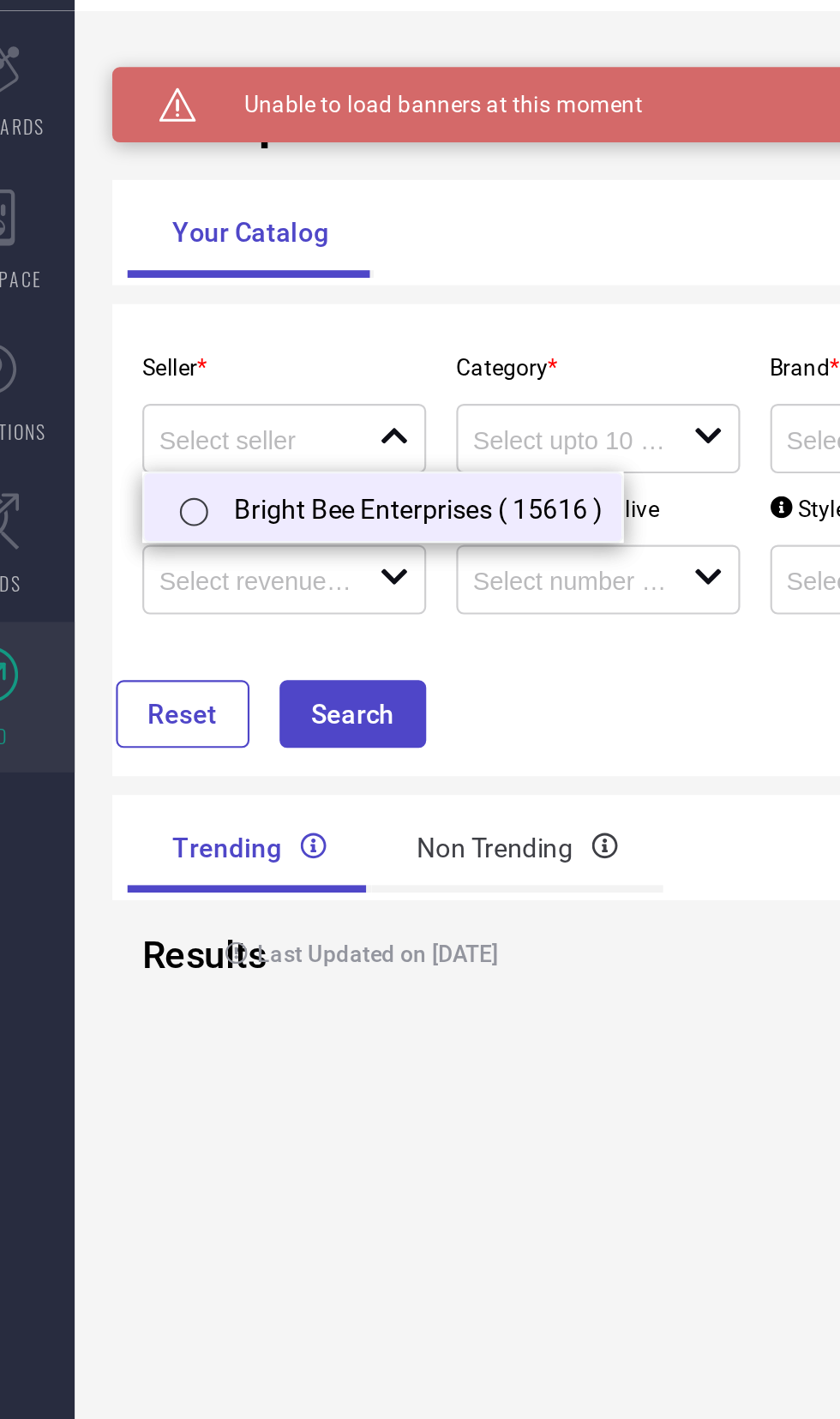
click at [134, 282] on input "radio" at bounding box center [131, 283] width 13 height 13
type input "Bright Bee Enterprises ( 15616 )"
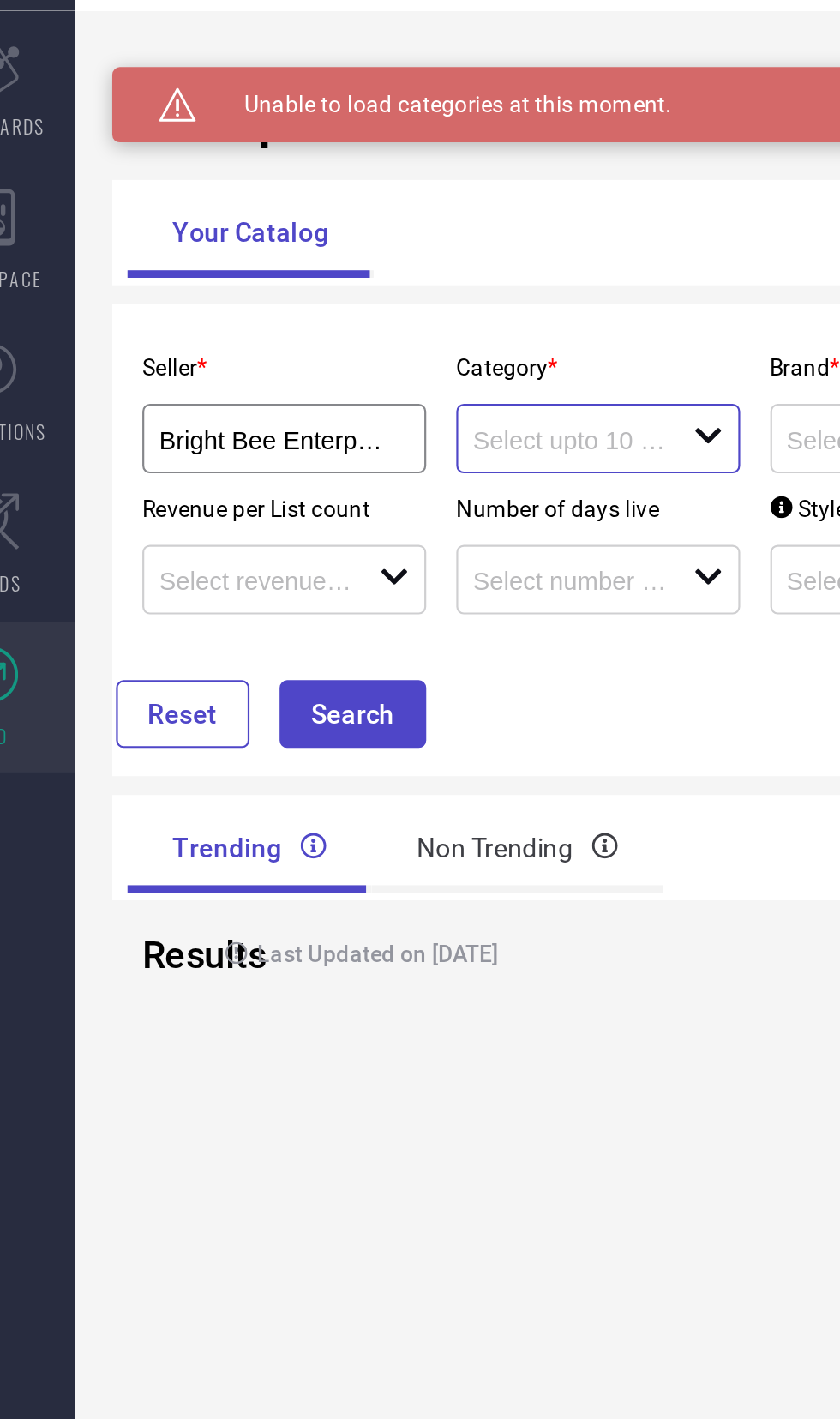
click at [278, 245] on input at bounding box center [304, 250] width 90 height 13
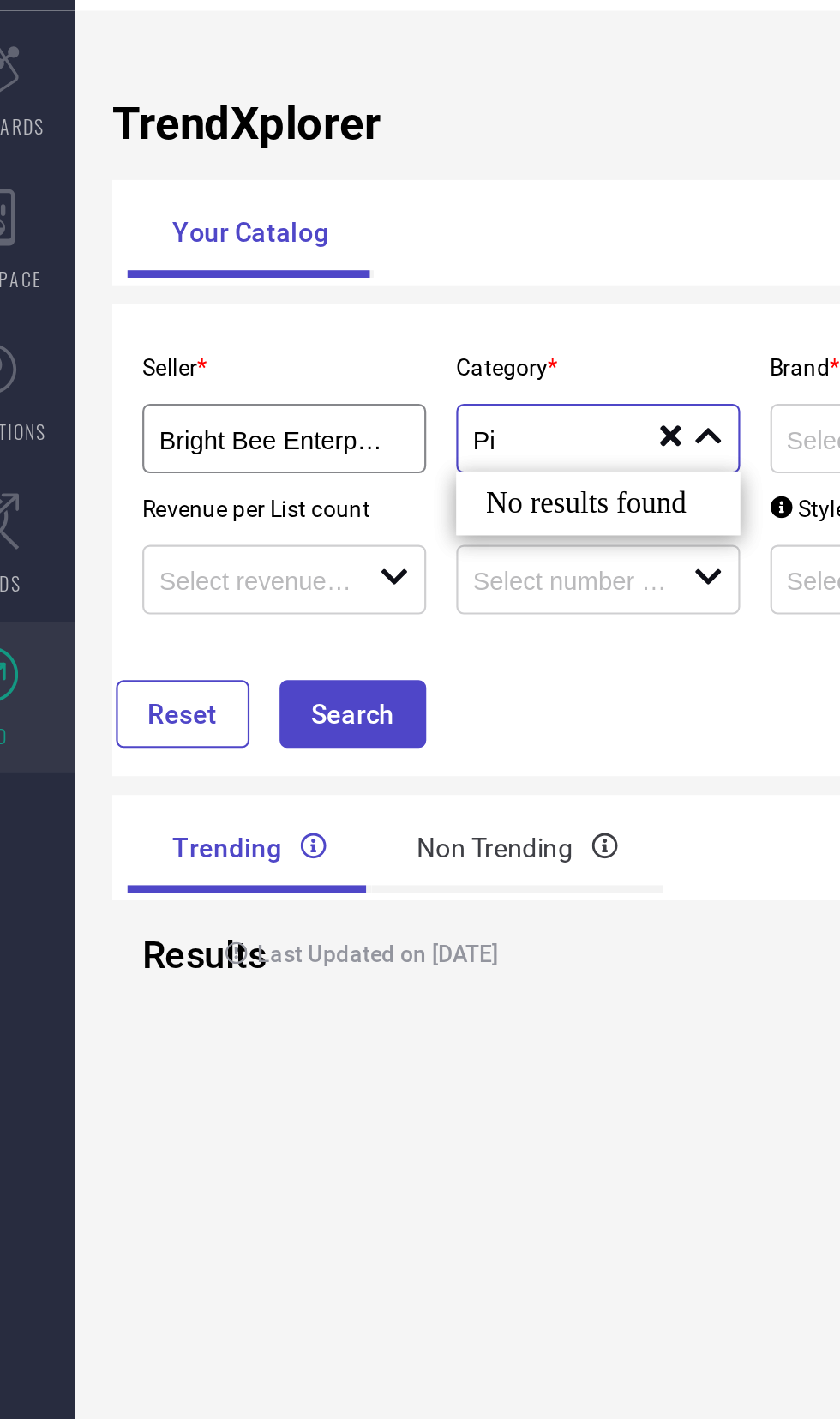
type input "P"
type input "H"
type input "S"
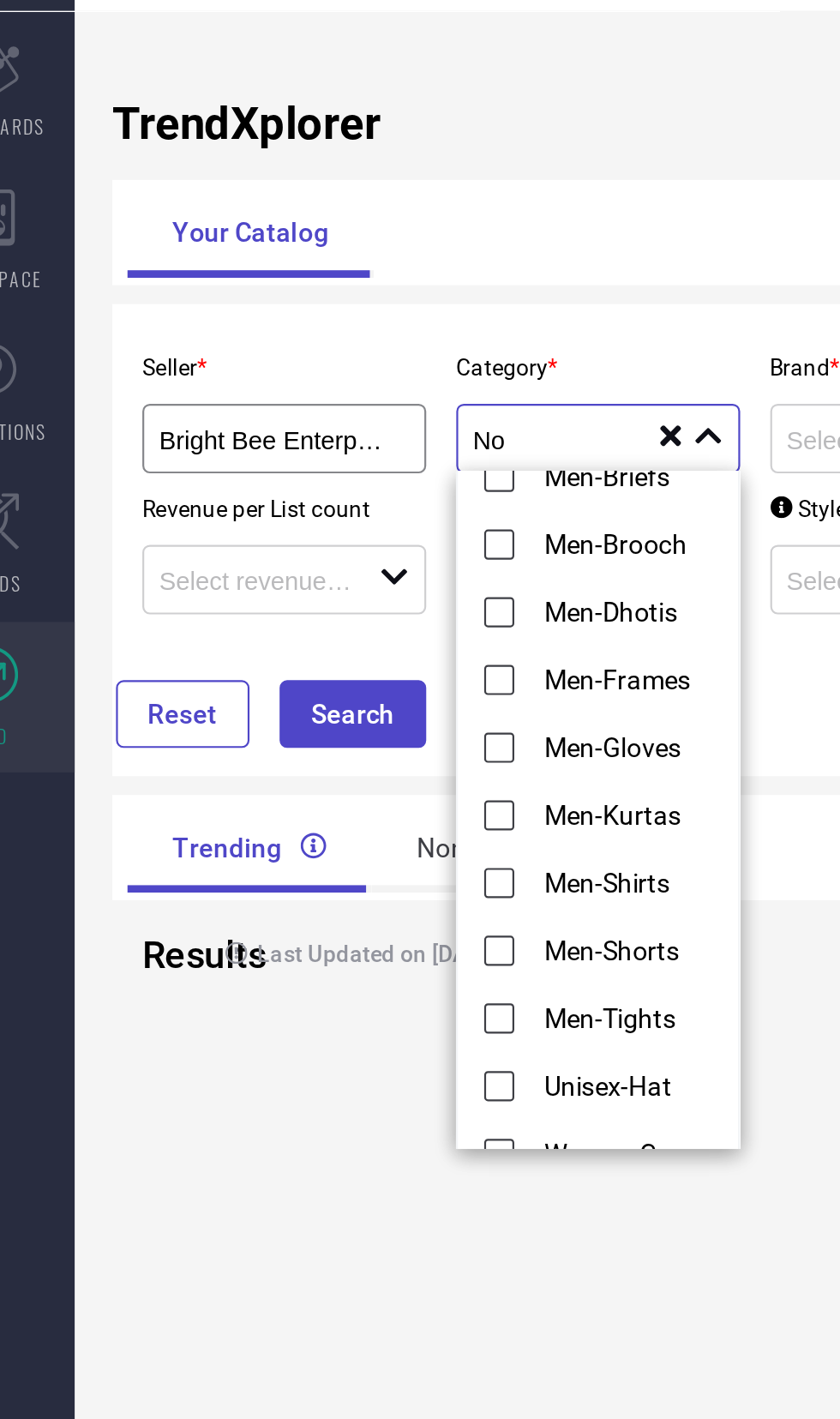
scroll to position [79, 0]
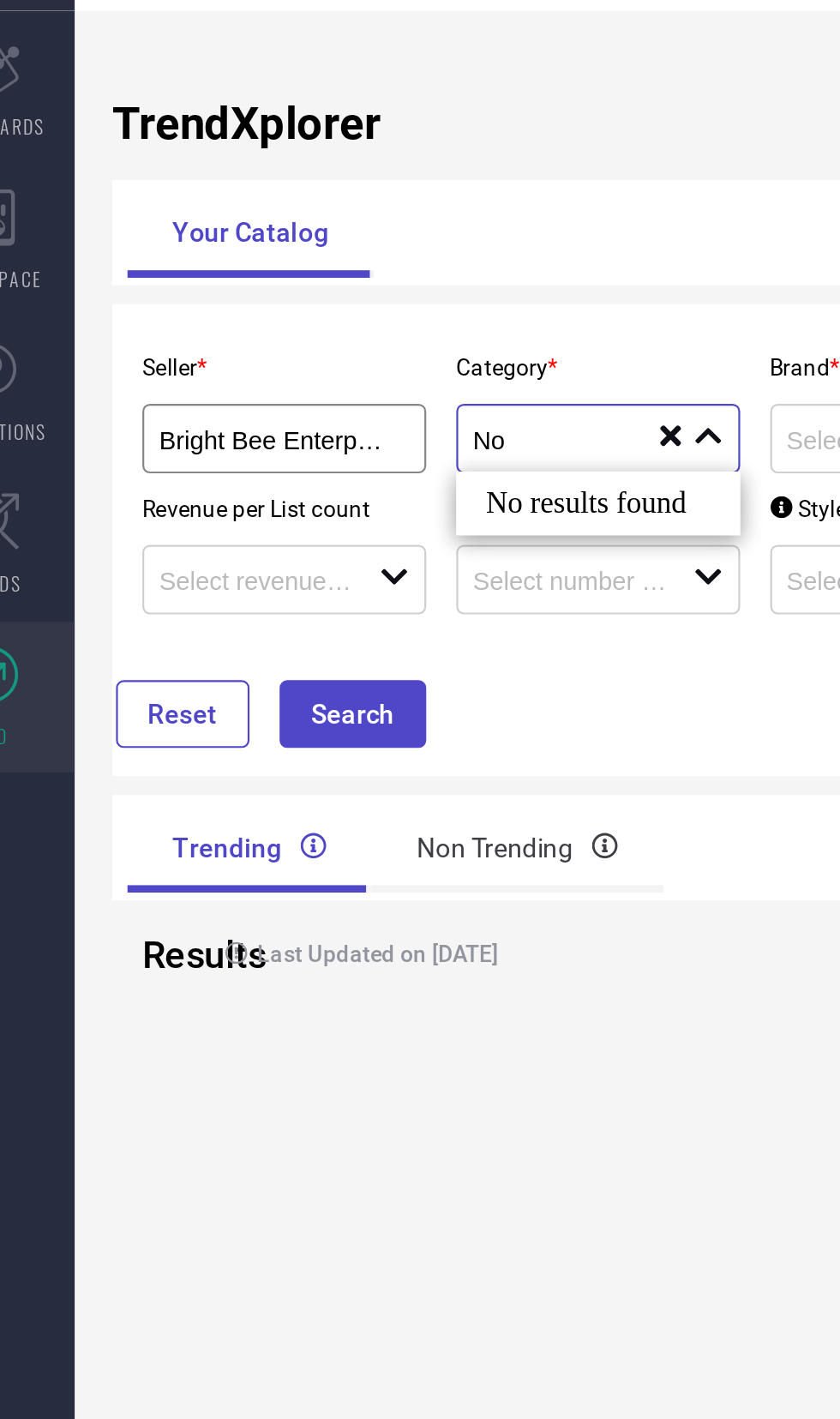
type input "N"
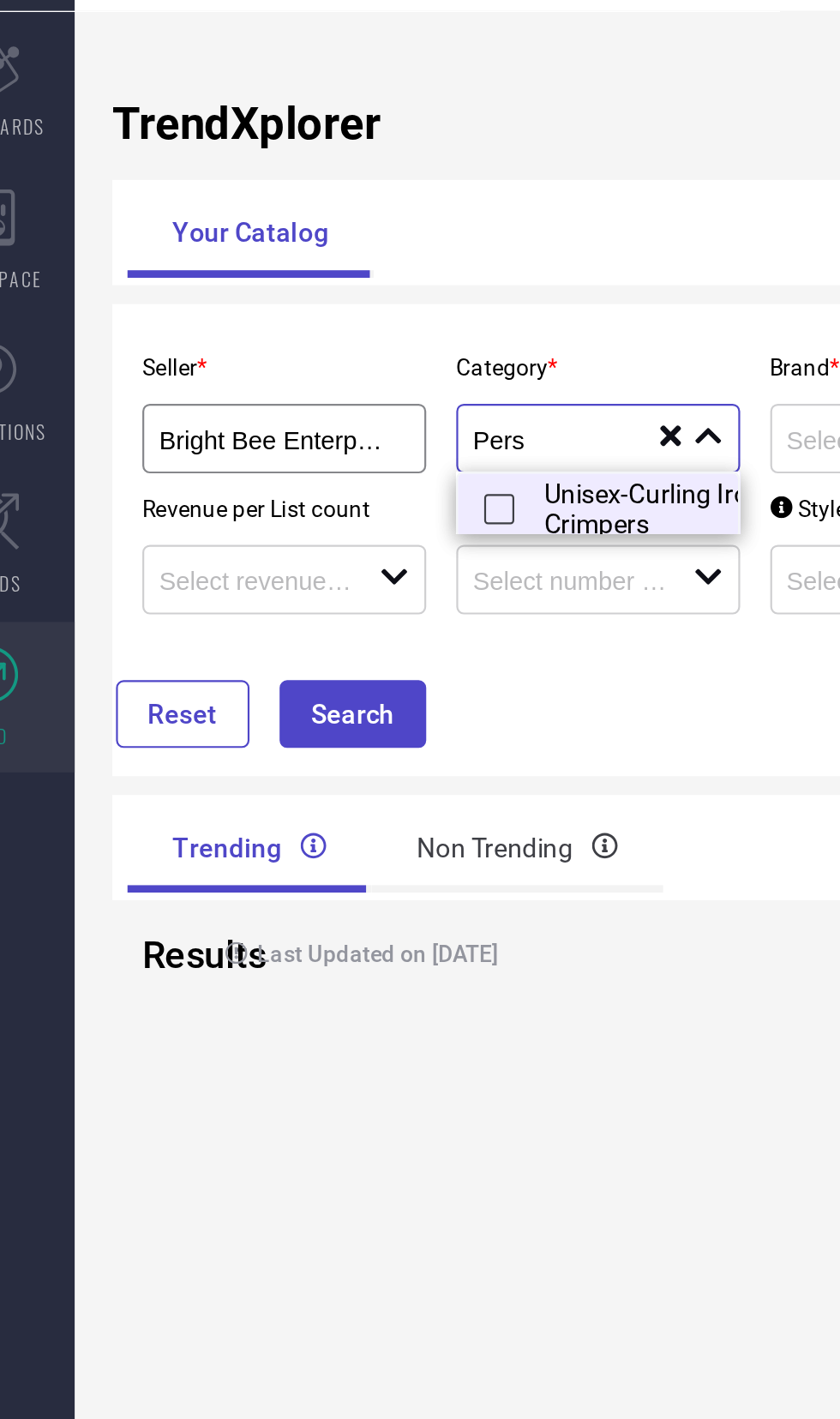
type input "Pers"
click at [302, 281] on li "Unisex-Curling Iron and Crimpers" at bounding box center [355, 280] width 206 height 31
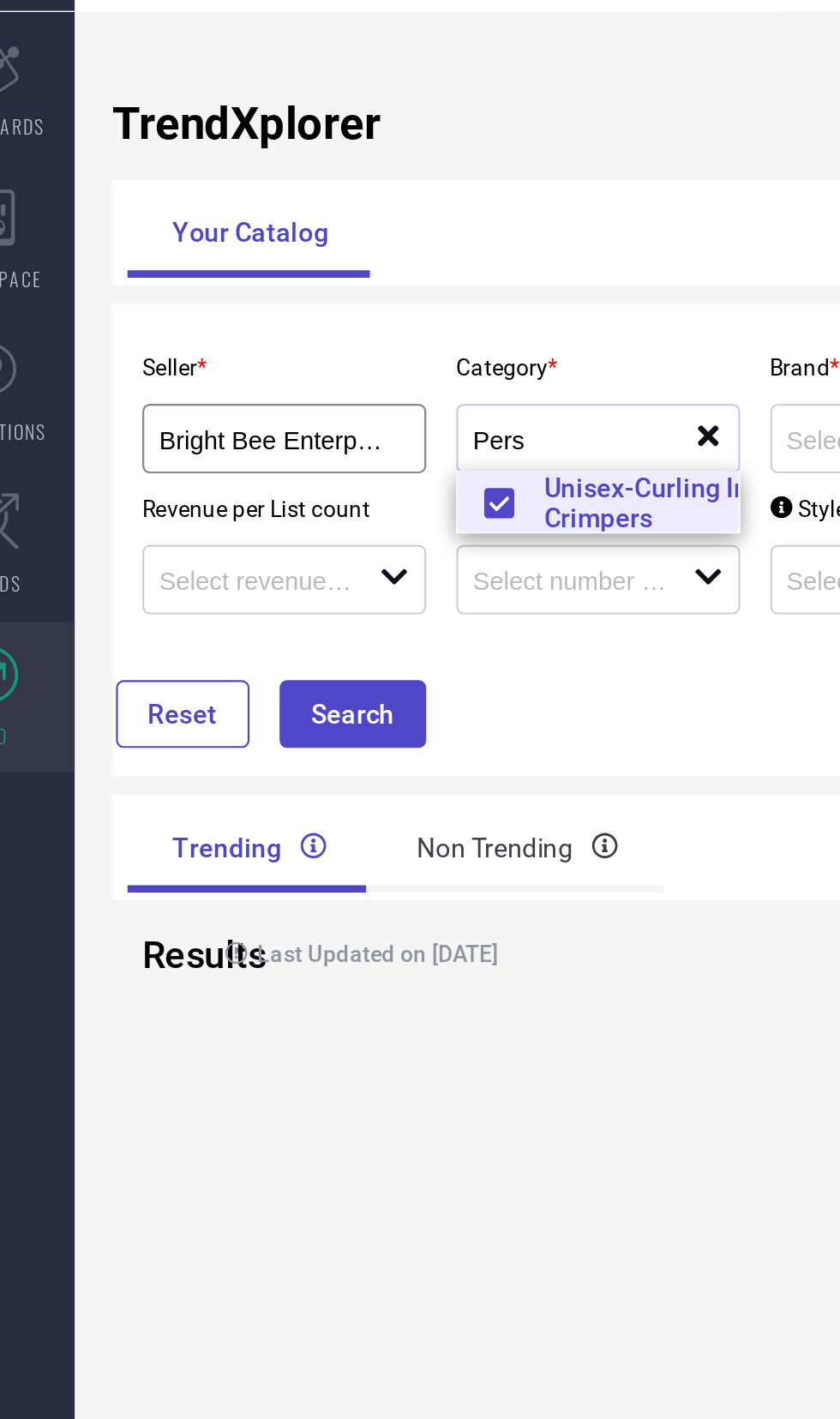
scroll to position [0, 0]
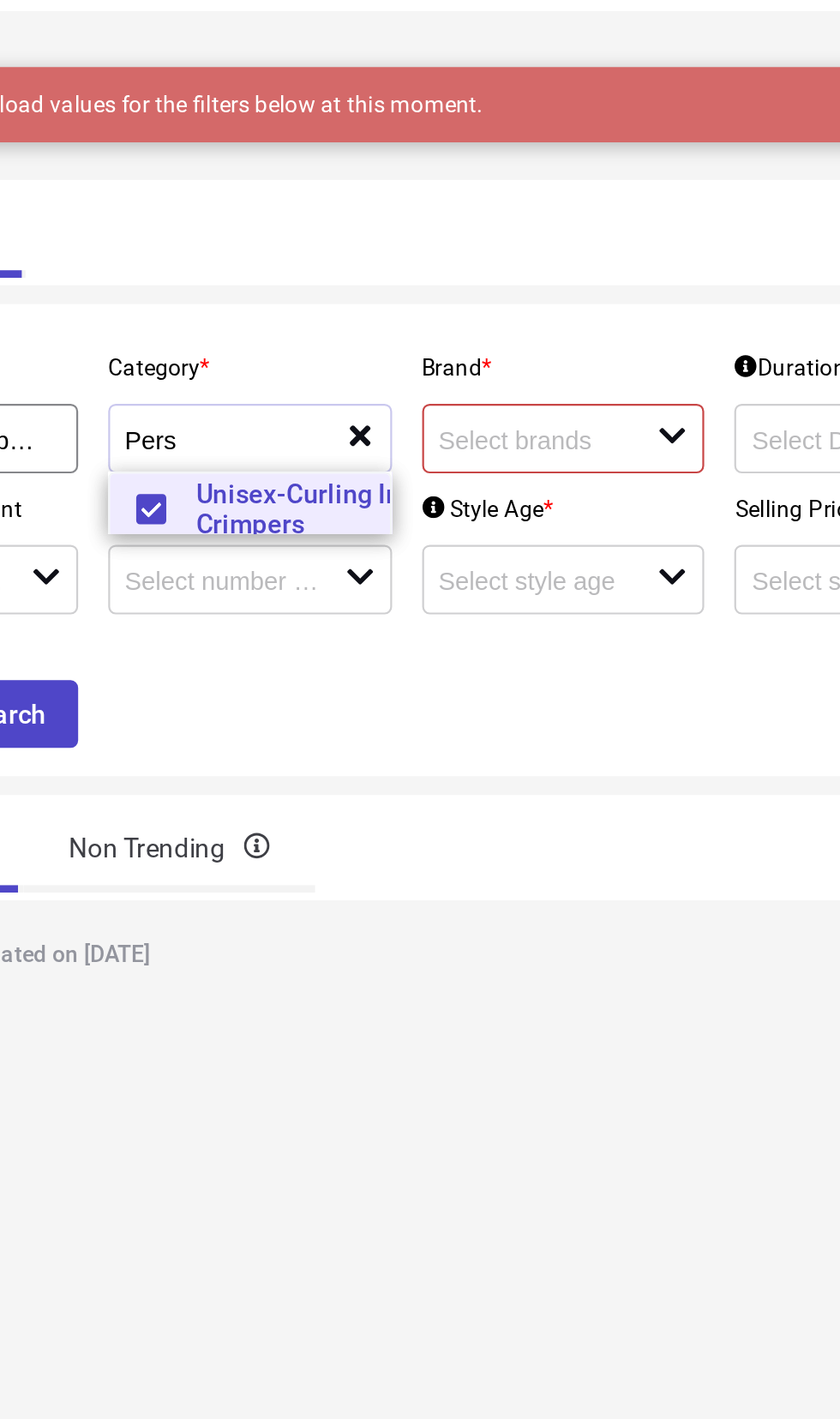
click at [438, 250] on input at bounding box center [447, 250] width 90 height 13
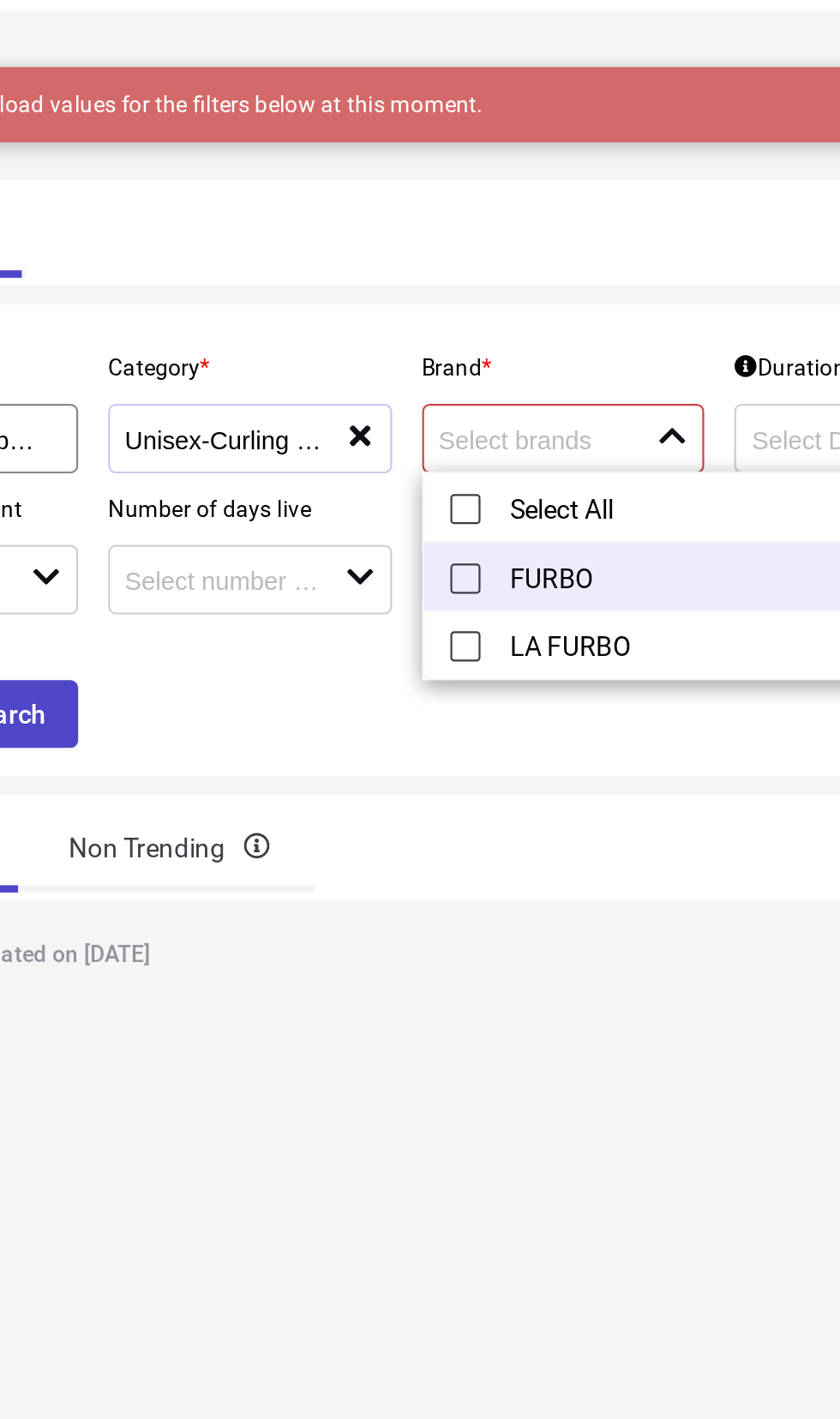
click at [425, 316] on li "FURBO" at bounding box center [498, 313] width 206 height 31
type input "FURBO"
click at [407, 164] on div "Your Catalog" at bounding box center [459, 156] width 715 height 41
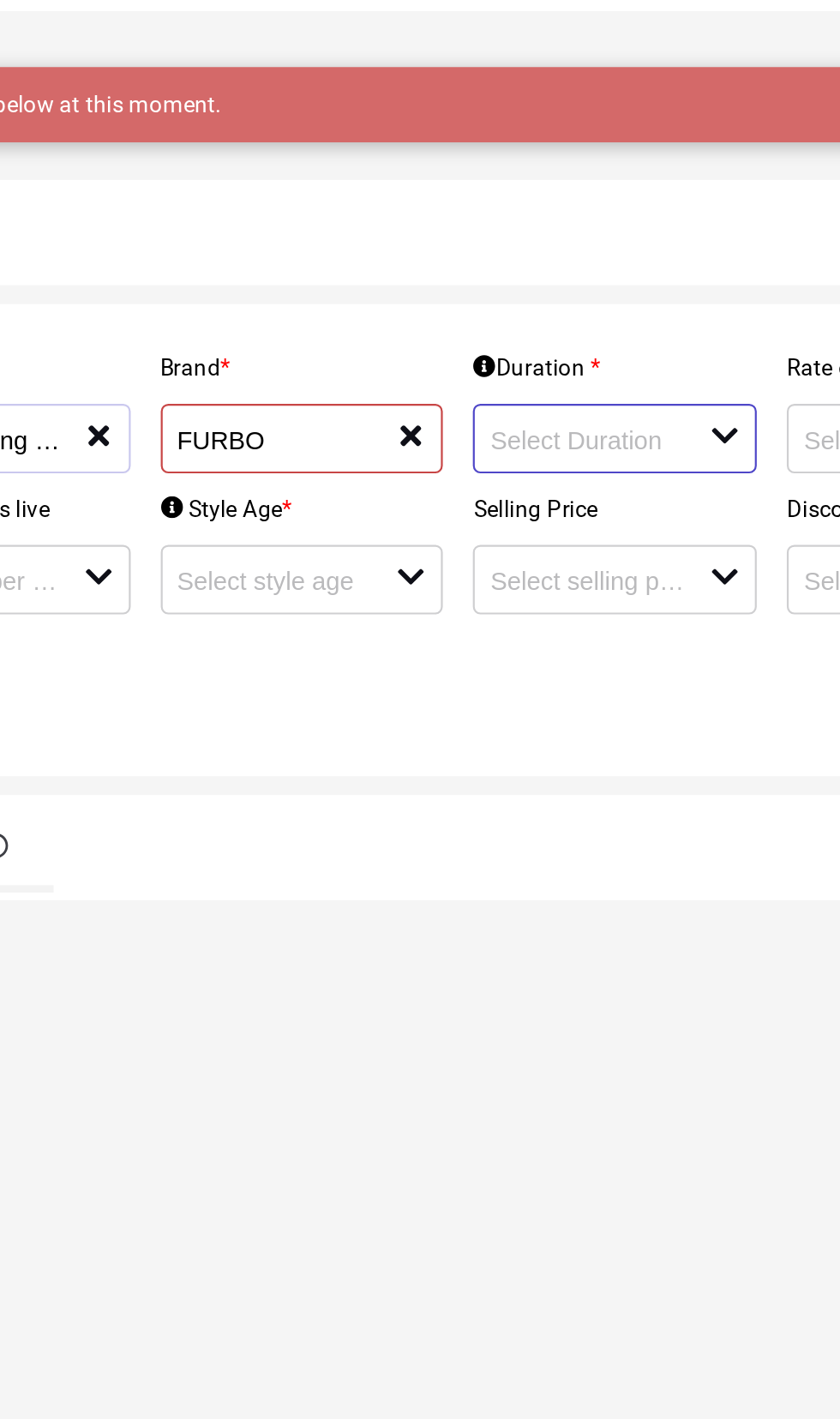
click at [570, 253] on input at bounding box center [590, 250] width 90 height 13
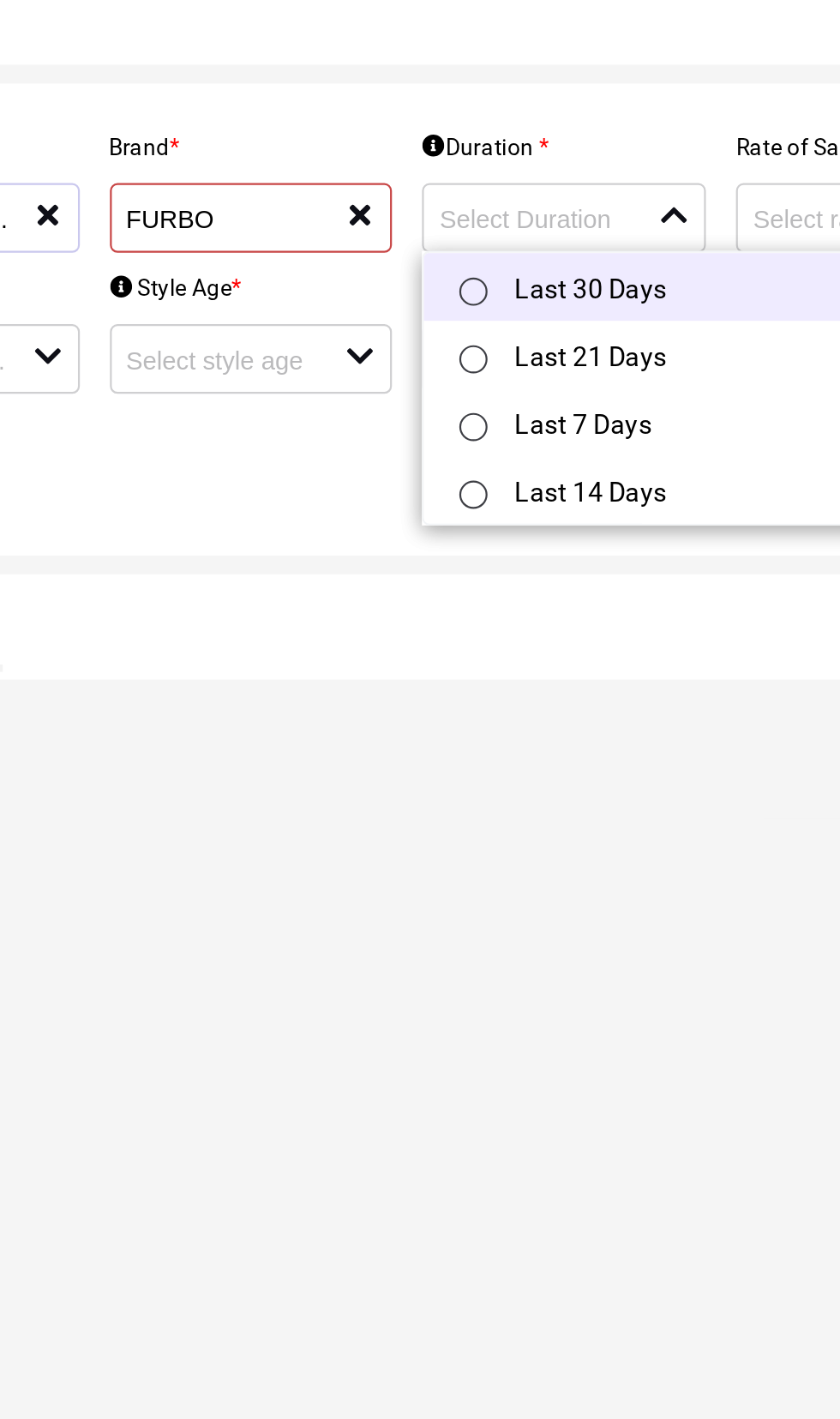
click at [563, 282] on input "radio" at bounding box center [560, 283] width 13 height 13
type input "Last 30 Days"
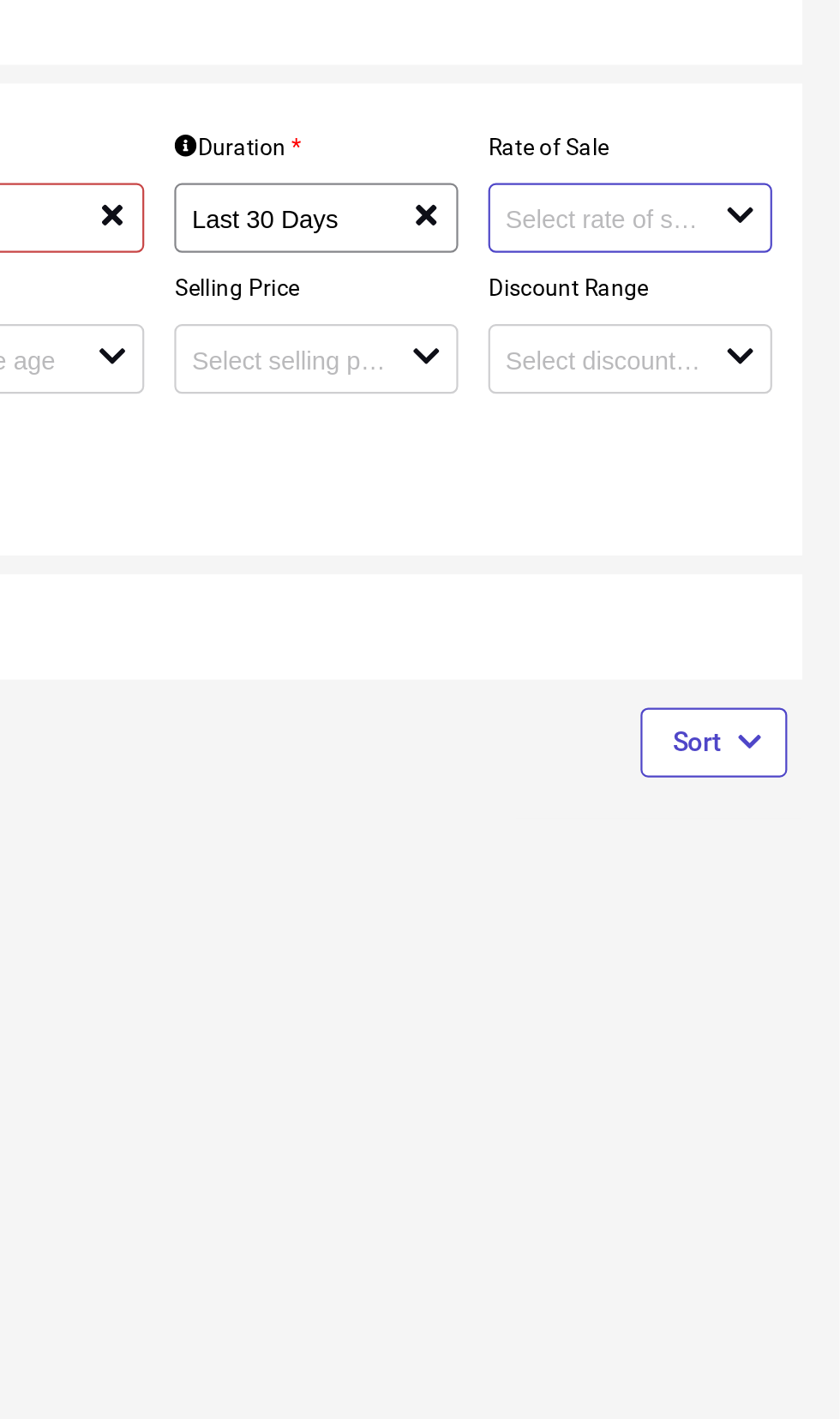
click at [709, 253] on input at bounding box center [733, 250] width 90 height 13
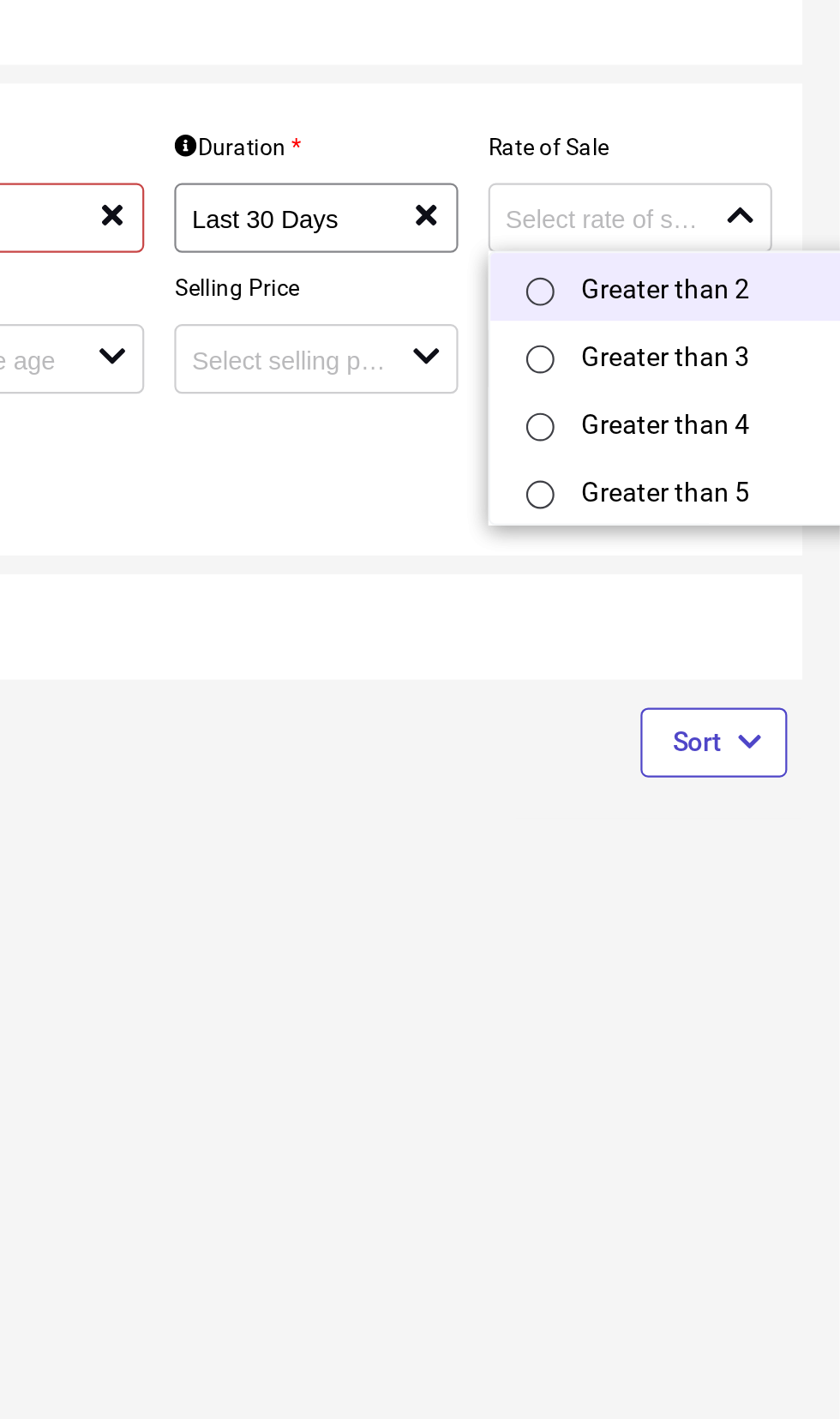
click at [706, 281] on input "radio" at bounding box center [703, 283] width 13 height 13
type input "Greater than 2"
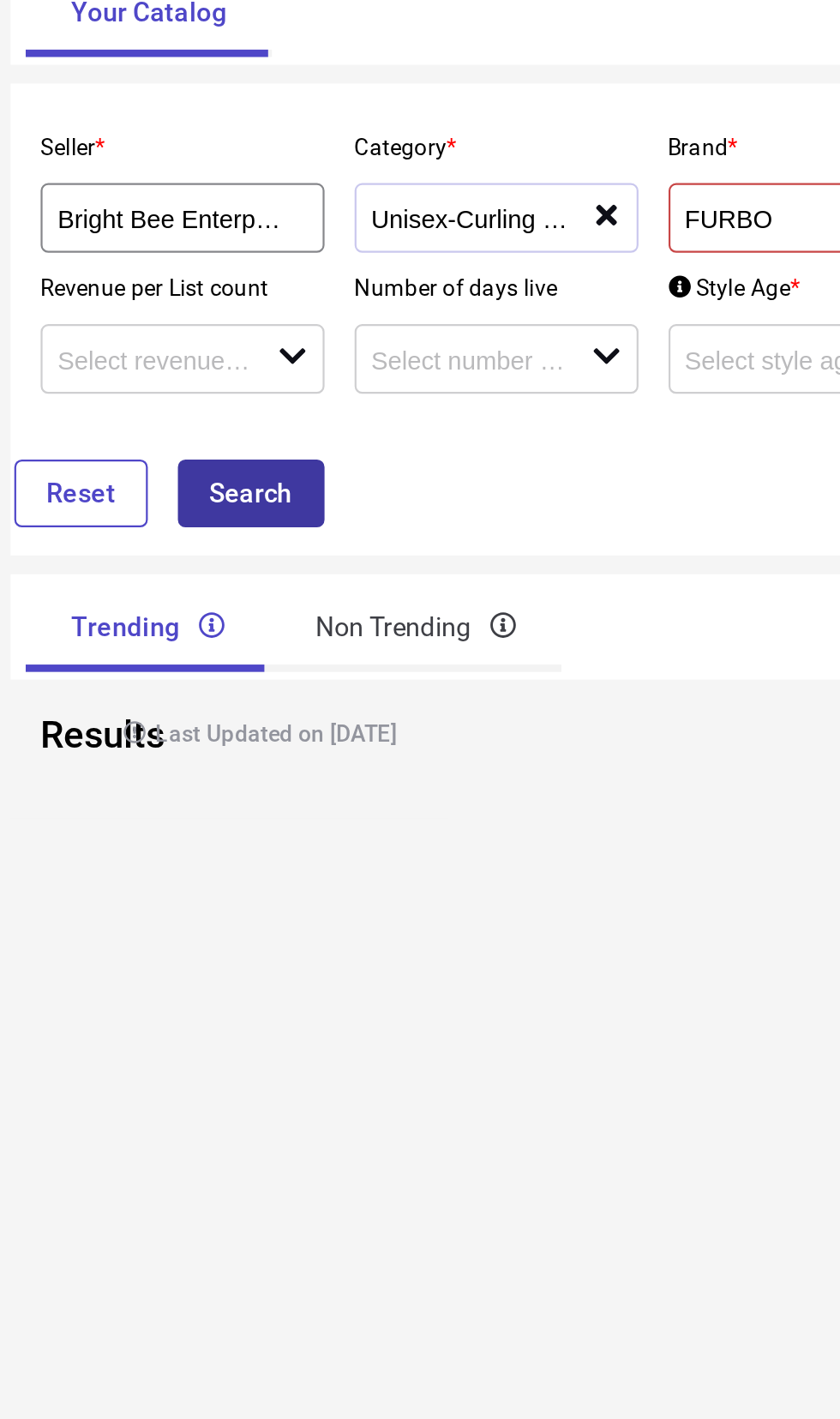
click at [220, 382] on button "Search" at bounding box center [204, 375] width 67 height 31
